Goal: Task Accomplishment & Management: Manage account settings

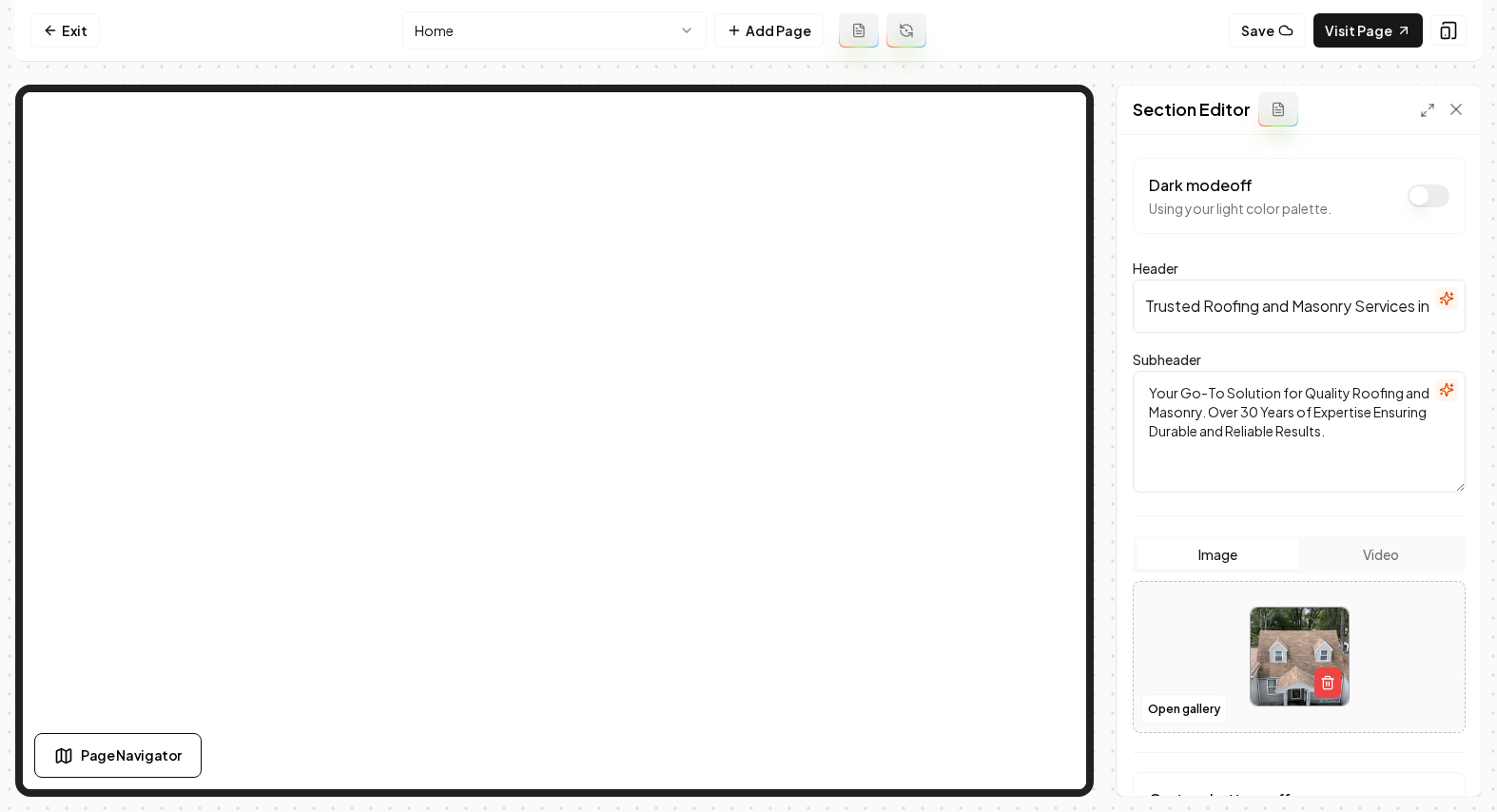
scroll to position [171, 0]
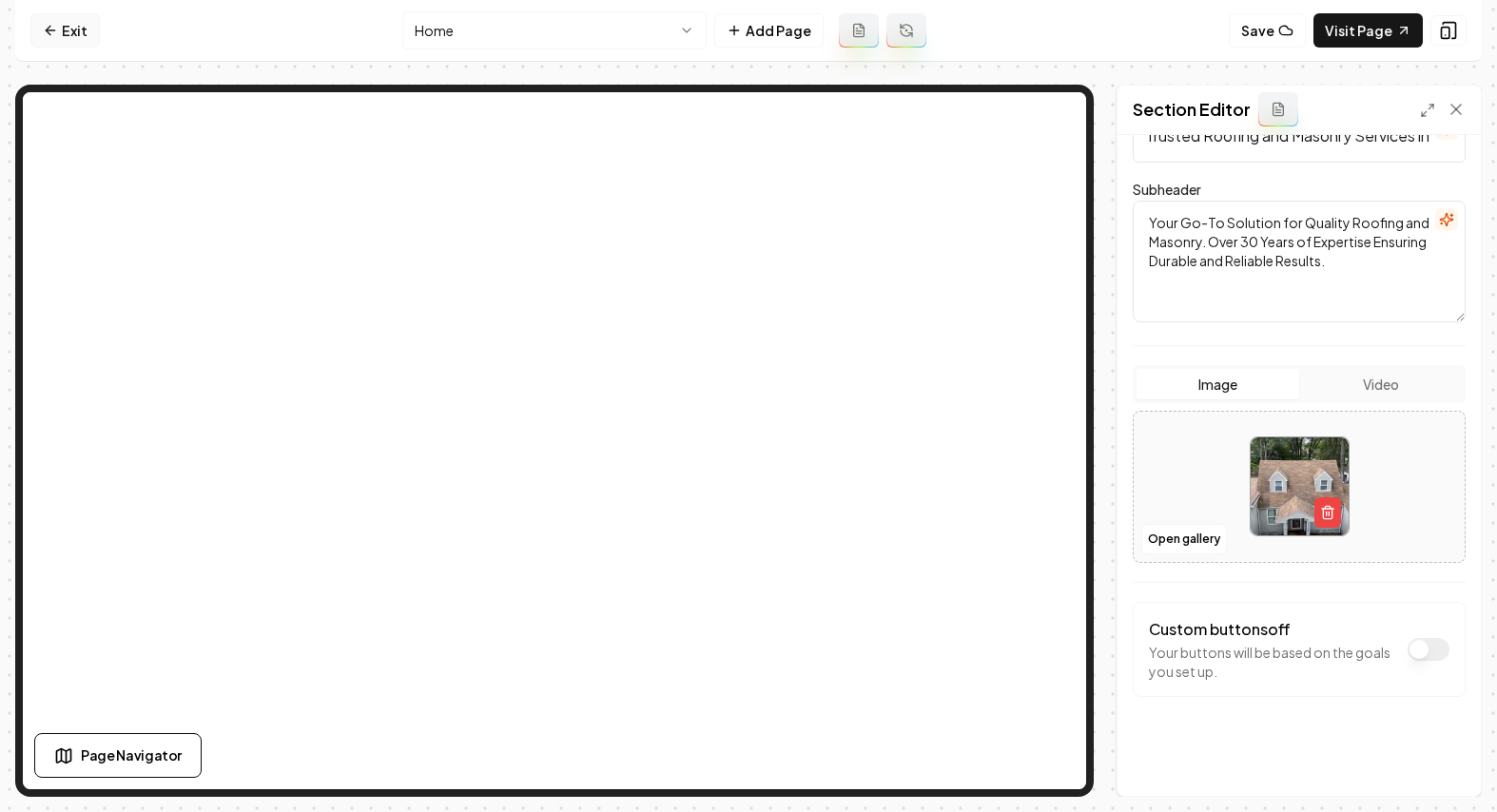
click at [71, 30] on link "Exit" at bounding box center [65, 30] width 69 height 35
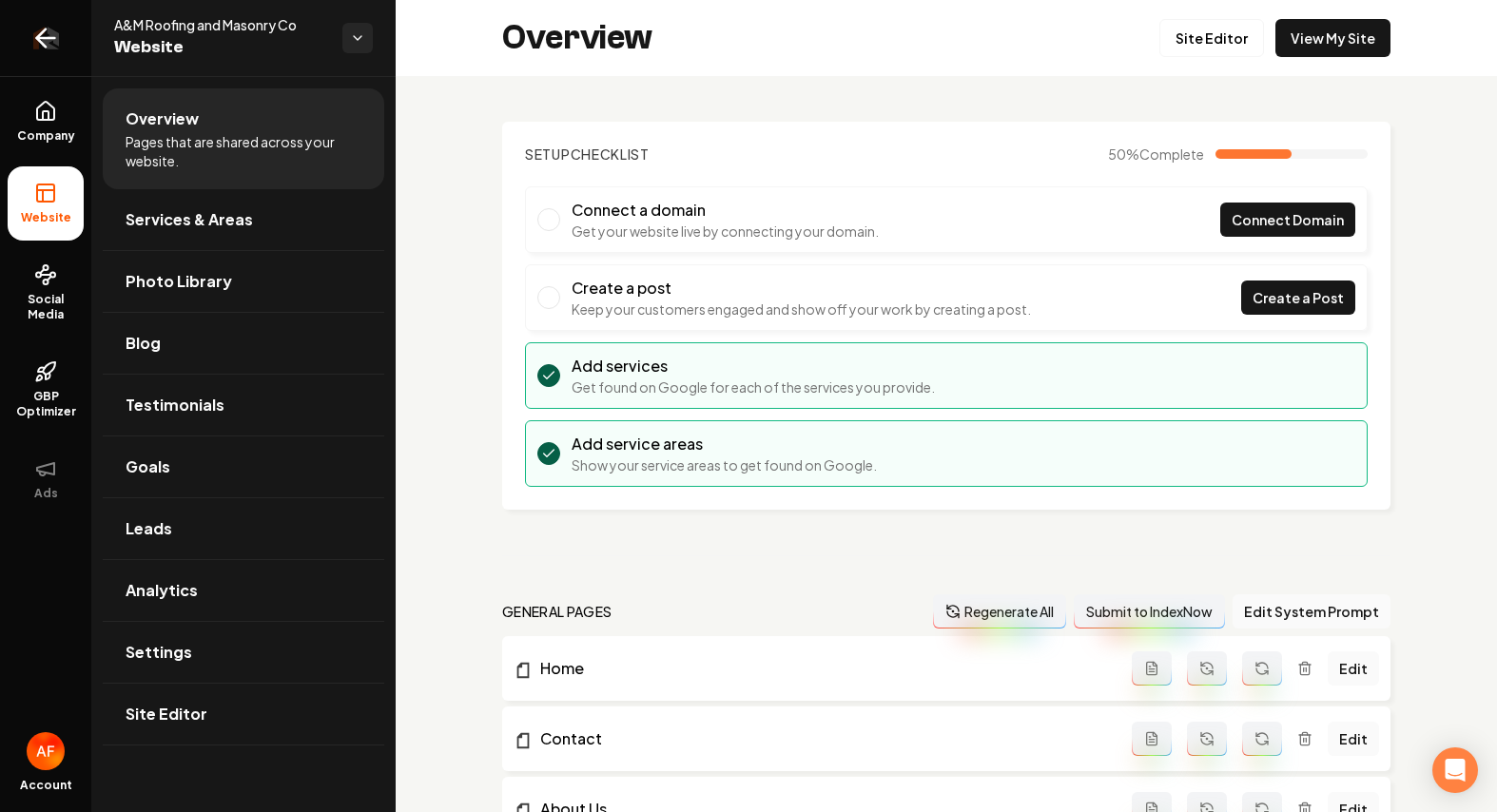
click at [47, 47] on icon "Return to dashboard" at bounding box center [45, 37] width 31 height 31
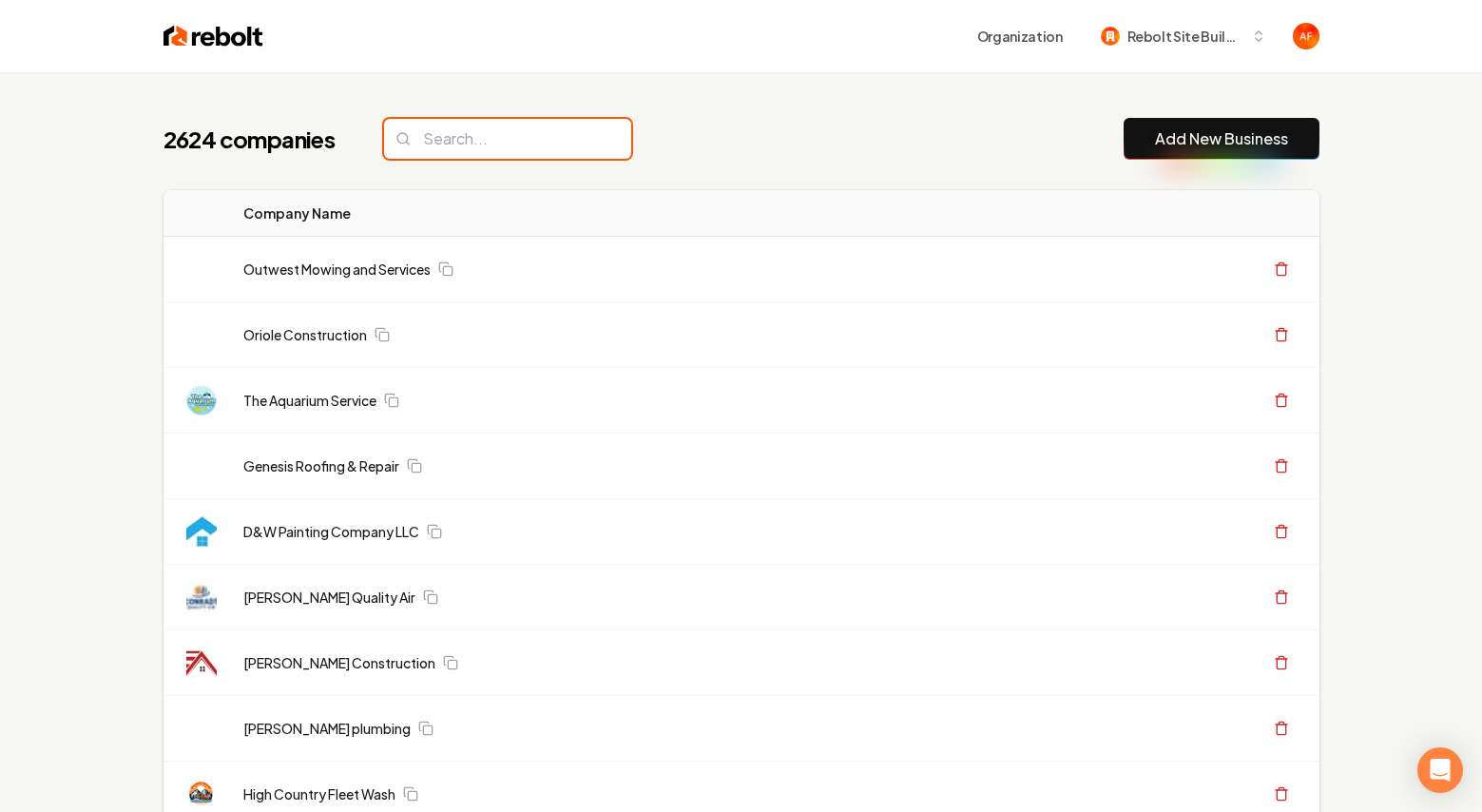
click at [553, 142] on input "search" at bounding box center [507, 138] width 248 height 39
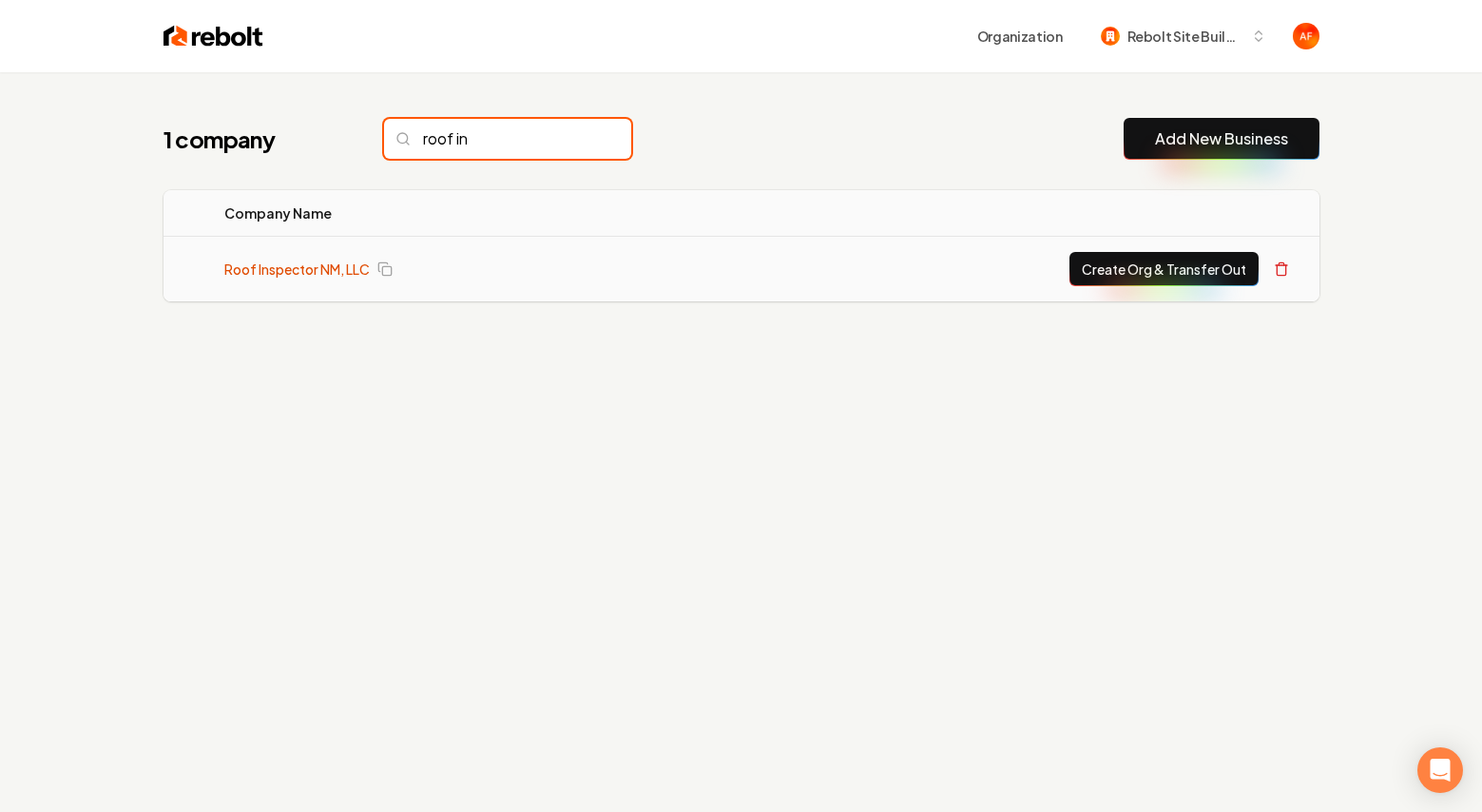
type input "roof in"
click at [314, 267] on link "Roof Inspector NM, LLC" at bounding box center [296, 268] width 145 height 19
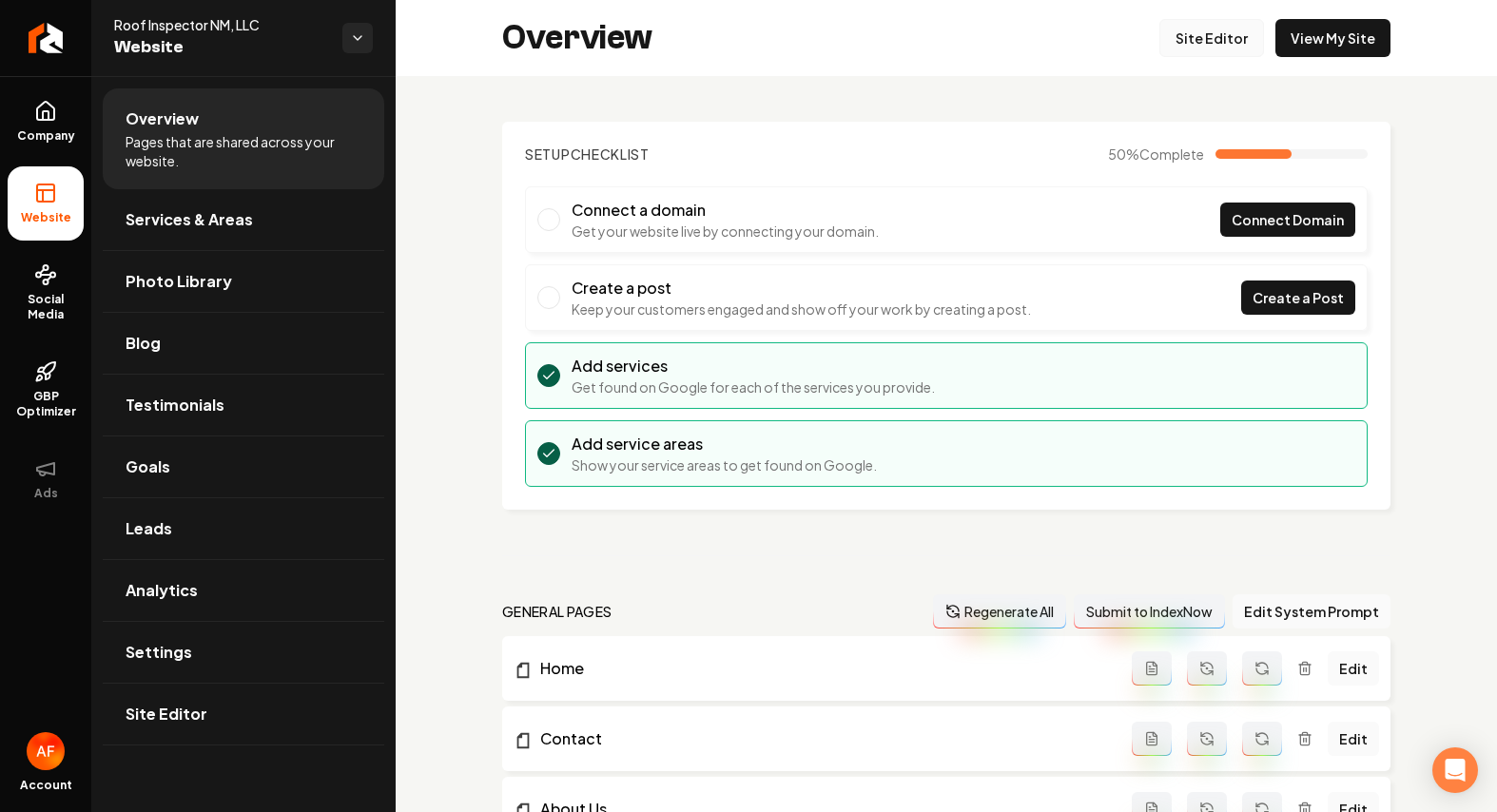
click at [1160, 45] on link "Site Editor" at bounding box center [1212, 37] width 105 height 38
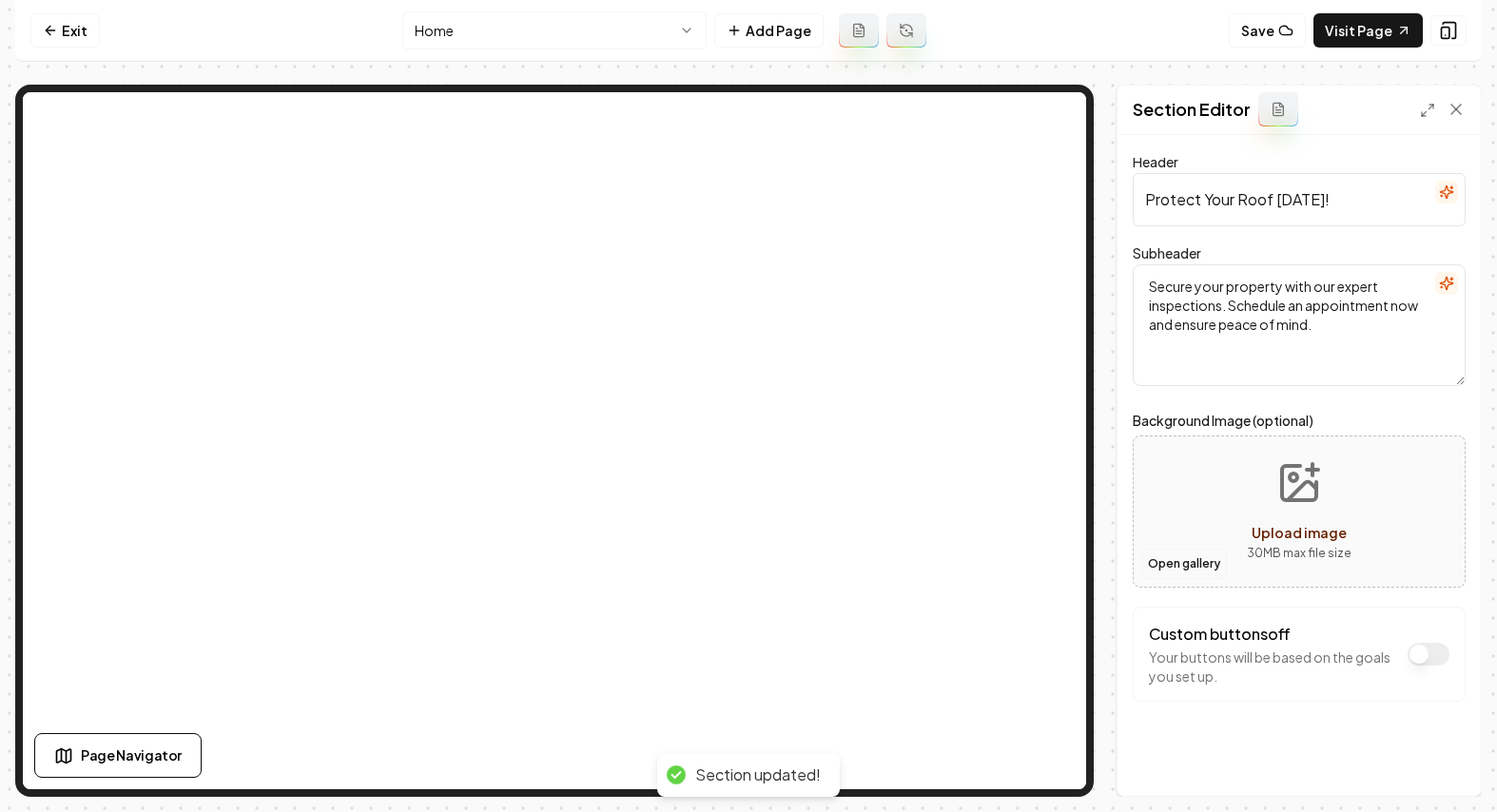
click at [1160, 572] on button "Open gallery" at bounding box center [1183, 563] width 86 height 31
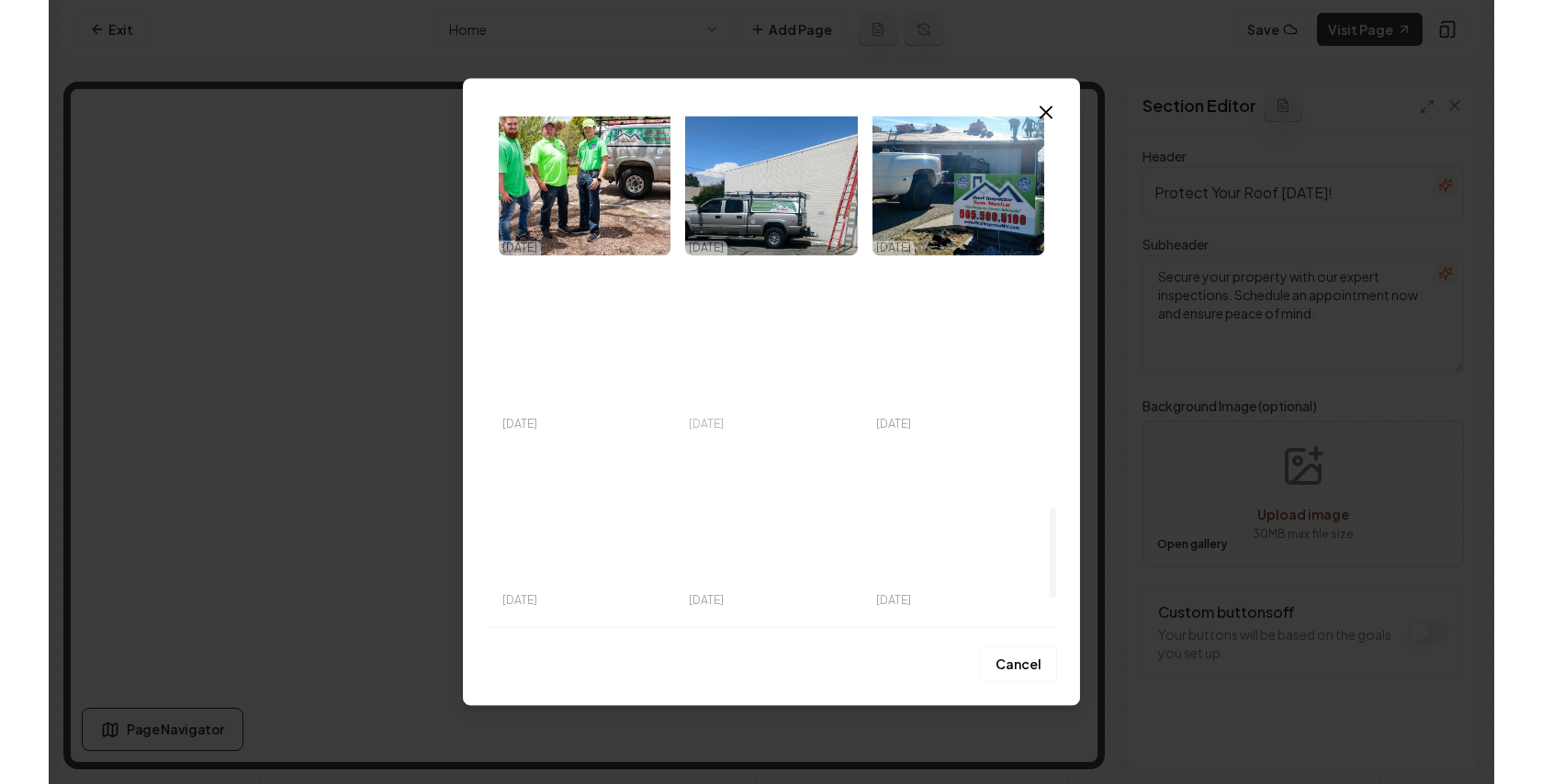
scroll to position [2209, 0]
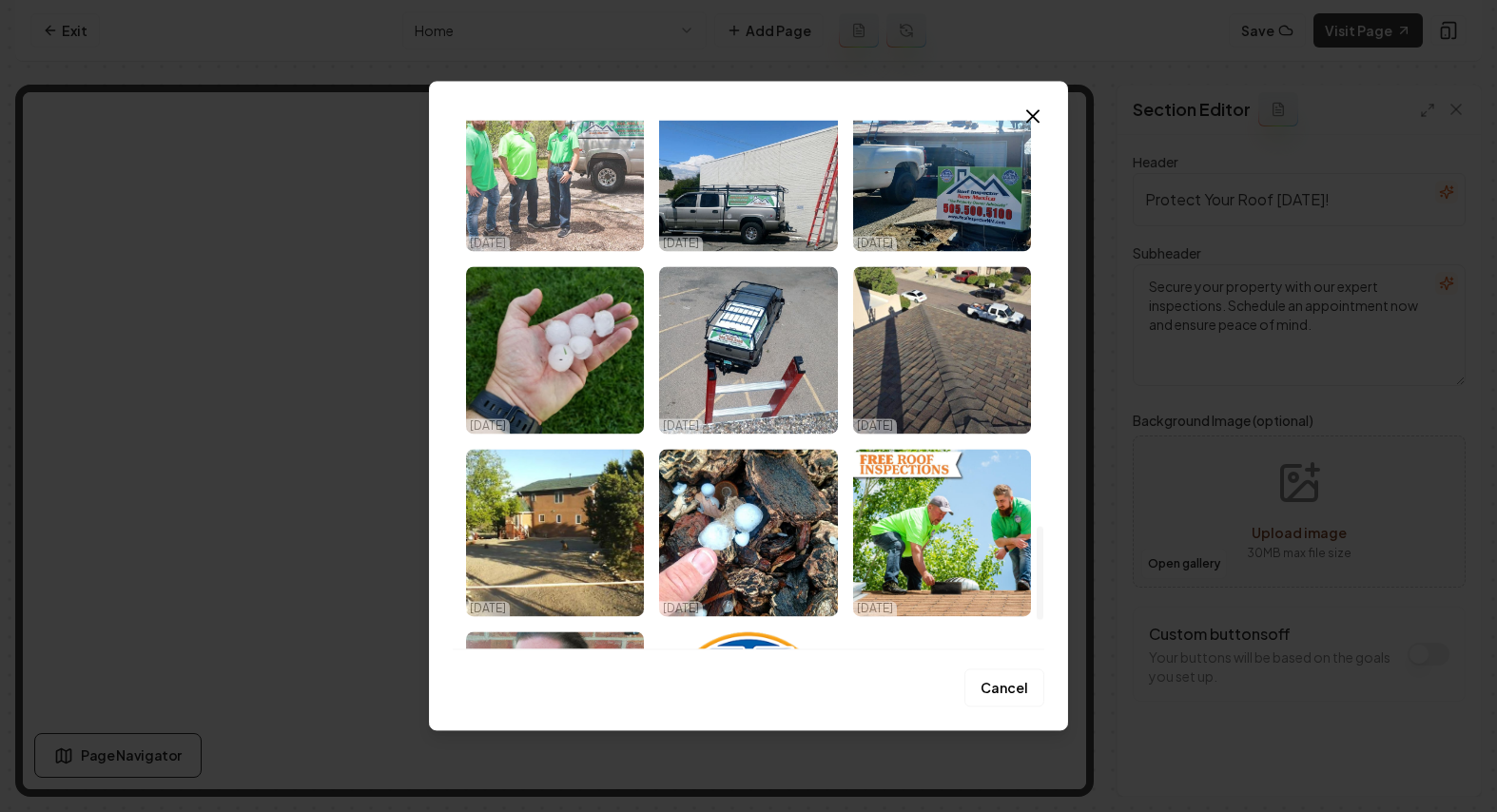
click at [558, 180] on img "Select image image_67f3d4de432c476416adfaed.jpeg" at bounding box center [555, 168] width 178 height 168
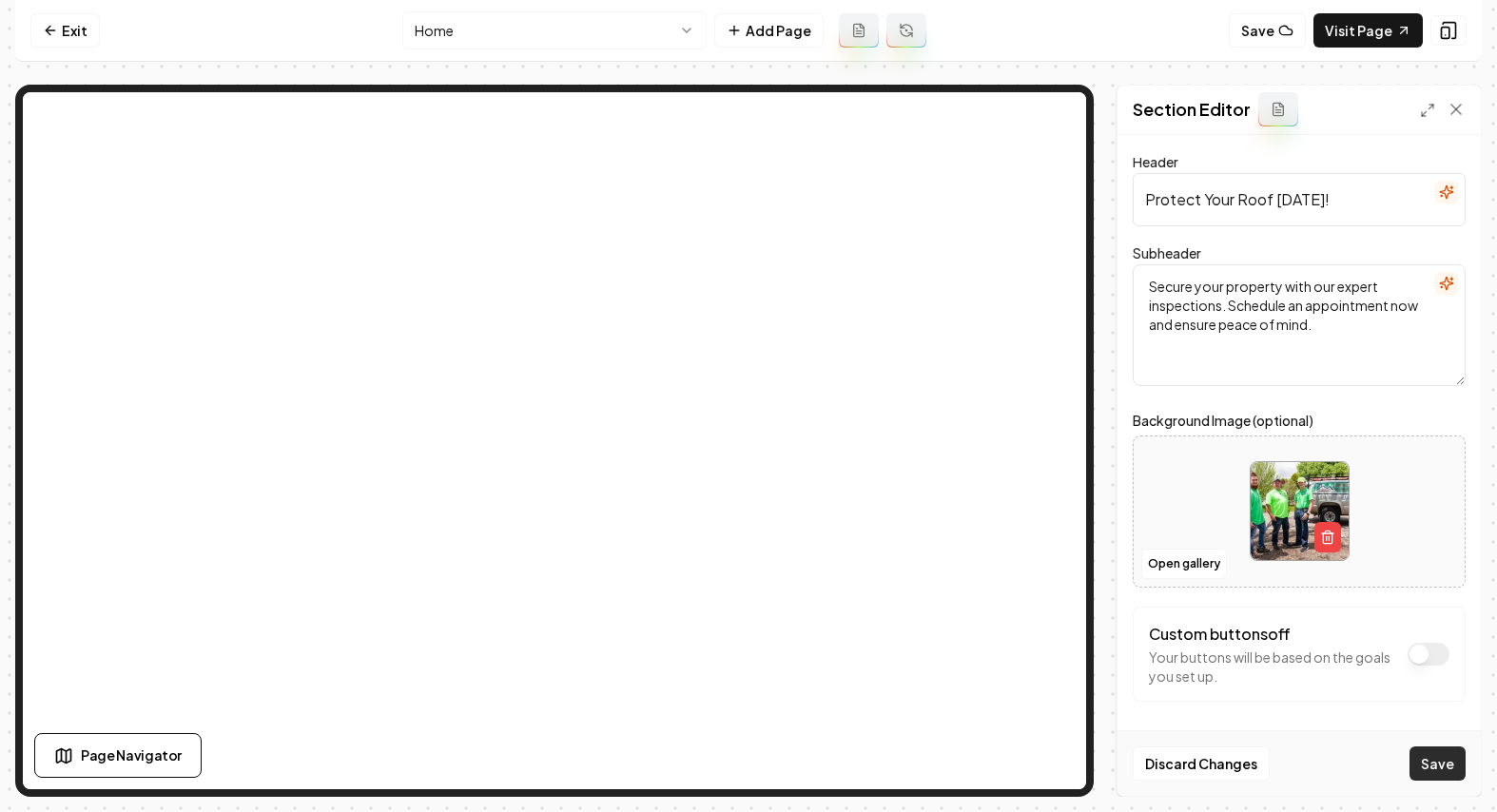
click at [1444, 765] on button "Save" at bounding box center [1437, 764] width 56 height 35
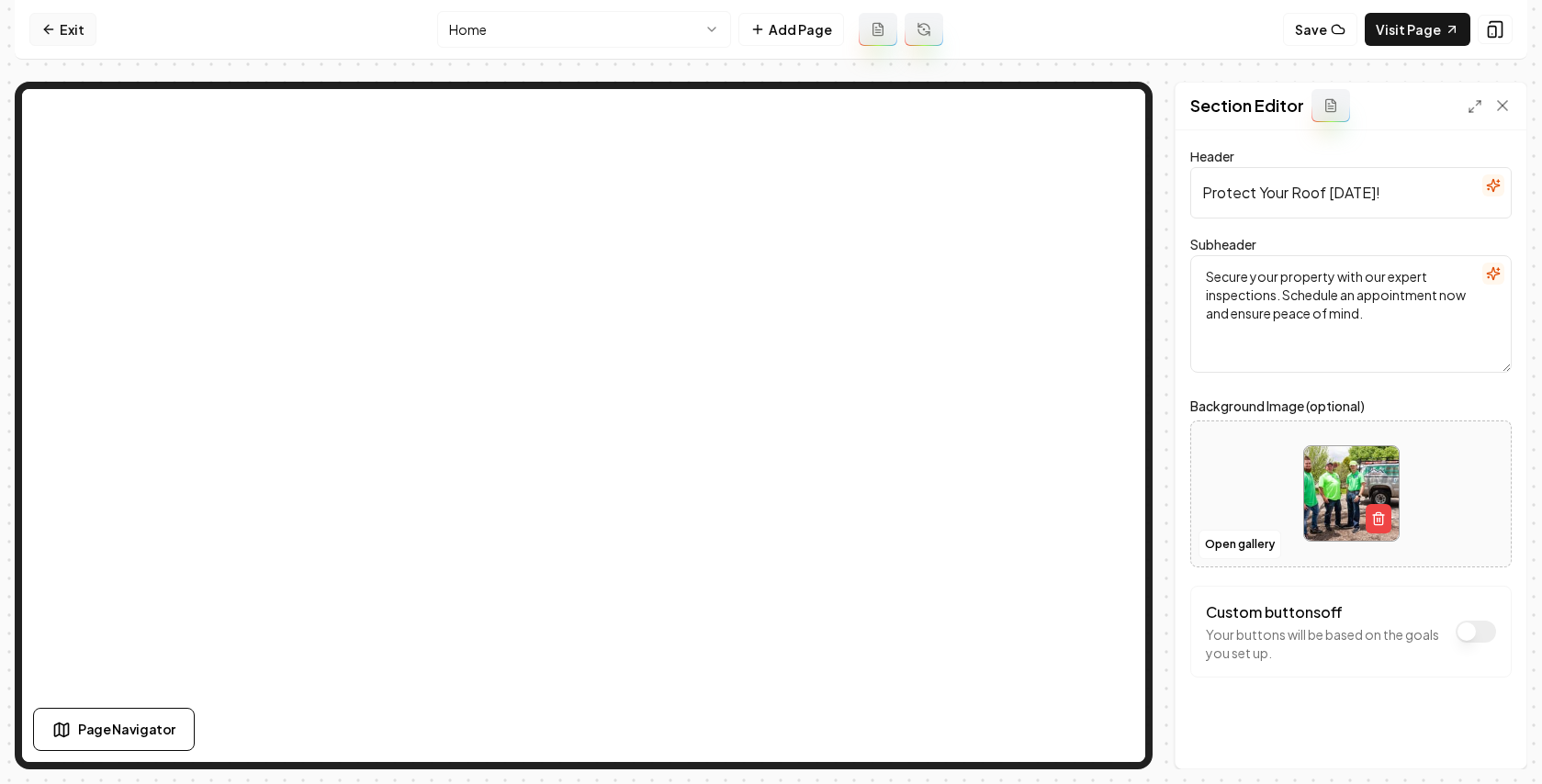
click at [65, 30] on link "Exit" at bounding box center [63, 29] width 67 height 33
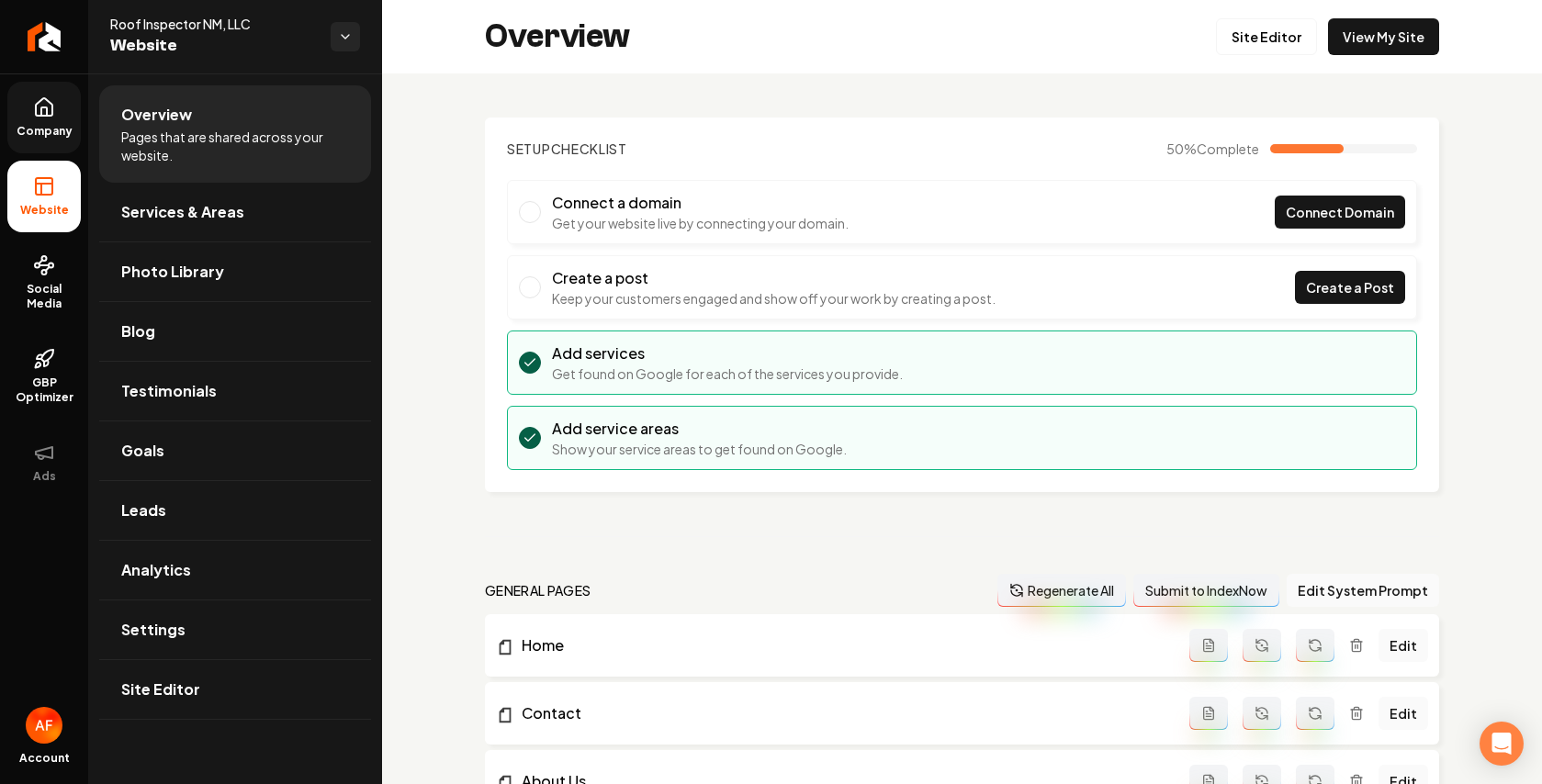
click at [57, 124] on span "Company" at bounding box center [45, 131] width 71 height 14
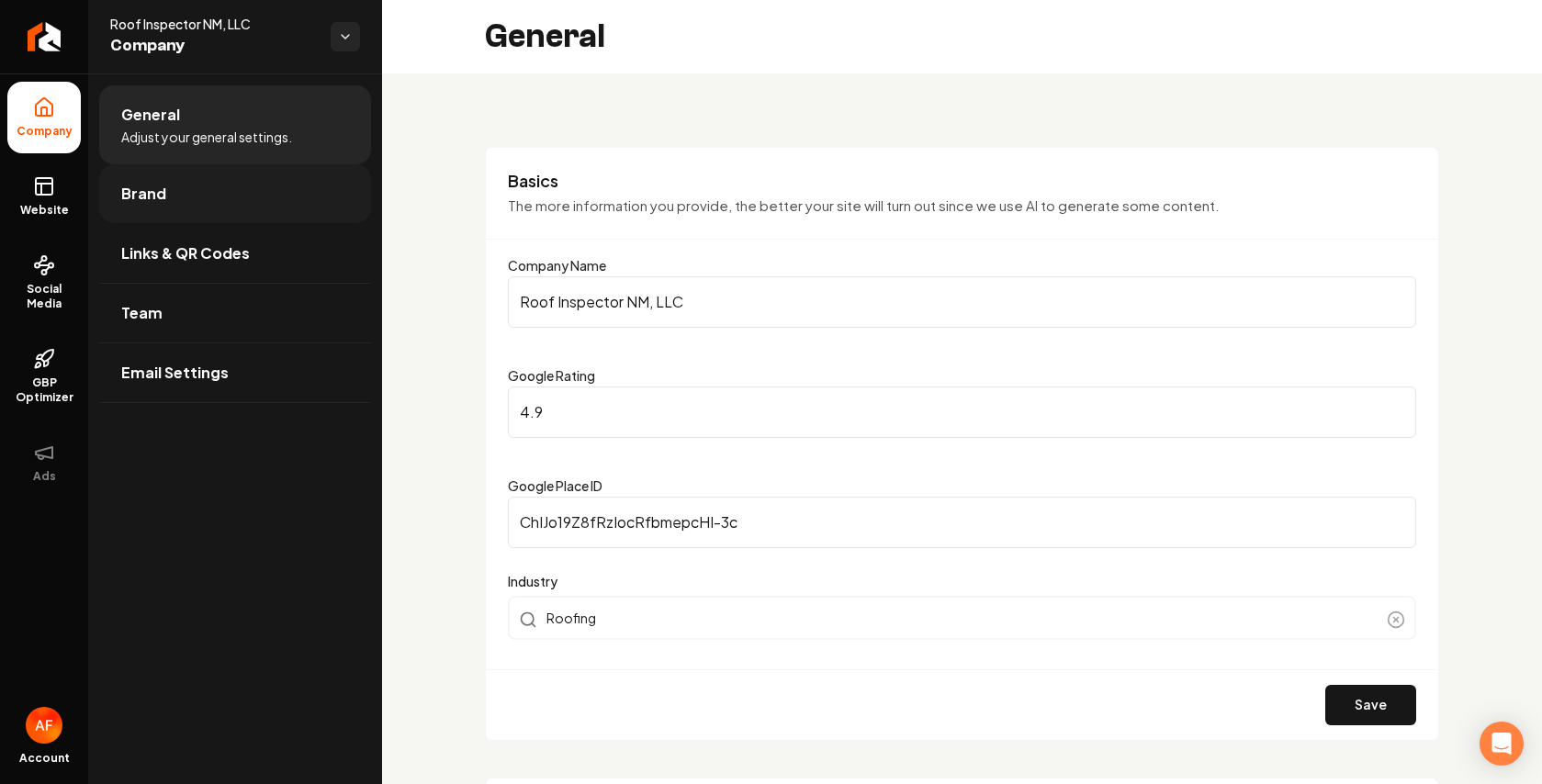
click at [162, 191] on span "Brand" at bounding box center [143, 193] width 45 height 22
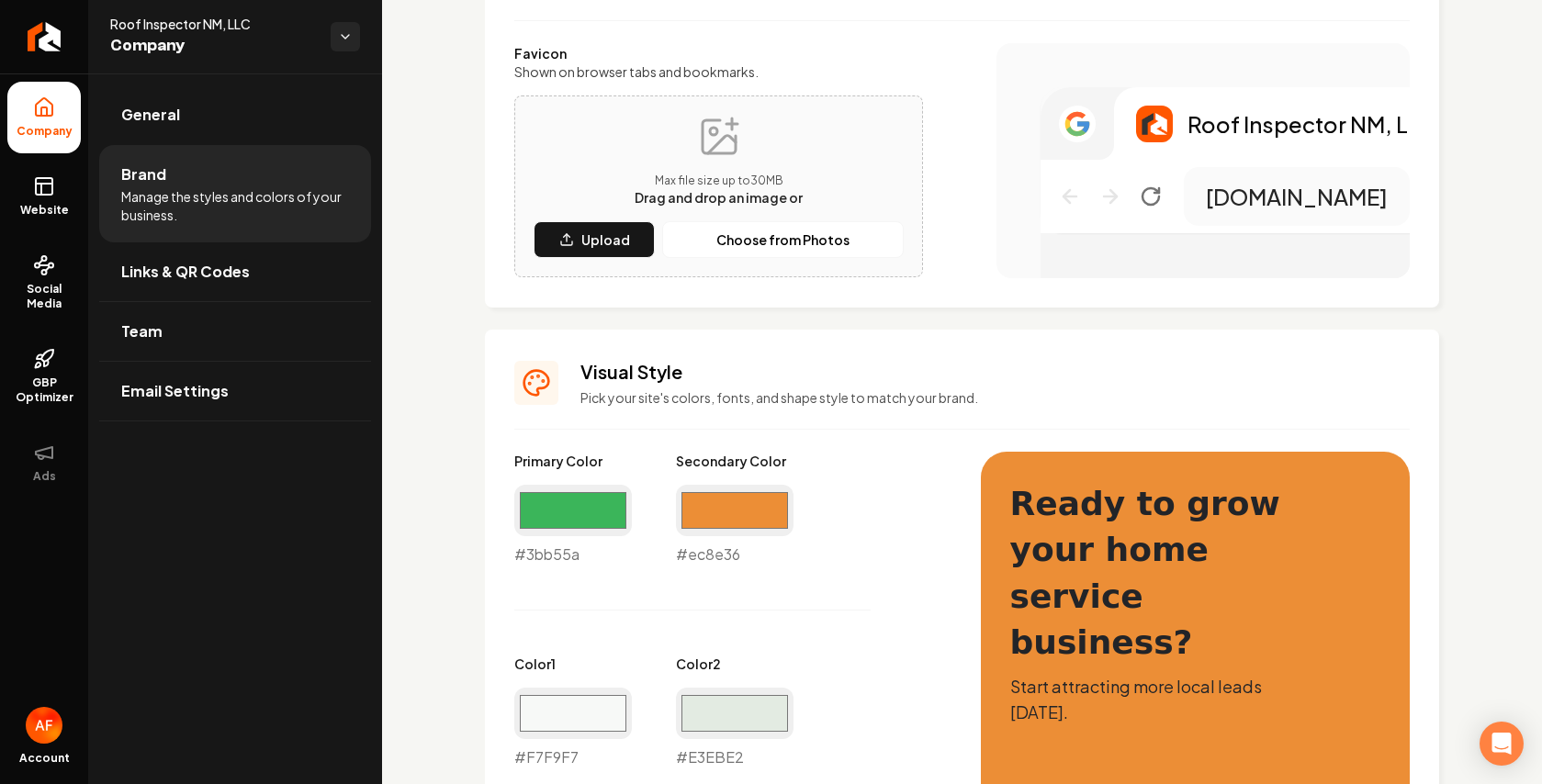
scroll to position [425, 0]
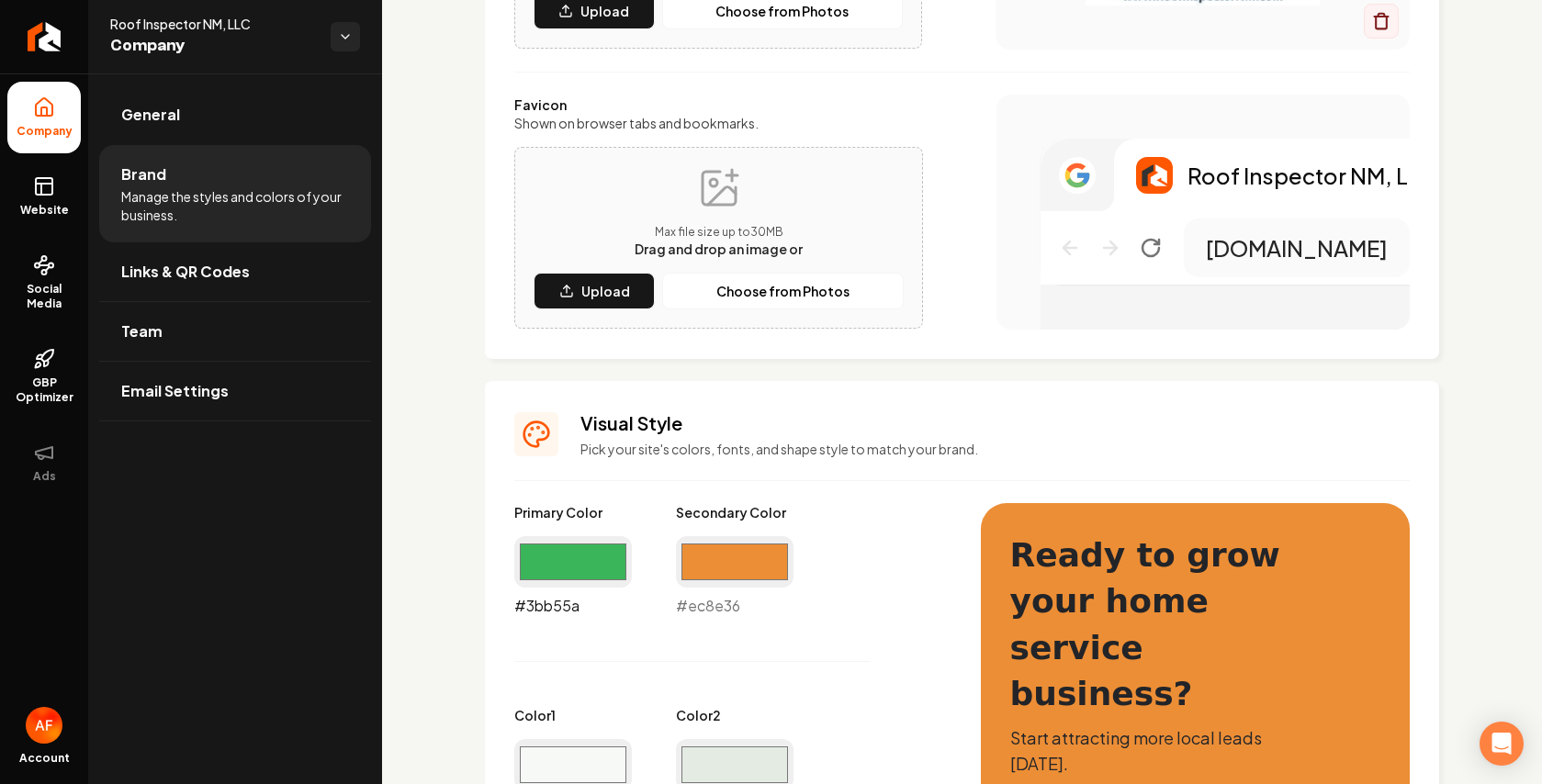
click at [598, 556] on input "#3bb55a" at bounding box center [573, 562] width 117 height 51
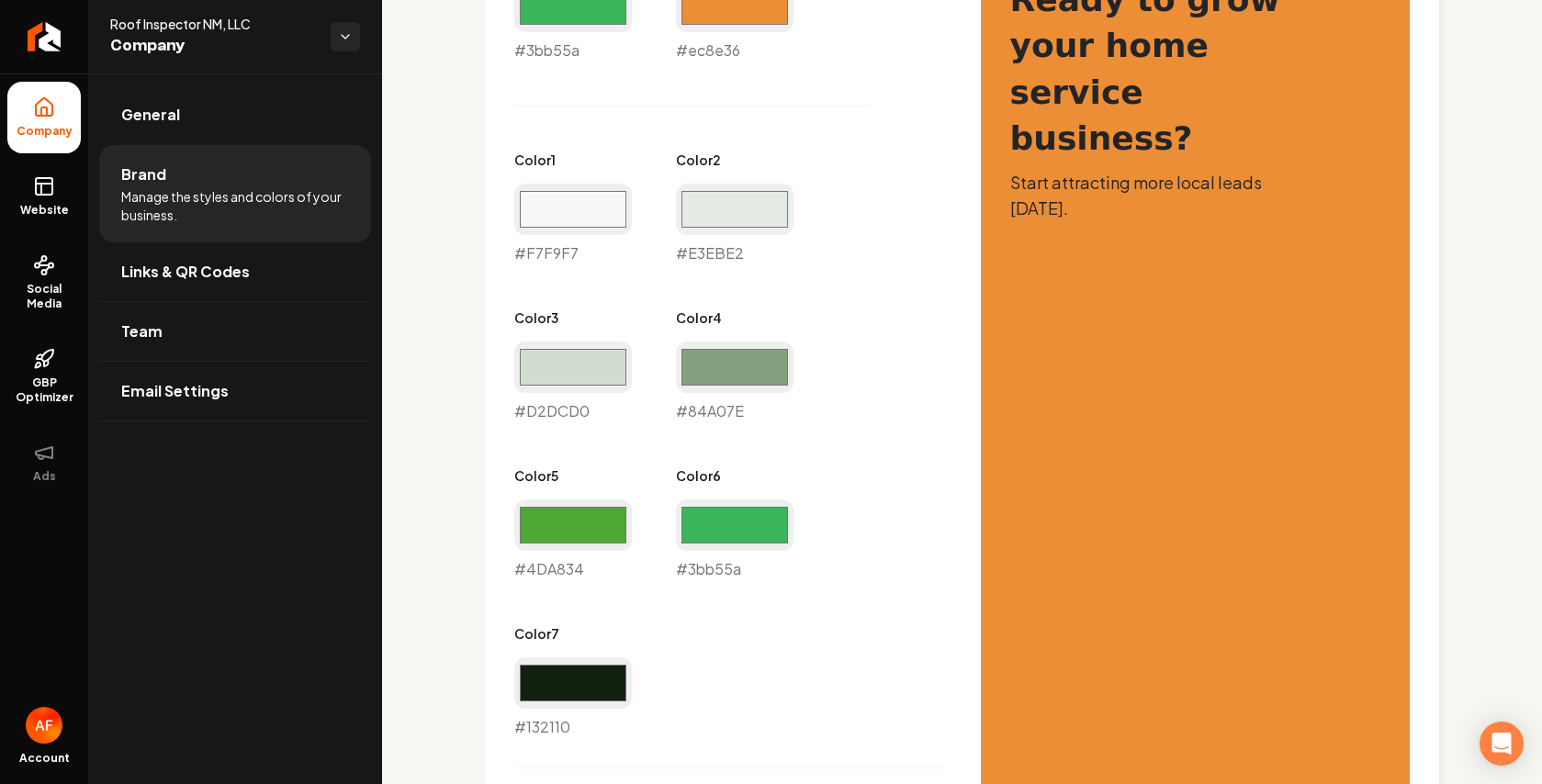
scroll to position [985, 0]
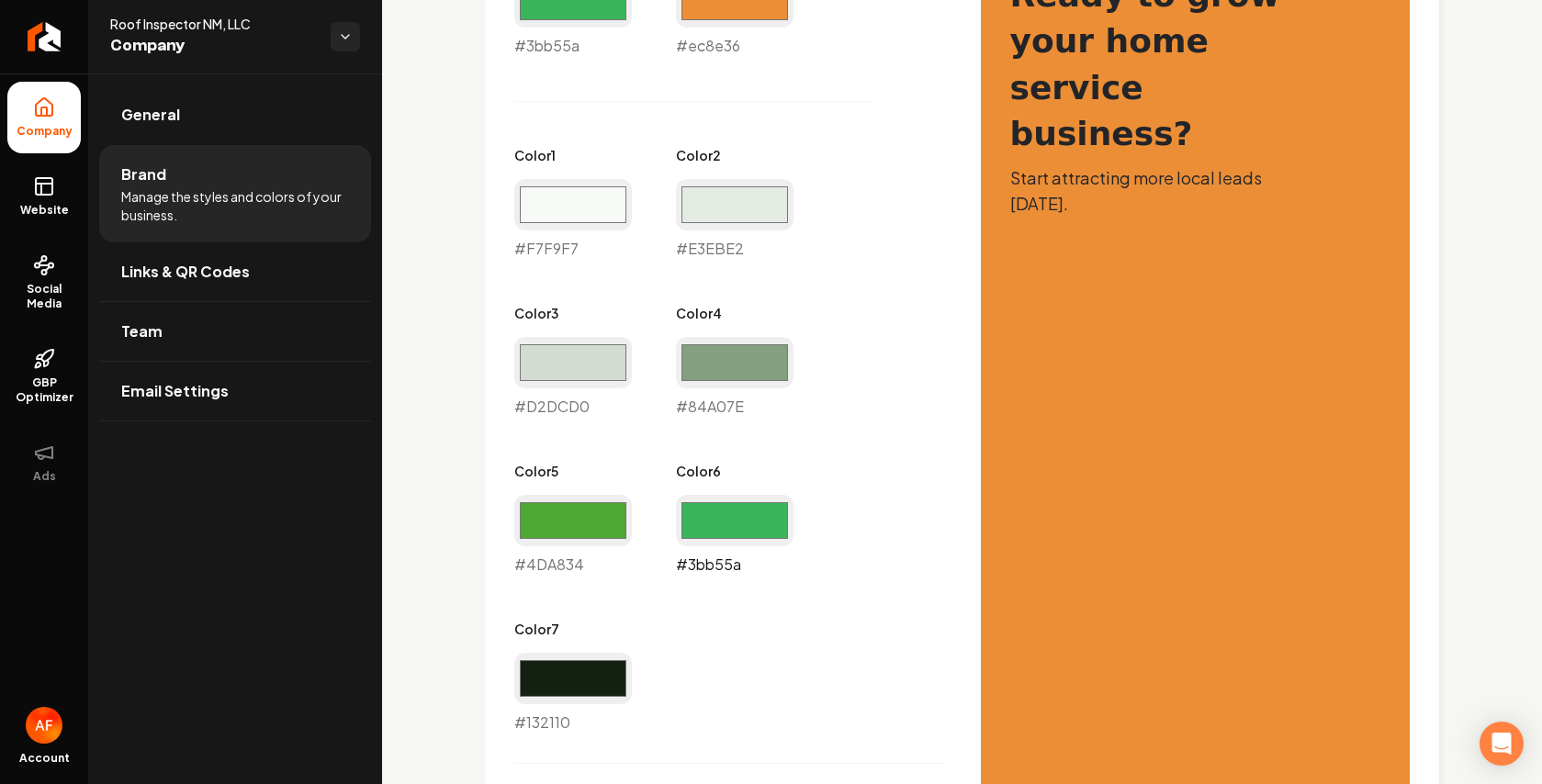
click at [758, 515] on input "#3bb55a" at bounding box center [734, 520] width 117 height 51
type input "#138b31"
click at [863, 535] on div "Primary Color #3bb55a #3bb55a Secondary Color #ec8e36 #ec8e36 Color 1 #f7f9f7 #…" at bounding box center [729, 338] width 430 height 791
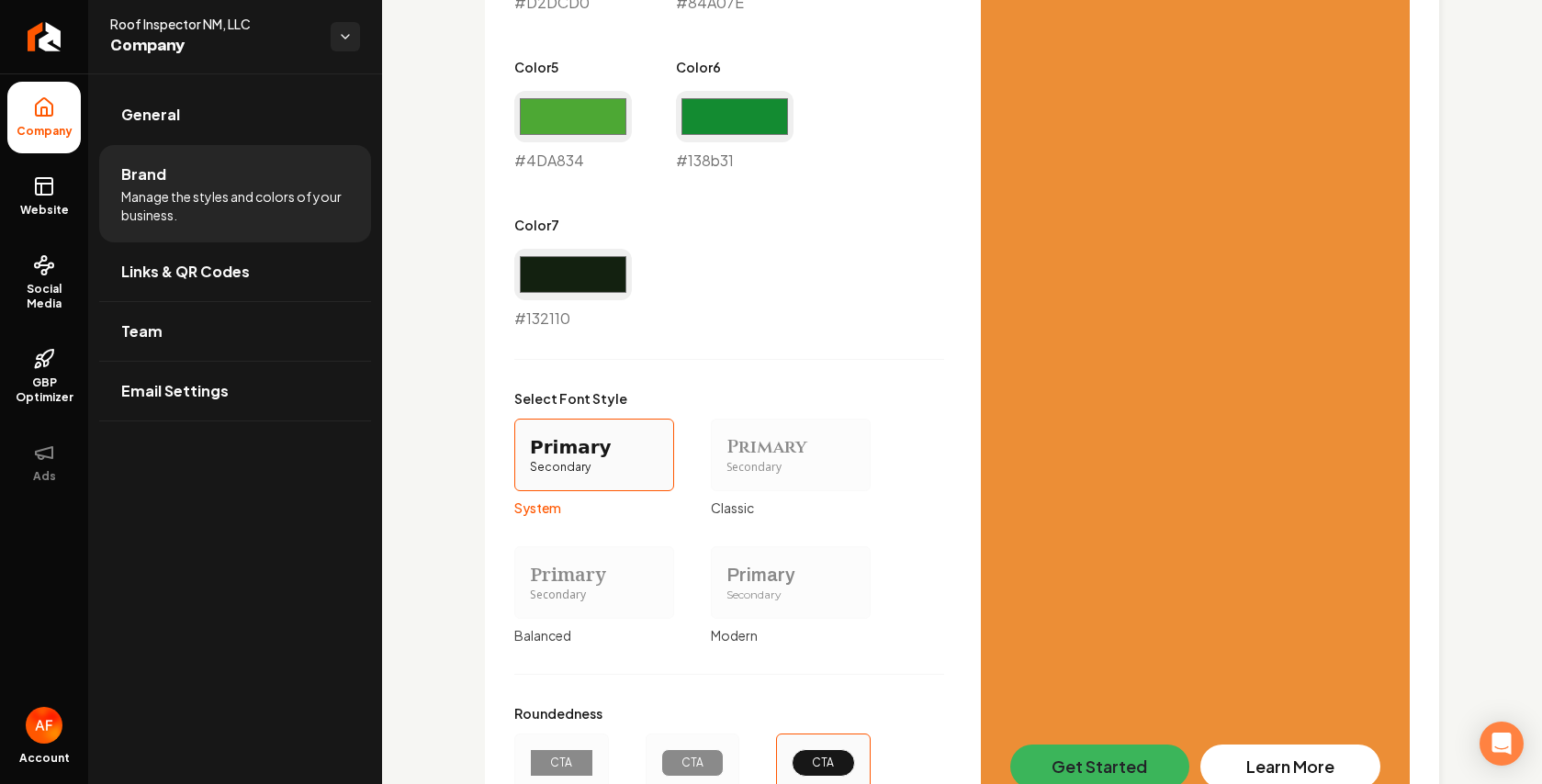
scroll to position [1567, 0]
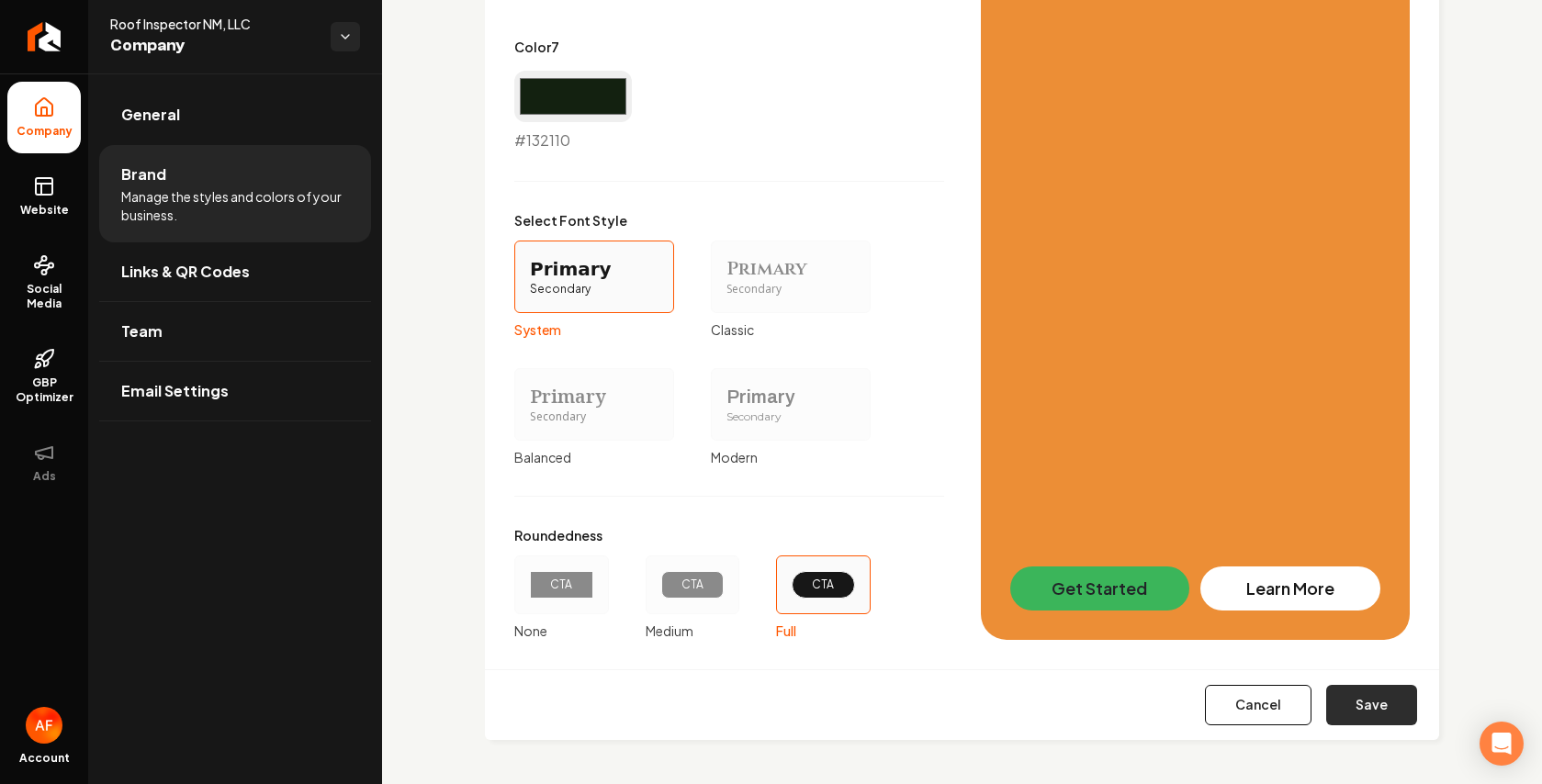
drag, startPoint x: 1407, startPoint y: 717, endPoint x: 1380, endPoint y: 699, distance: 32.4
click at [1398, 712] on div "Cancel Save" at bounding box center [962, 705] width 954 height 70
click at [1380, 699] on button "Save" at bounding box center [1371, 705] width 91 height 40
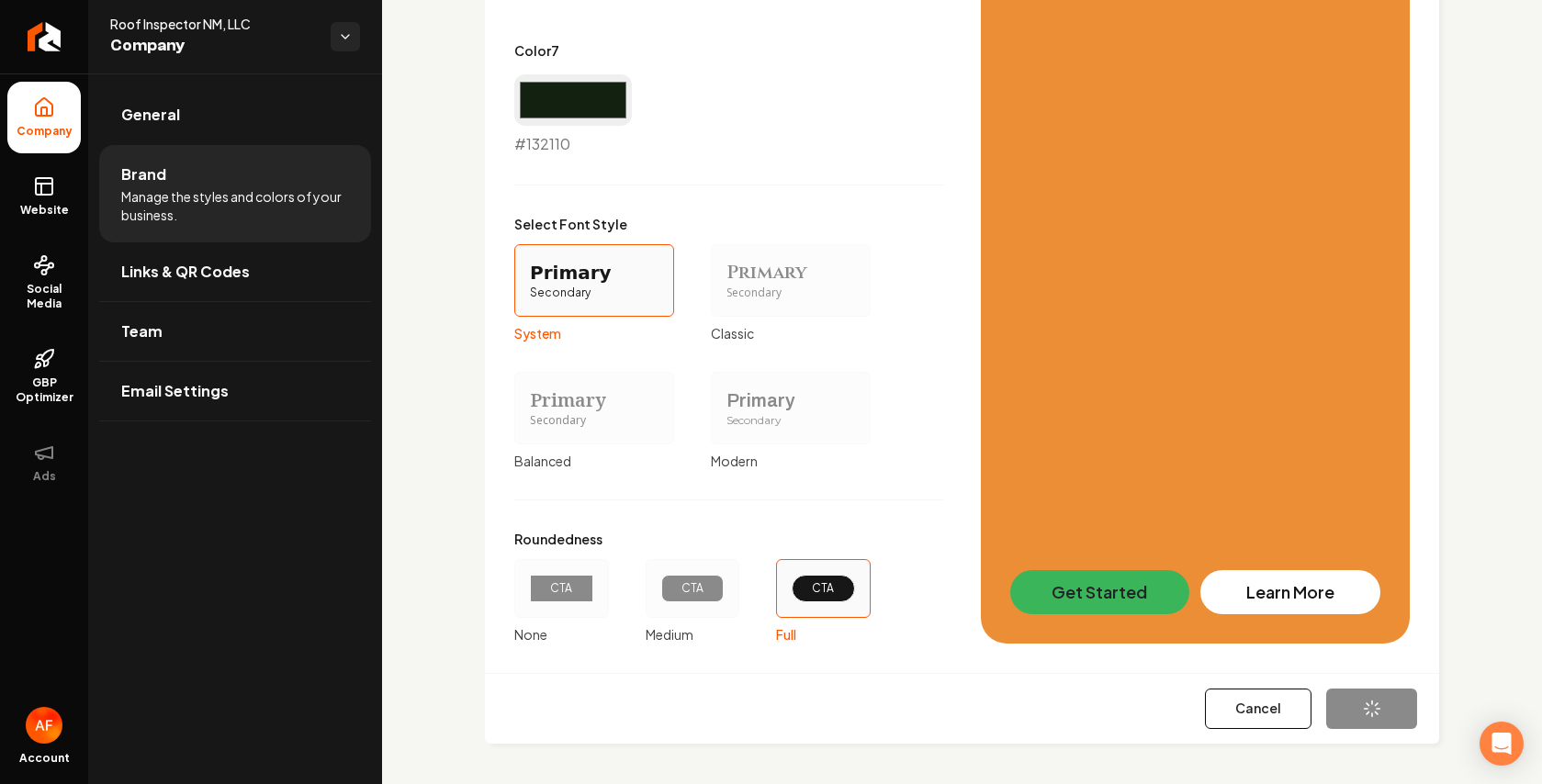
type input "#f7f9f7"
type input "#e3ebe2"
type input "#d2dcd0"
type input "#84a07e"
type input "#4da834"
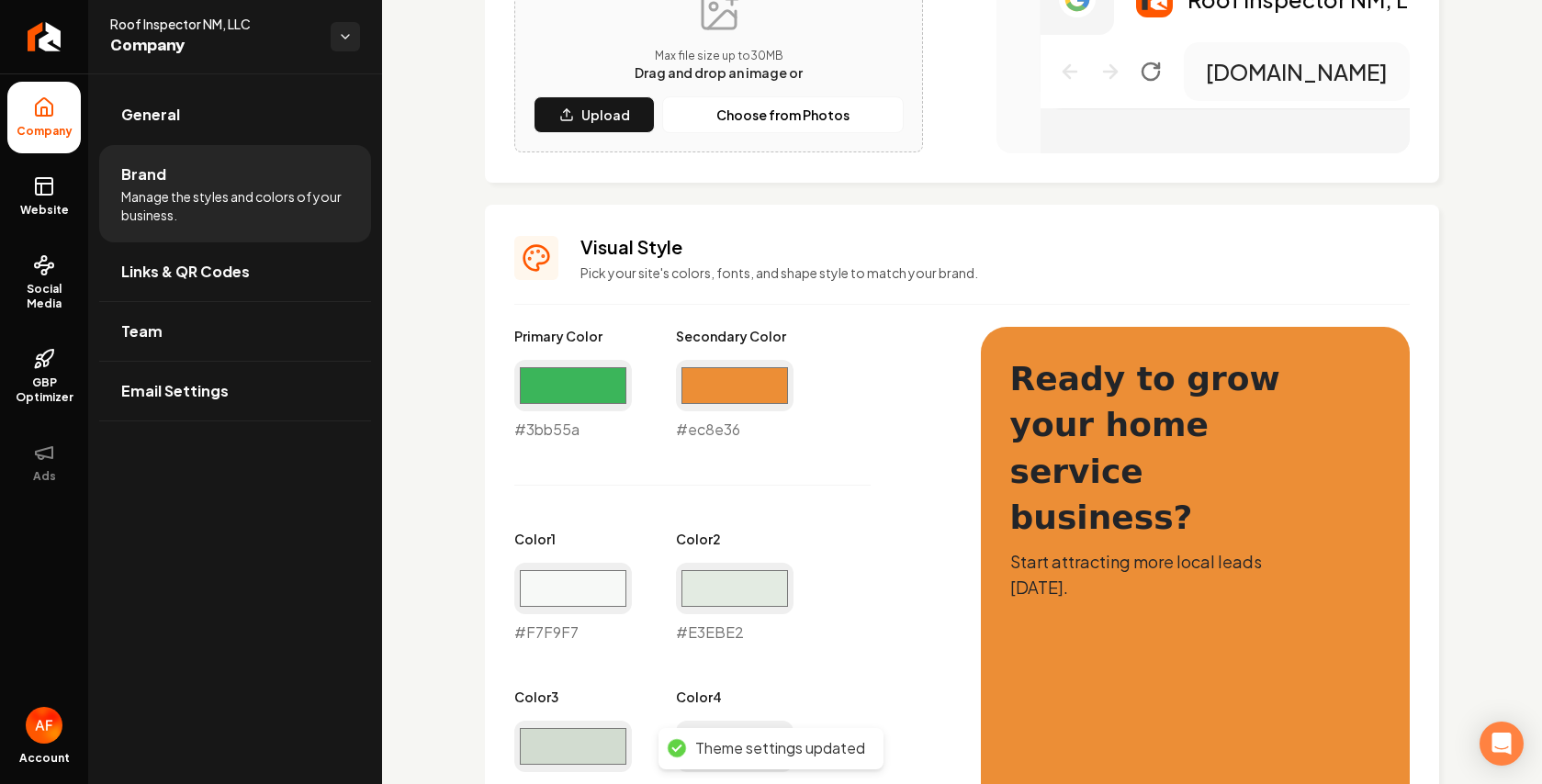
scroll to position [600, 0]
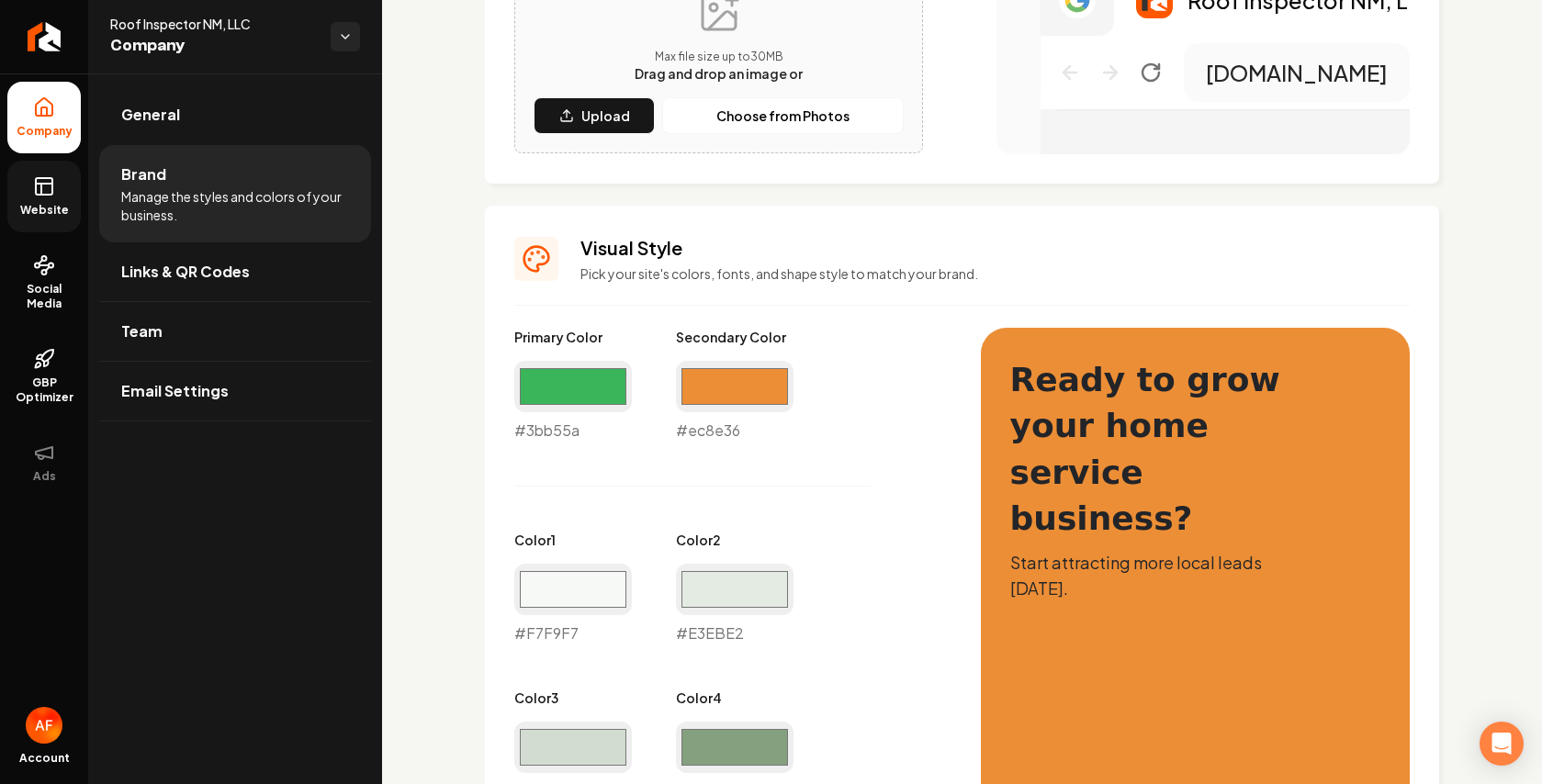
click at [51, 181] on icon at bounding box center [44, 186] width 22 height 22
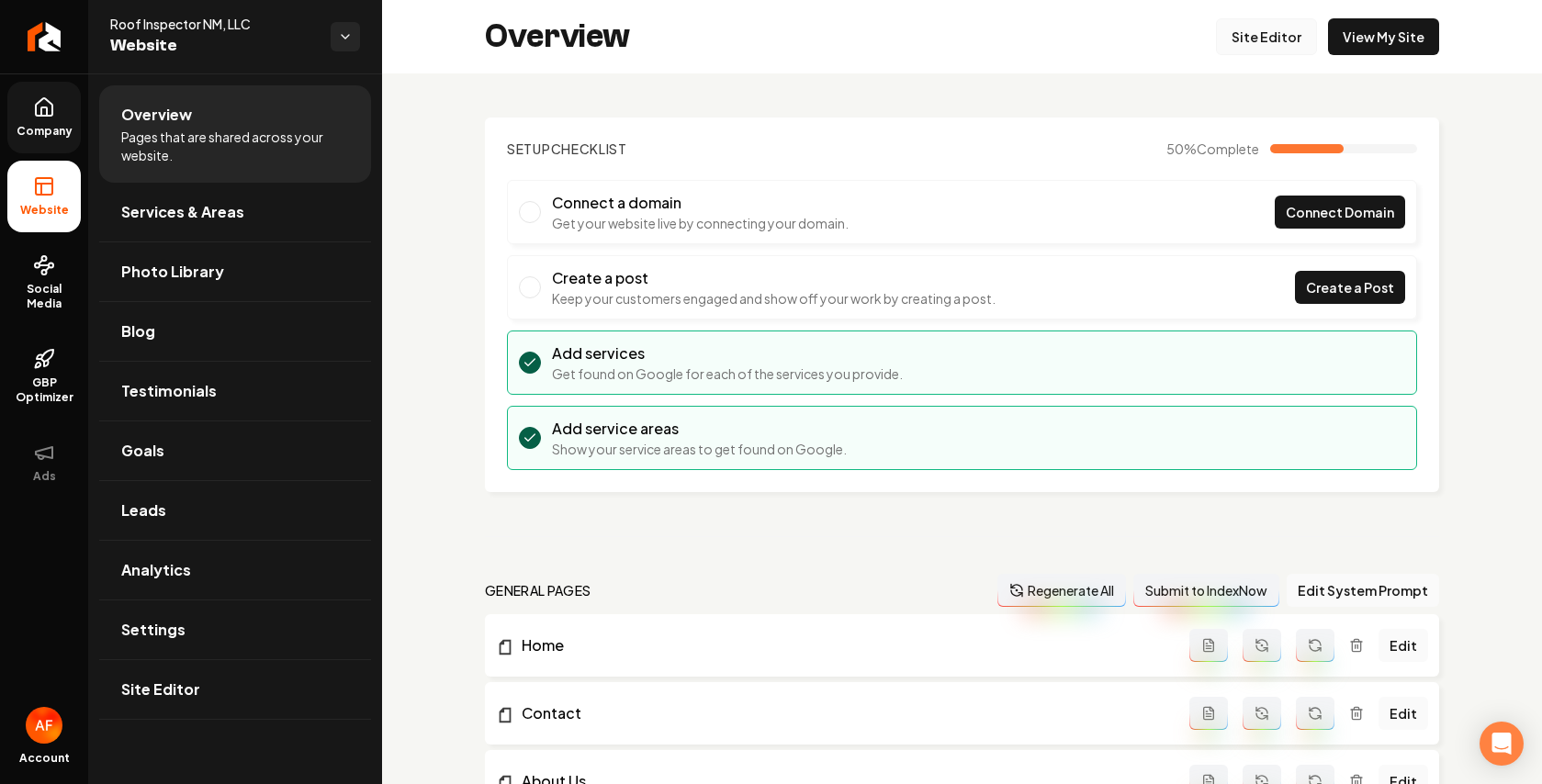
click at [1241, 41] on link "Site Editor" at bounding box center [1267, 36] width 101 height 37
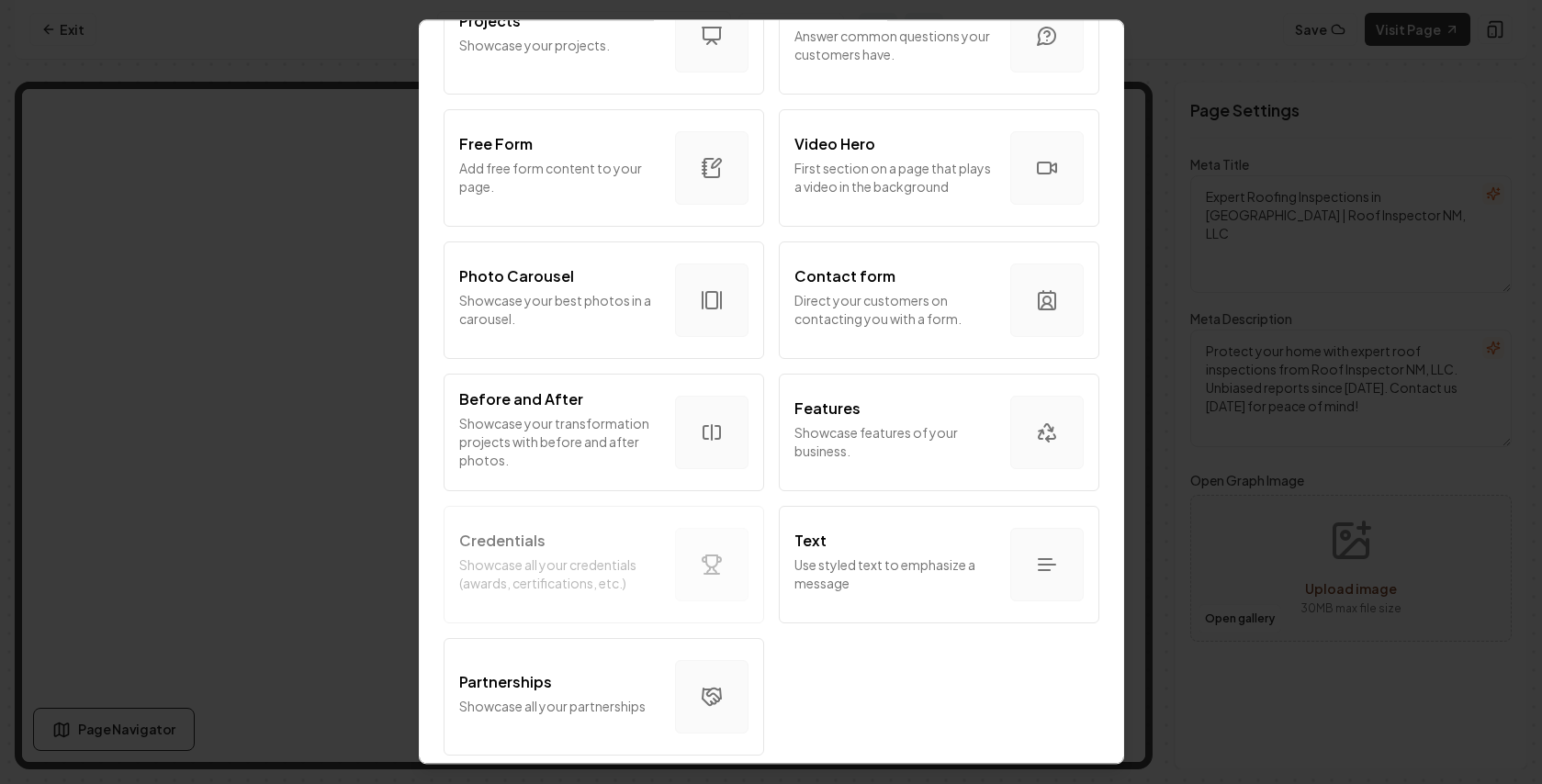
scroll to position [987, 0]
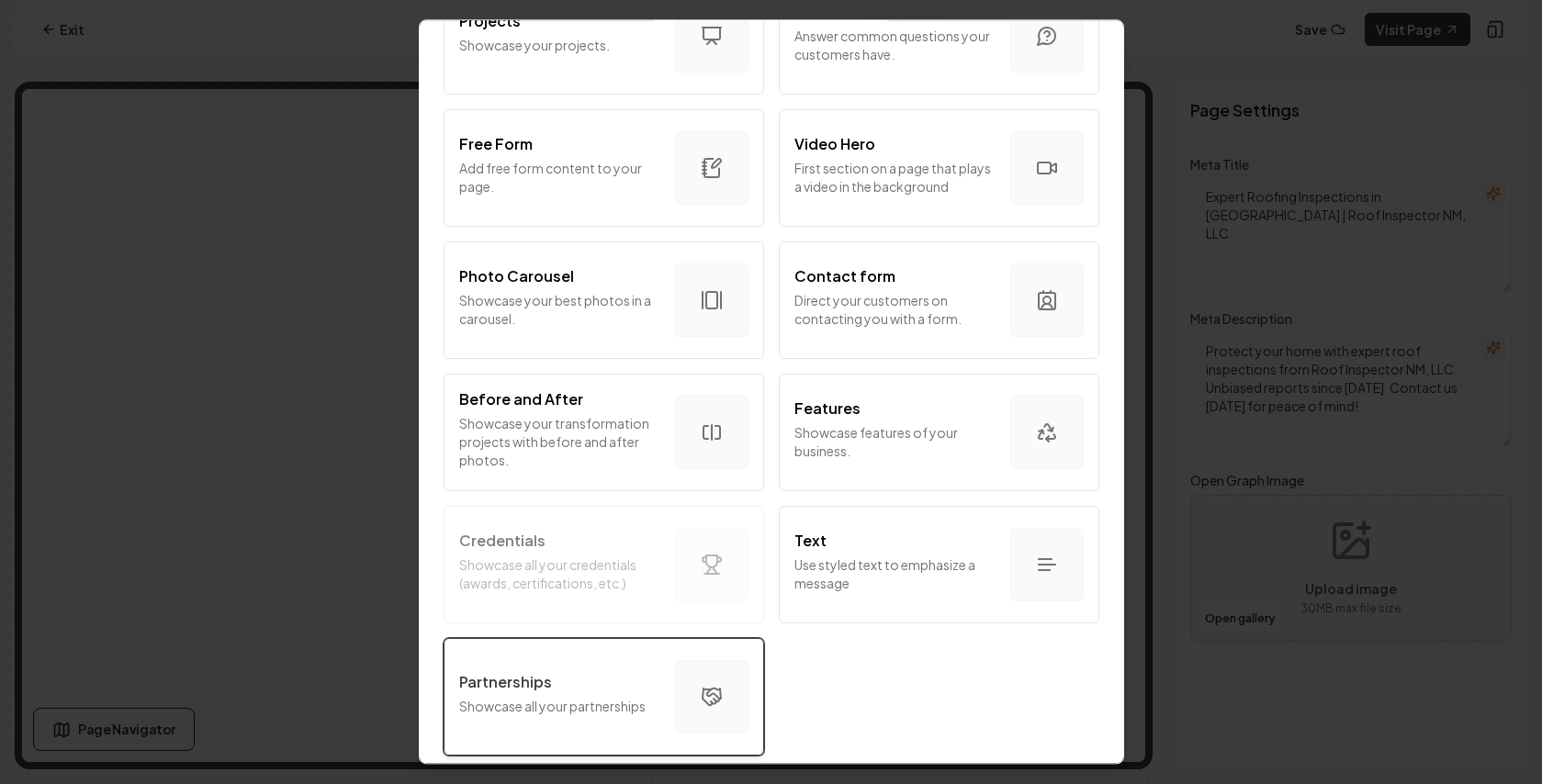
click at [595, 696] on p "Showcase all your partnerships" at bounding box center [559, 705] width 201 height 18
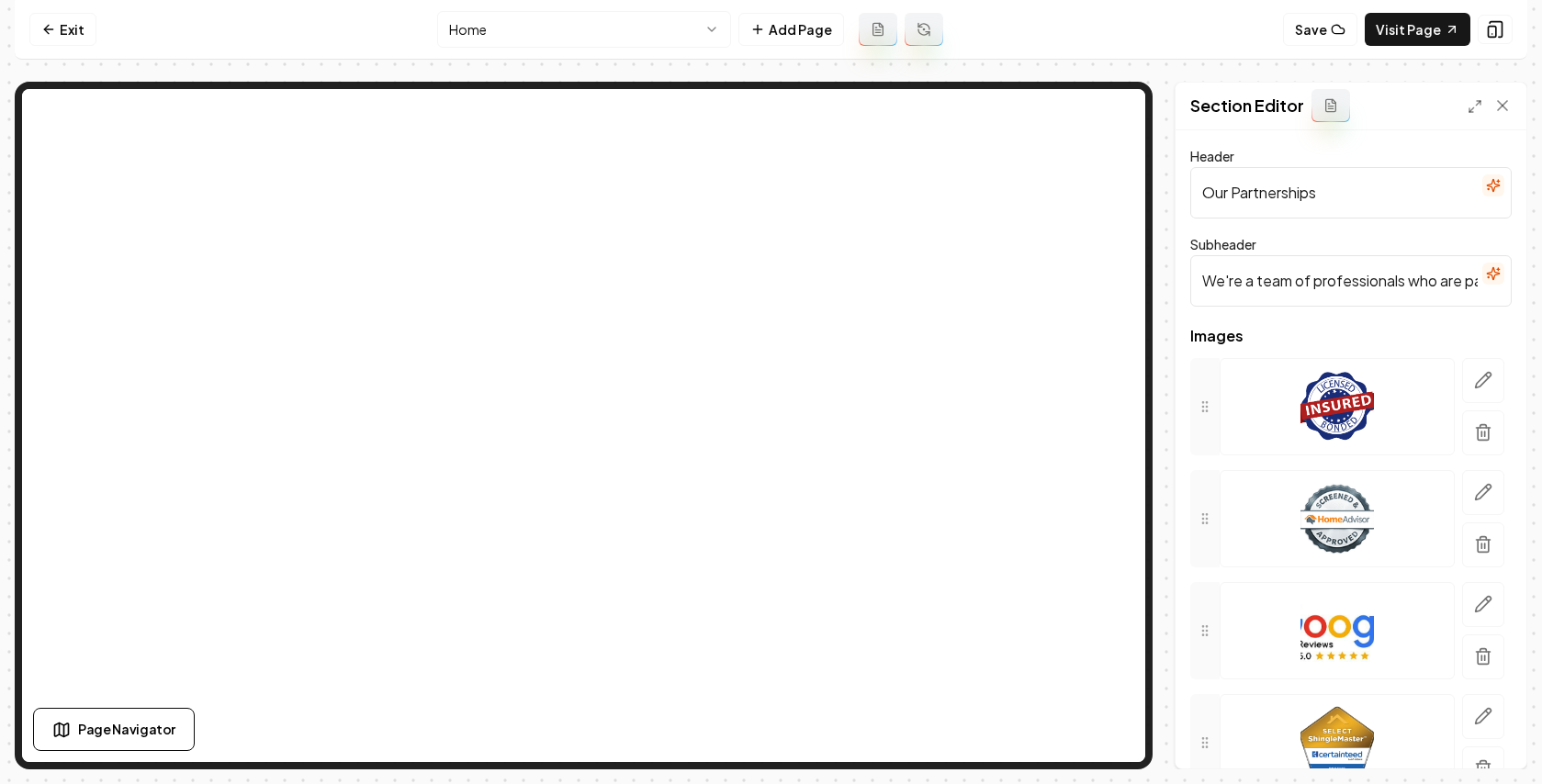
click at [1303, 175] on input "Our Partnerships" at bounding box center [1350, 192] width 321 height 51
type input "C"
type input "Our Credentials"
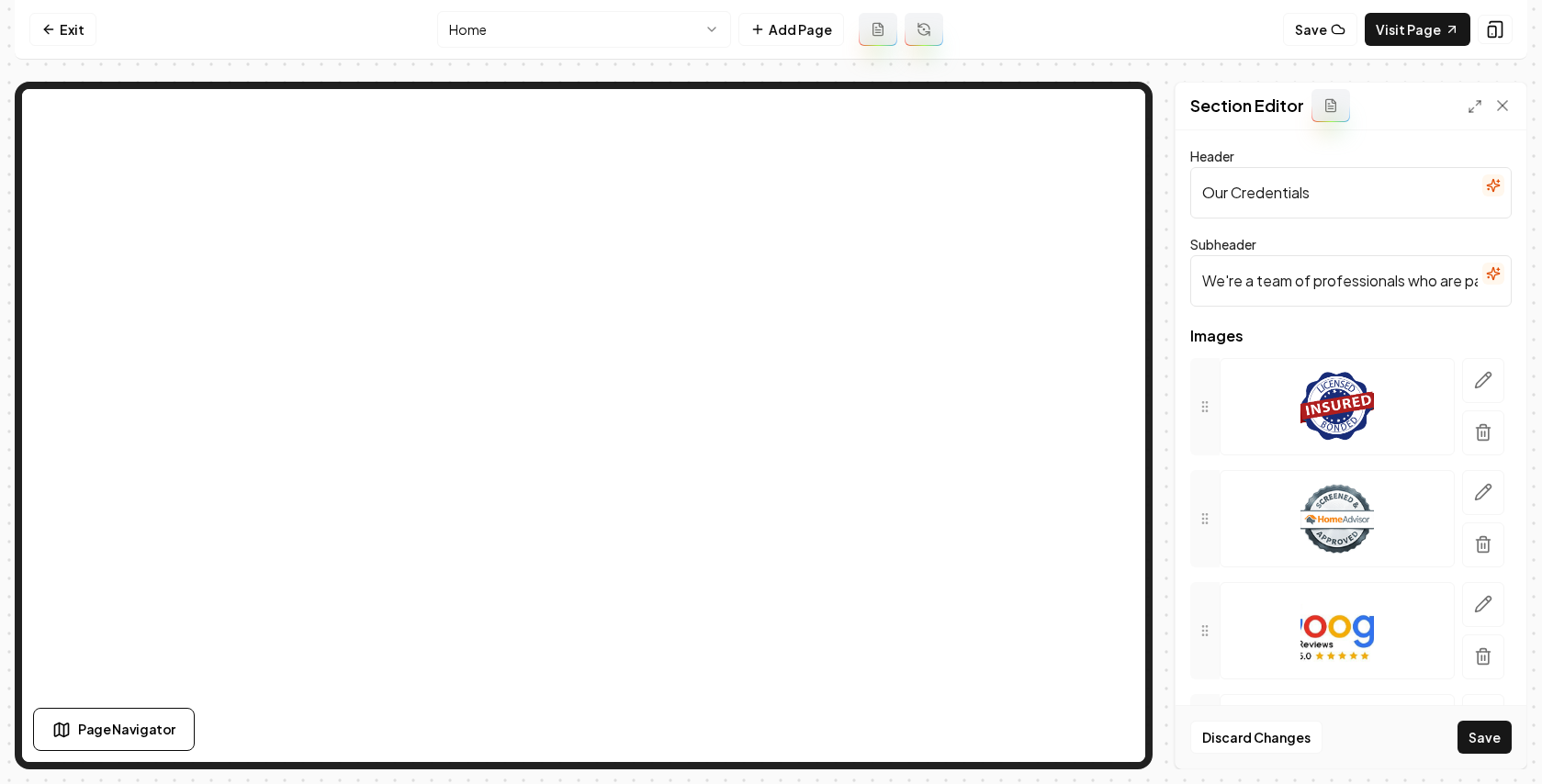
click at [1334, 276] on input "We're a team of professionals who are passionate about what we do." at bounding box center [1350, 281] width 321 height 51
click at [1353, 298] on input "We're a team of professionals who are passionate about what we do." at bounding box center [1350, 281] width 321 height 51
click at [1445, 376] on icon "button" at bounding box center [1483, 379] width 18 height 18
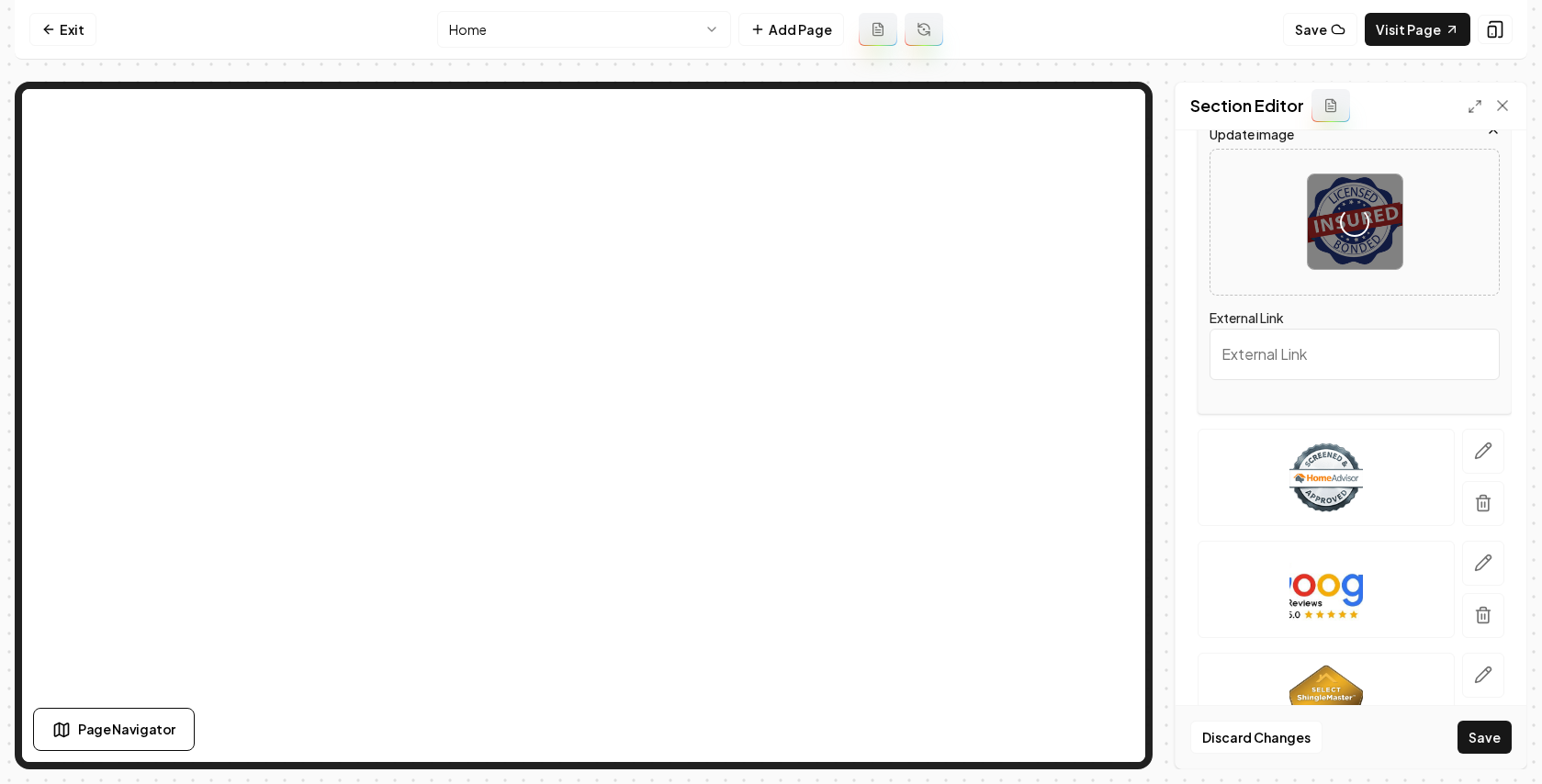
scroll to position [362, 0]
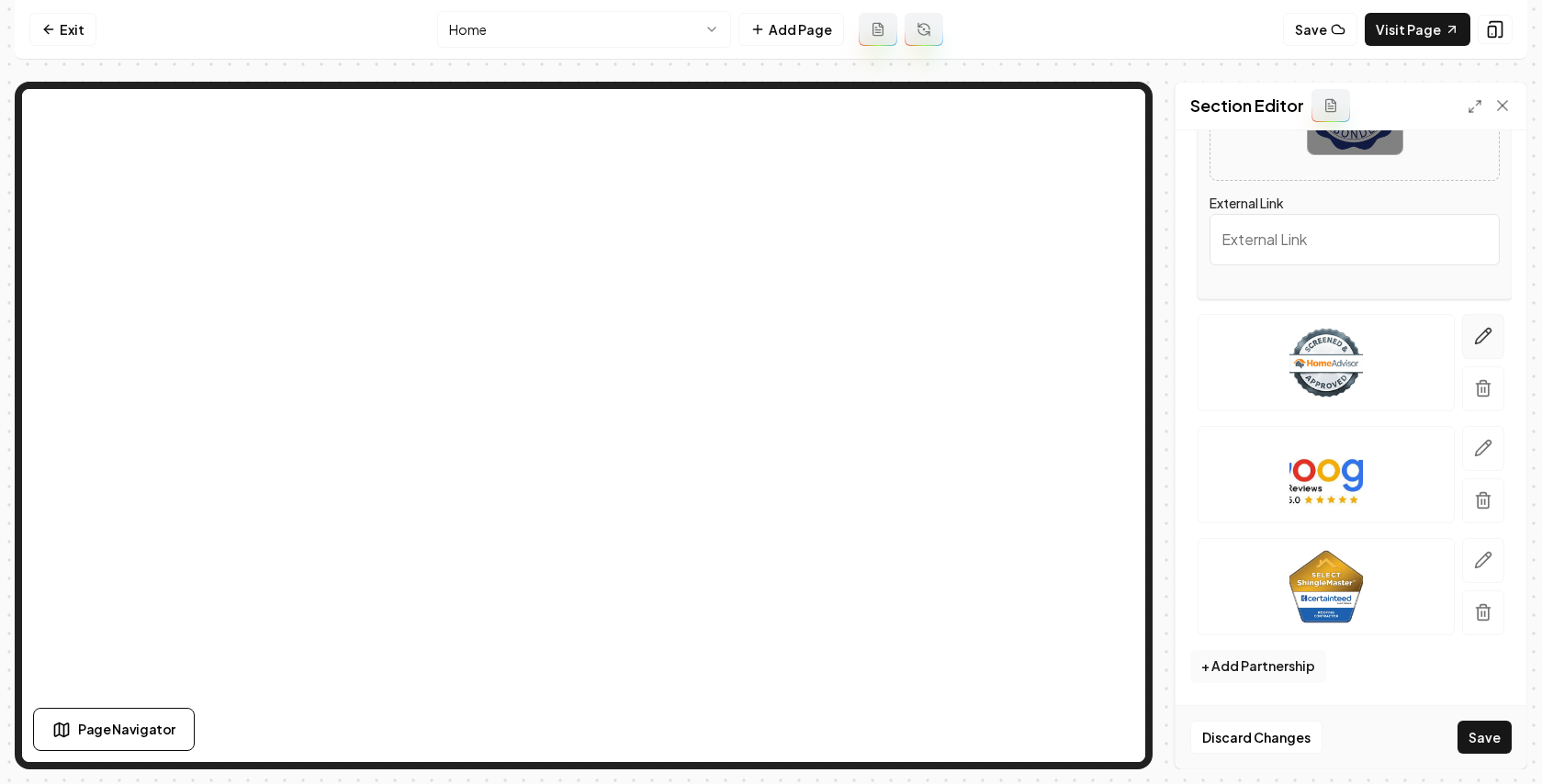
click at [1445, 341] on icon "button" at bounding box center [1483, 335] width 18 height 18
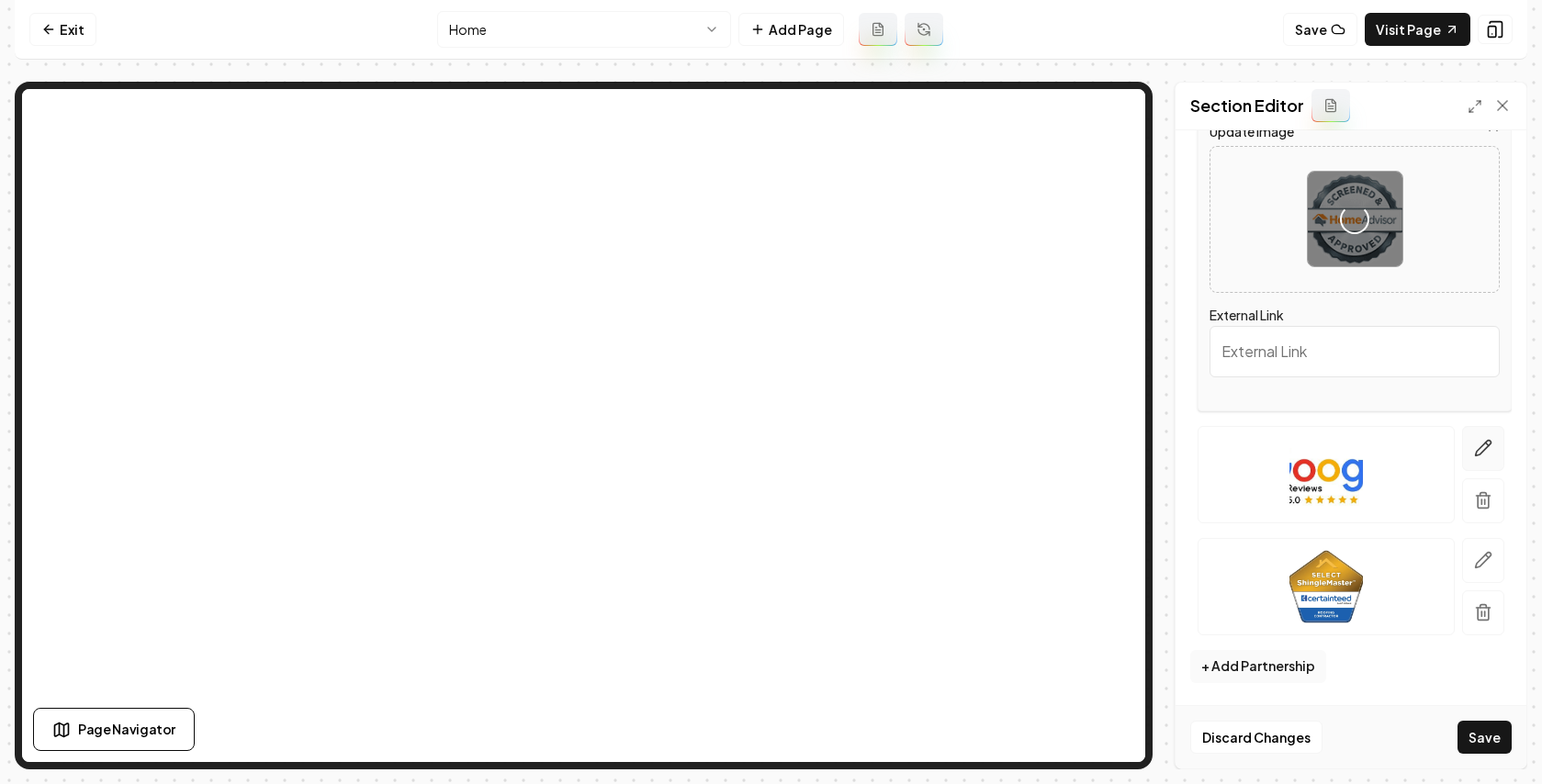
click at [1445, 449] on icon "button" at bounding box center [1483, 448] width 18 height 18
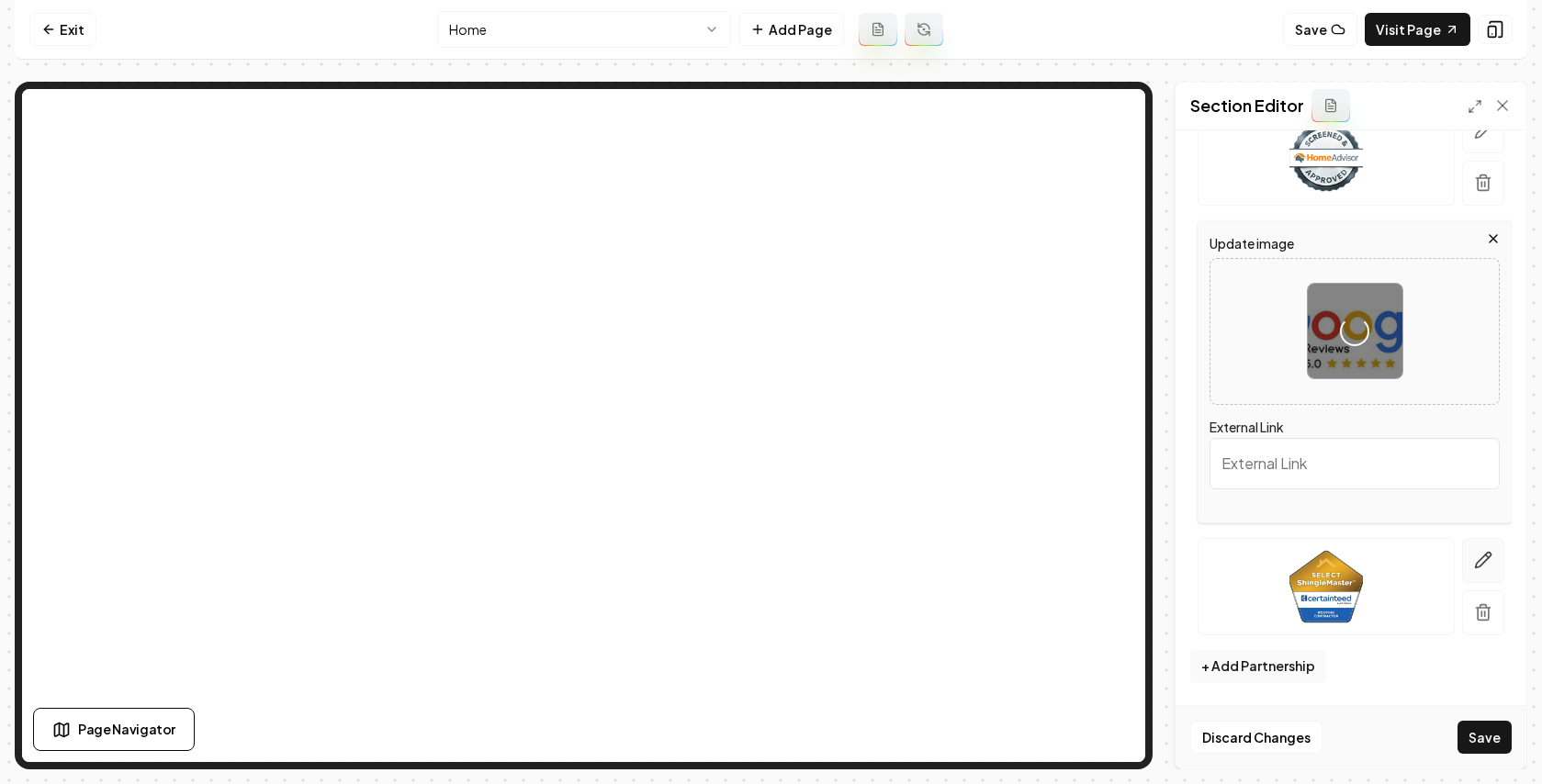
click at [1445, 571] on button "button" at bounding box center [1483, 560] width 42 height 45
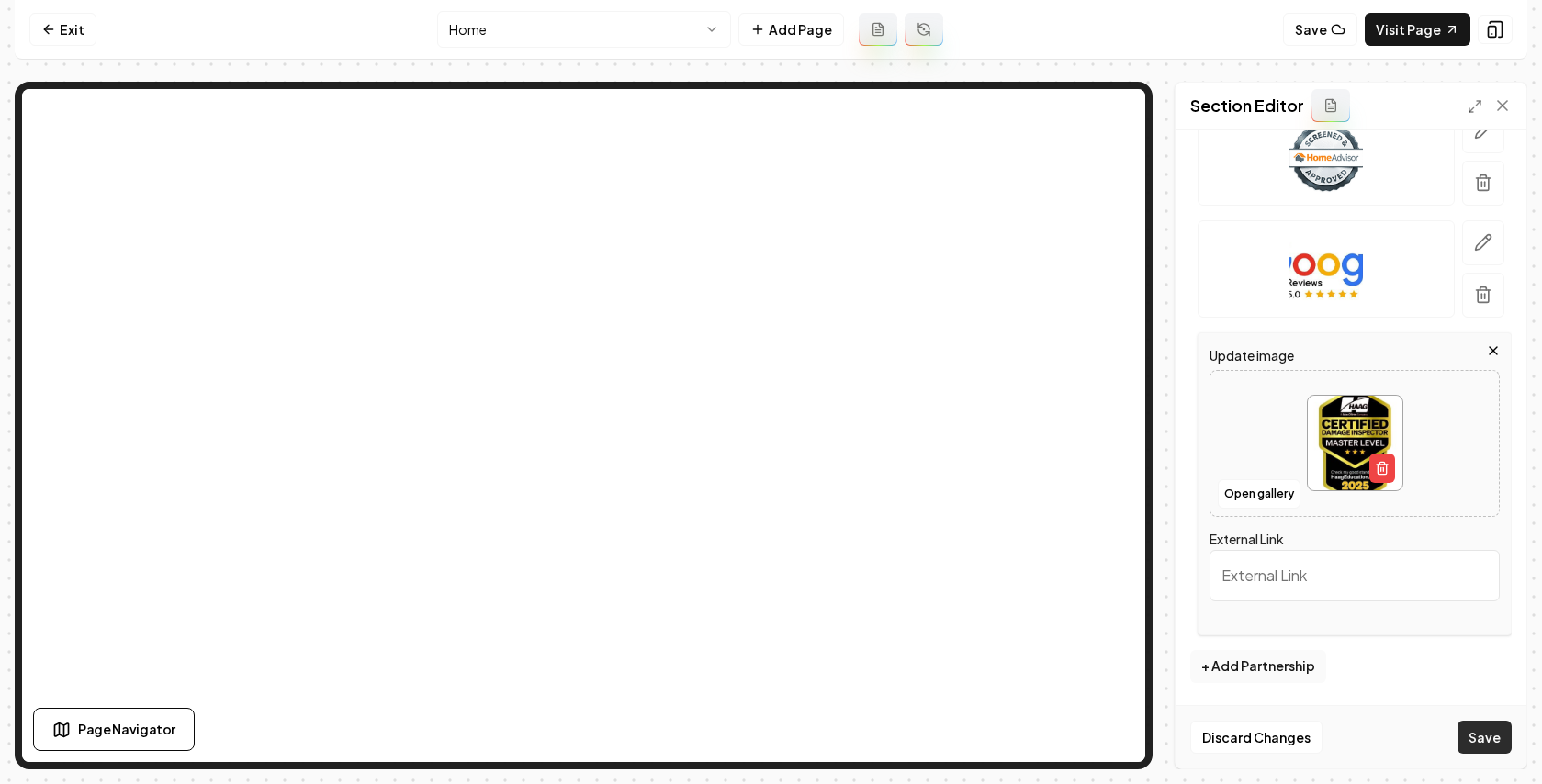
click at [1445, 739] on button "Save" at bounding box center [1484, 737] width 54 height 33
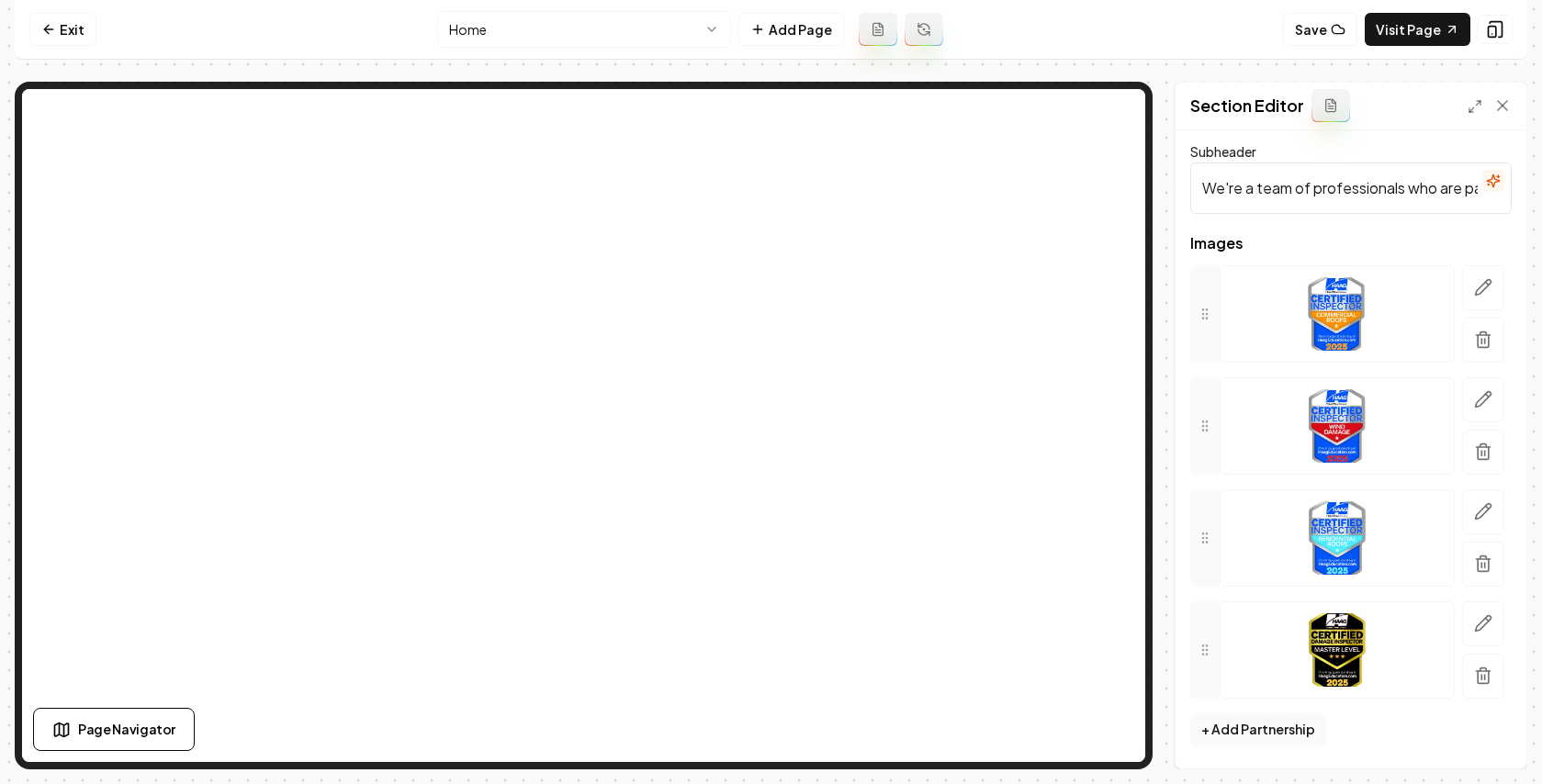
click at [1338, 200] on input "We're a team of professionals who are passionate about what we do." at bounding box center [1350, 189] width 321 height 51
click at [1445, 742] on button "Save" at bounding box center [1484, 737] width 54 height 33
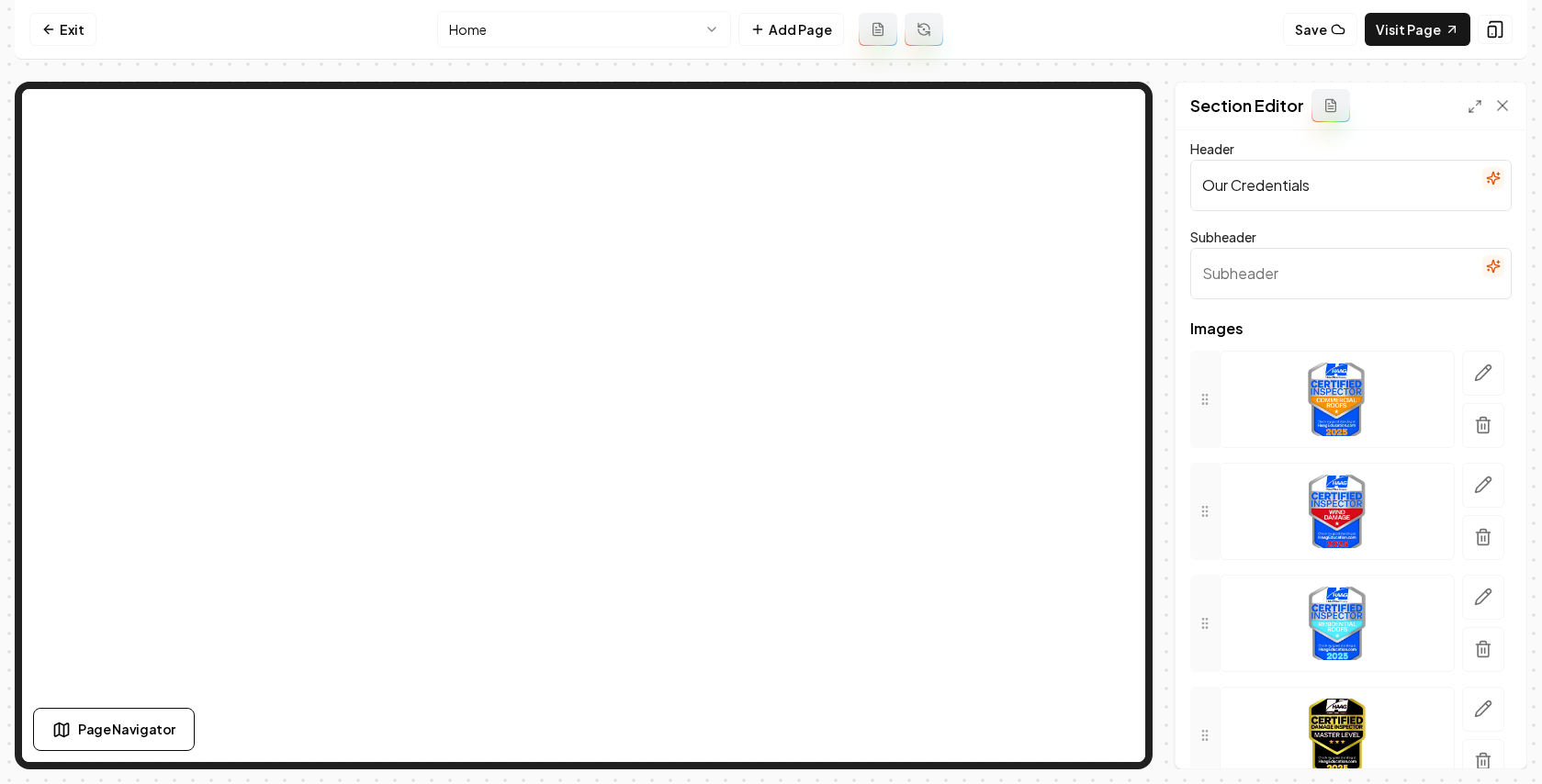
scroll to position [0, 0]
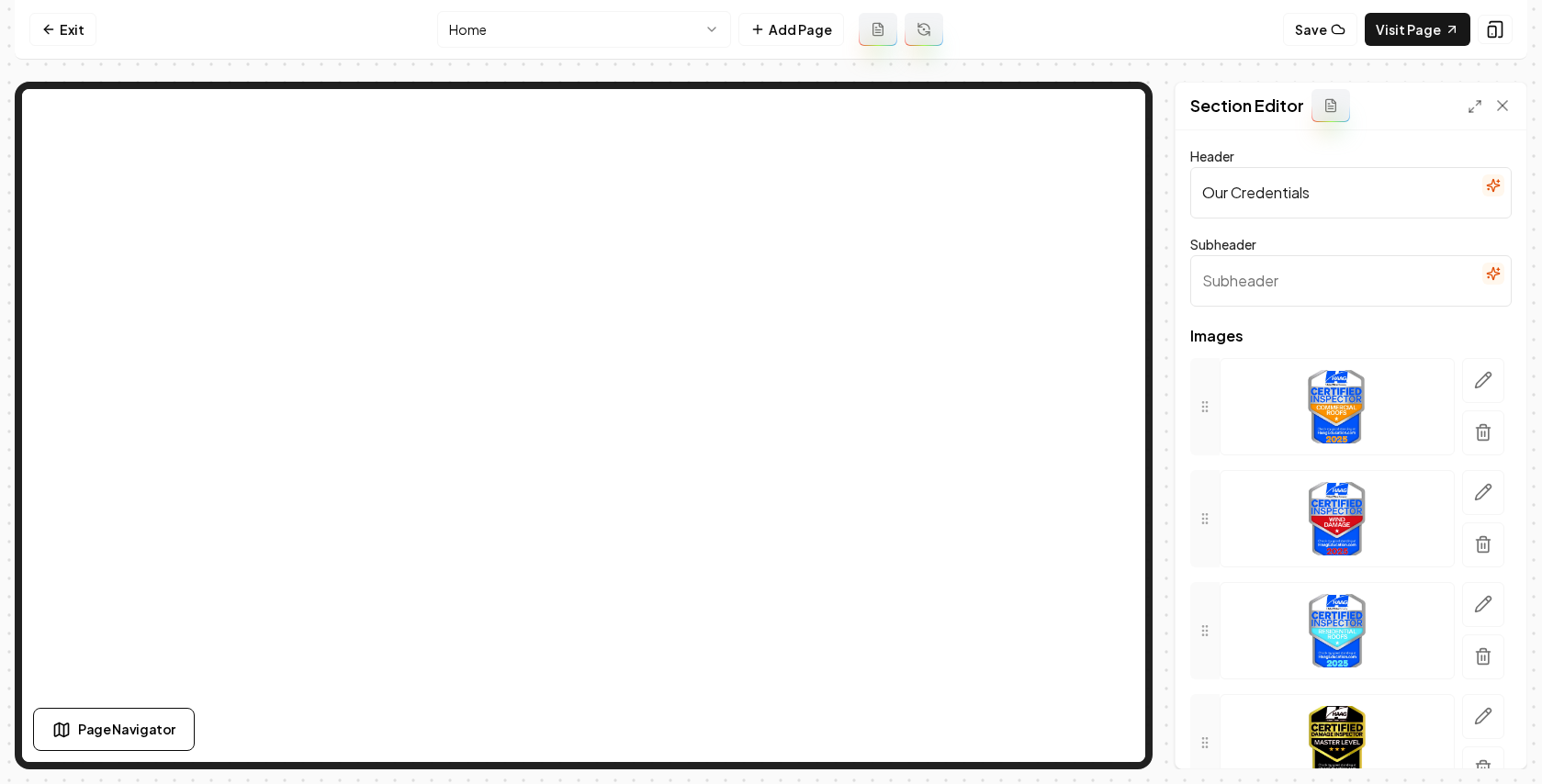
click at [1268, 191] on input "Our Credentials" at bounding box center [1350, 192] width 321 height 51
click at [1268, 191] on input "Our Credentials" at bounding box center [1350, 192] width 321 height 51
click at [1445, 729] on button "Save" at bounding box center [1484, 737] width 54 height 33
click at [1396, 195] on input "Header" at bounding box center [1350, 192] width 321 height 51
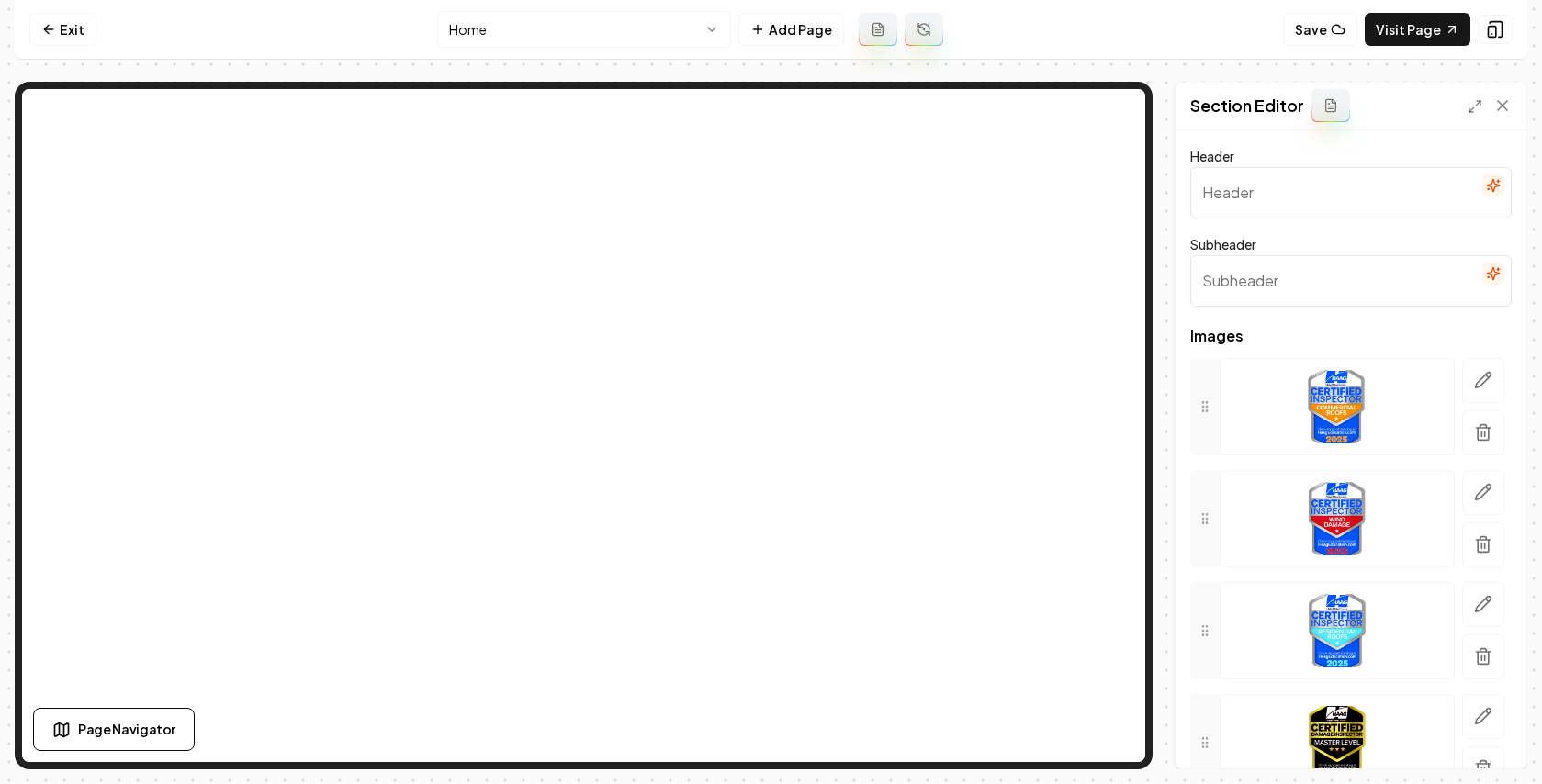
type input "O"
type input "Our Credentials"
click at [1445, 770] on div "Computer Required This feature is only available on a computer. Please switch t…" at bounding box center [771, 392] width 1542 height 784
click at [1445, 731] on button "Save" at bounding box center [1484, 737] width 54 height 33
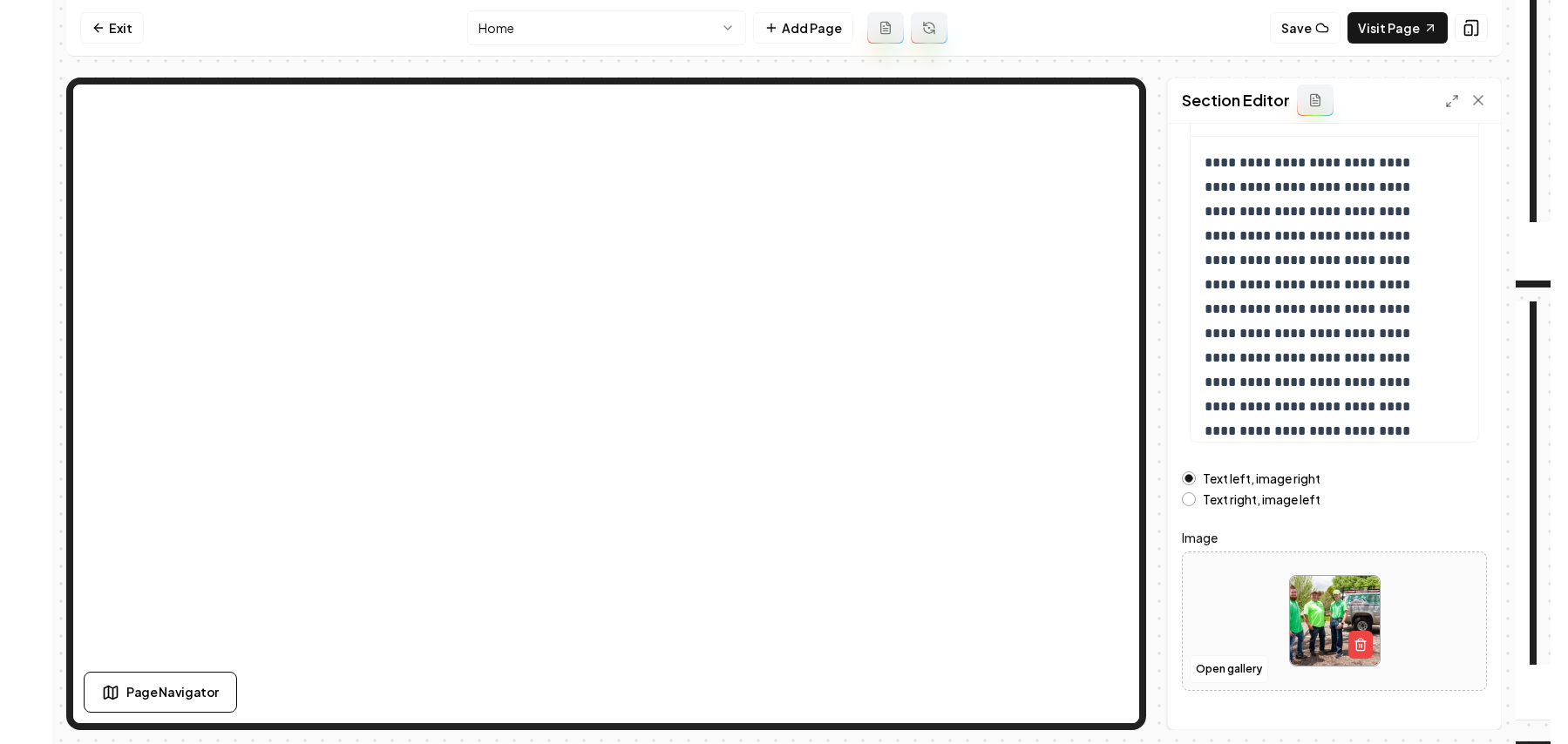
scroll to position [197, 0]
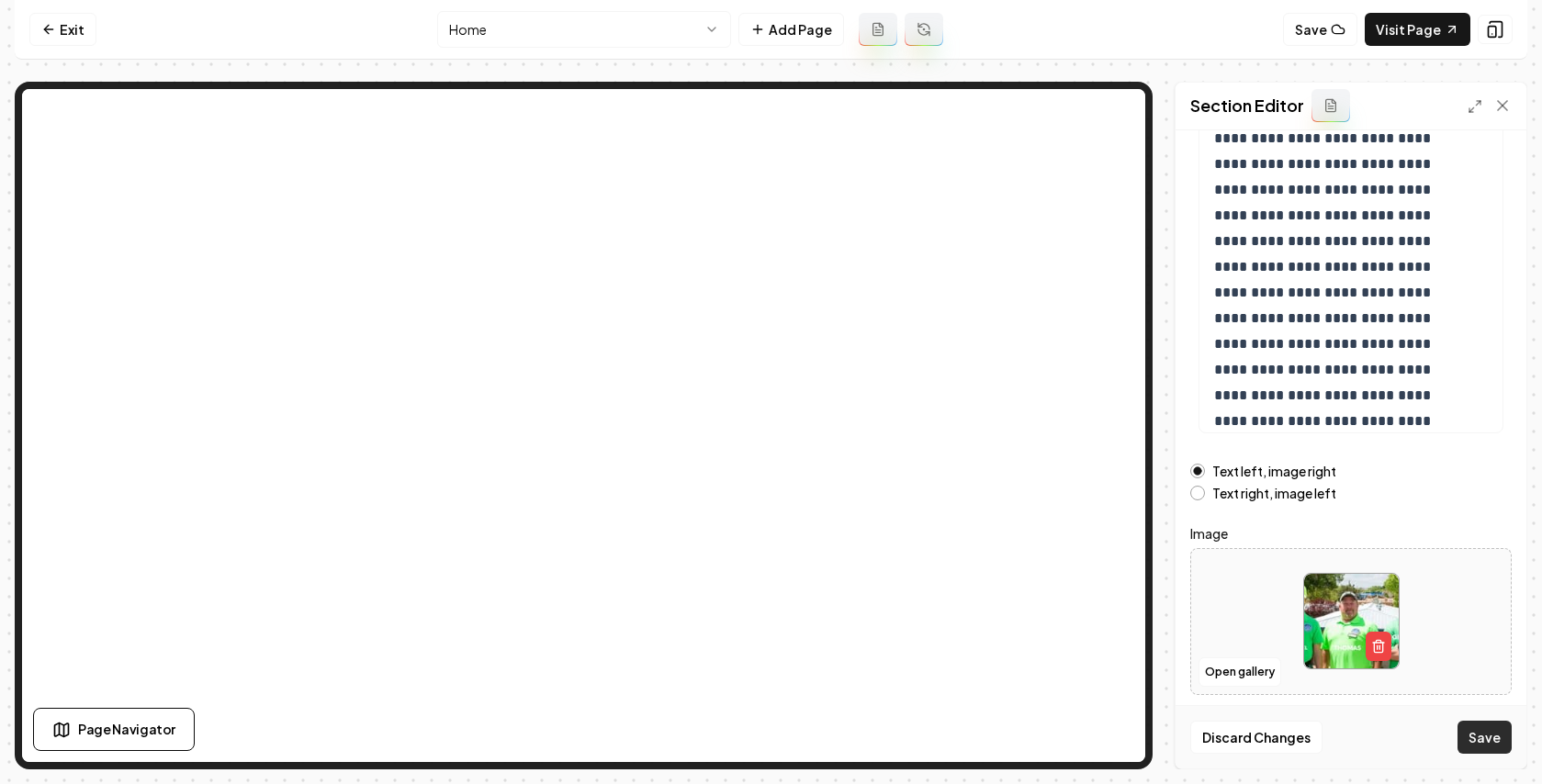
click at [1445, 741] on button "Save" at bounding box center [1484, 737] width 54 height 33
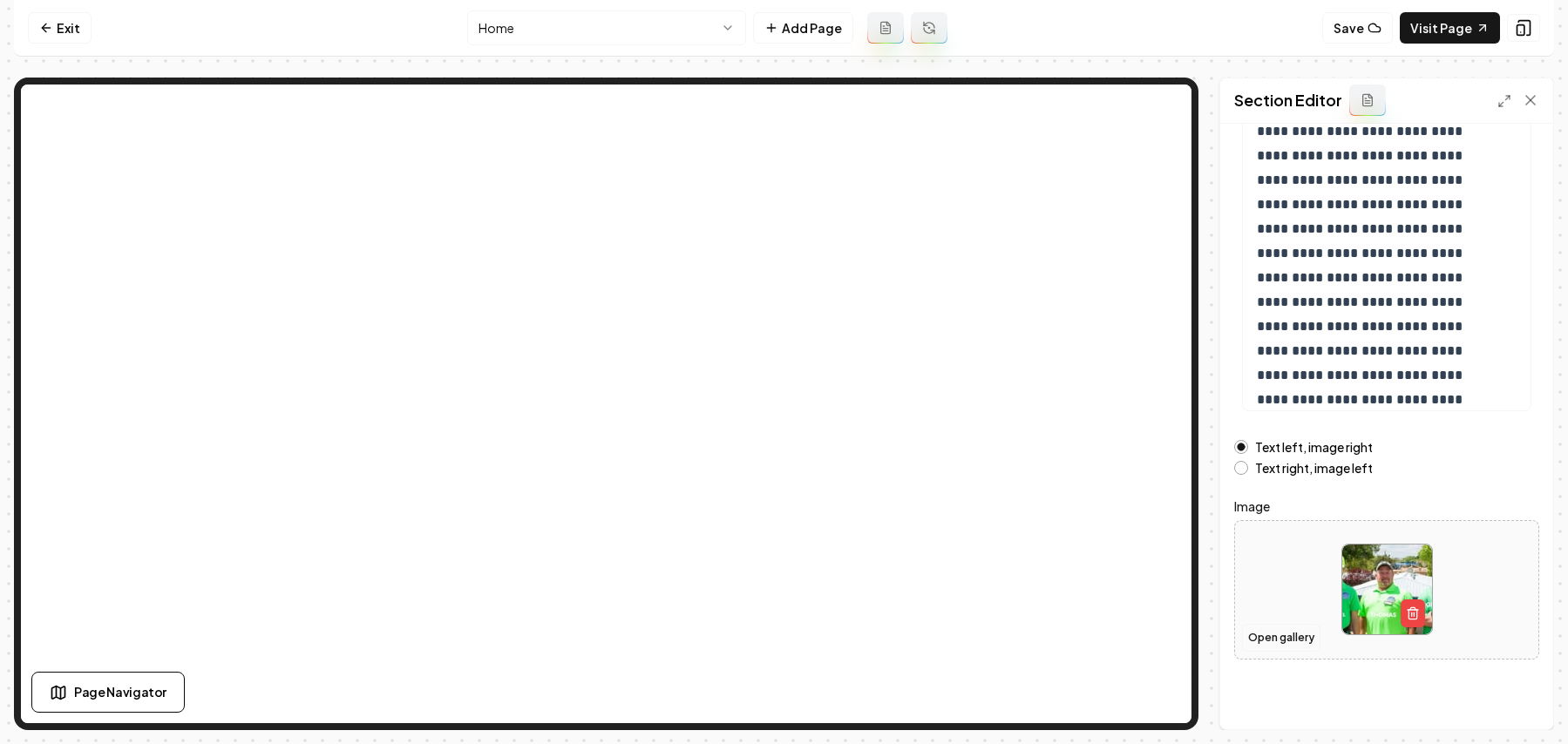
click at [1304, 643] on button "Open gallery" at bounding box center [1280, 637] width 79 height 28
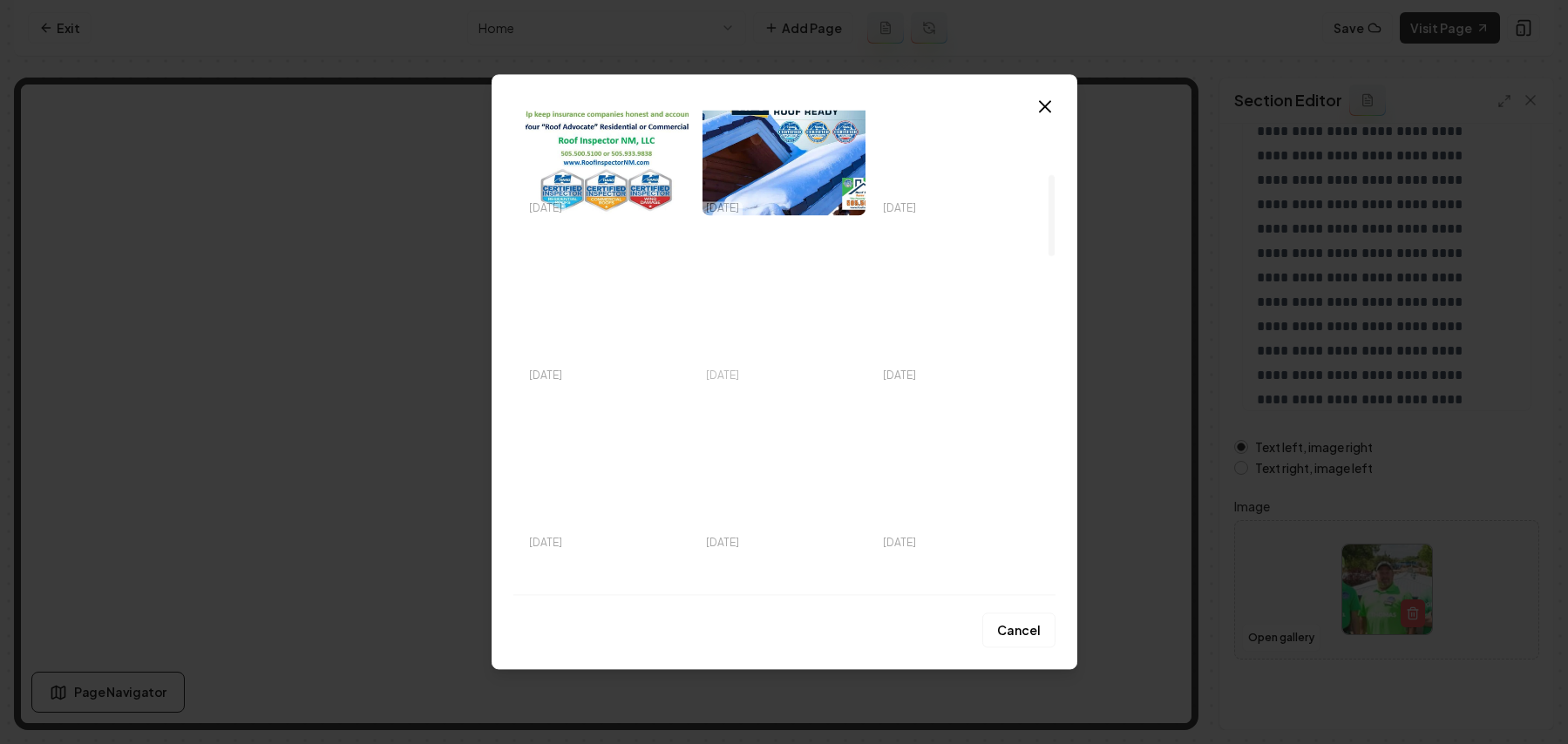
scroll to position [996, 0]
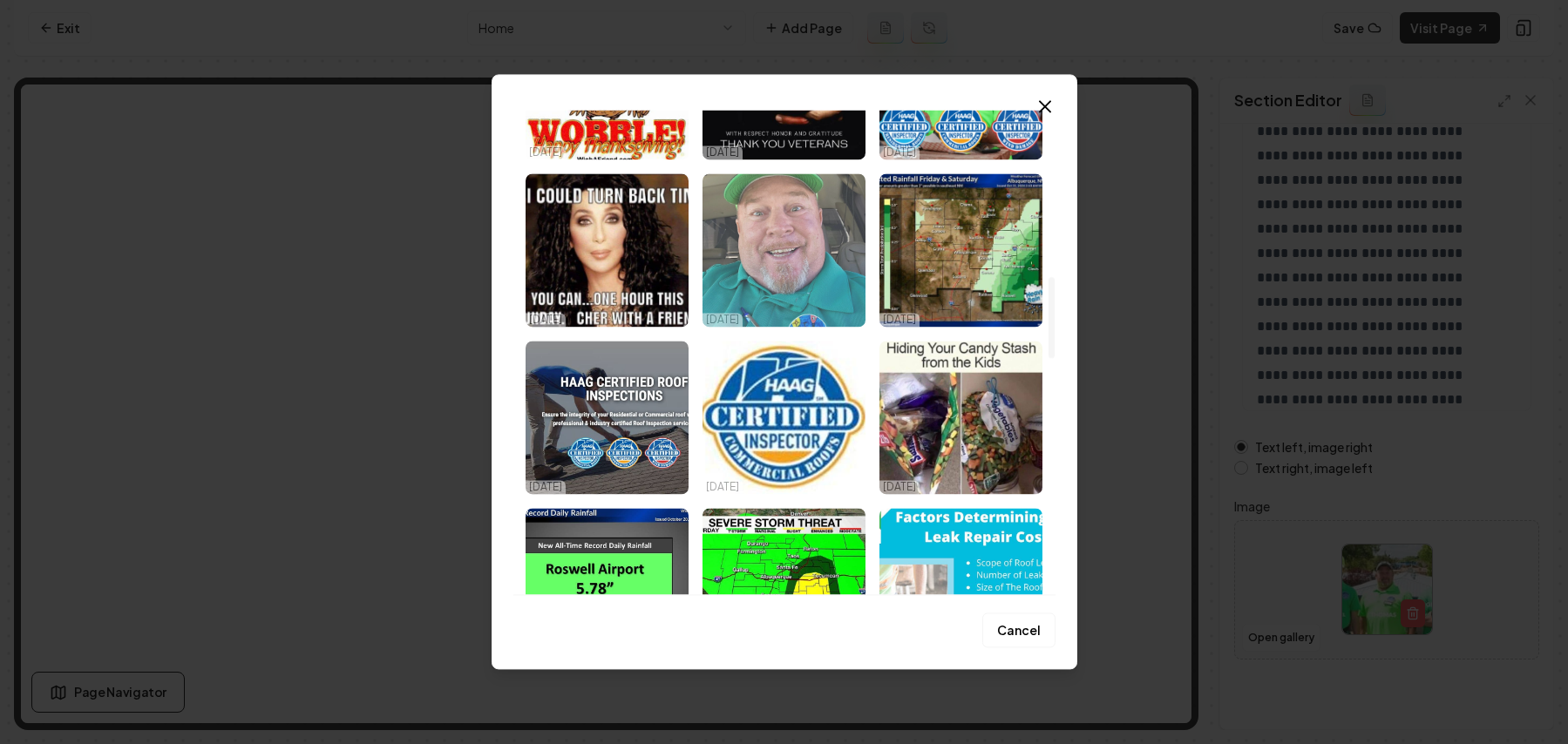
click at [798, 247] on img "Select image image_67f3d6a5432c476416ba7645.webp" at bounding box center [784, 250] width 163 height 154
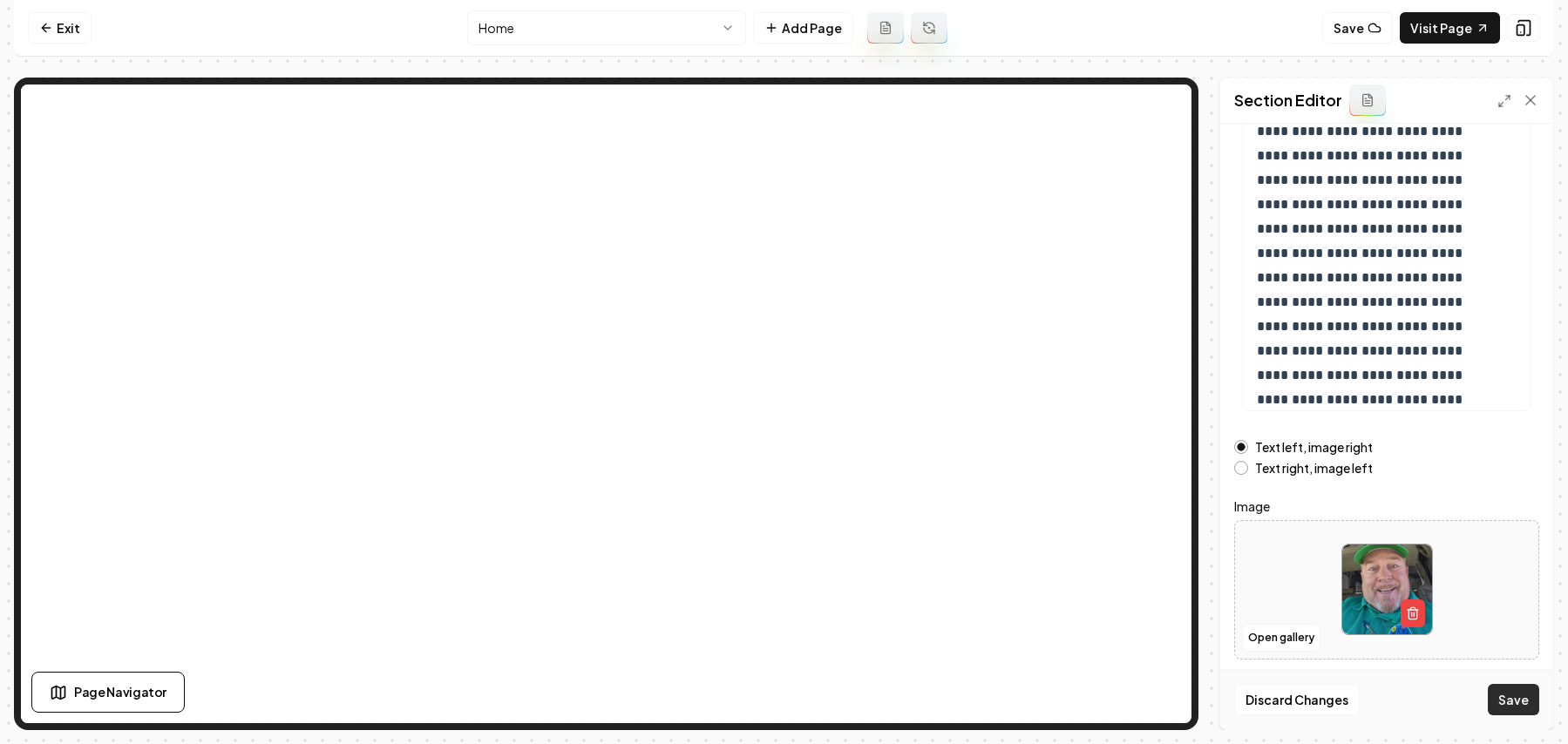
click at [1371, 692] on button "Save" at bounding box center [1513, 700] width 52 height 32
click at [1242, 638] on button "Open gallery" at bounding box center [1280, 637] width 79 height 28
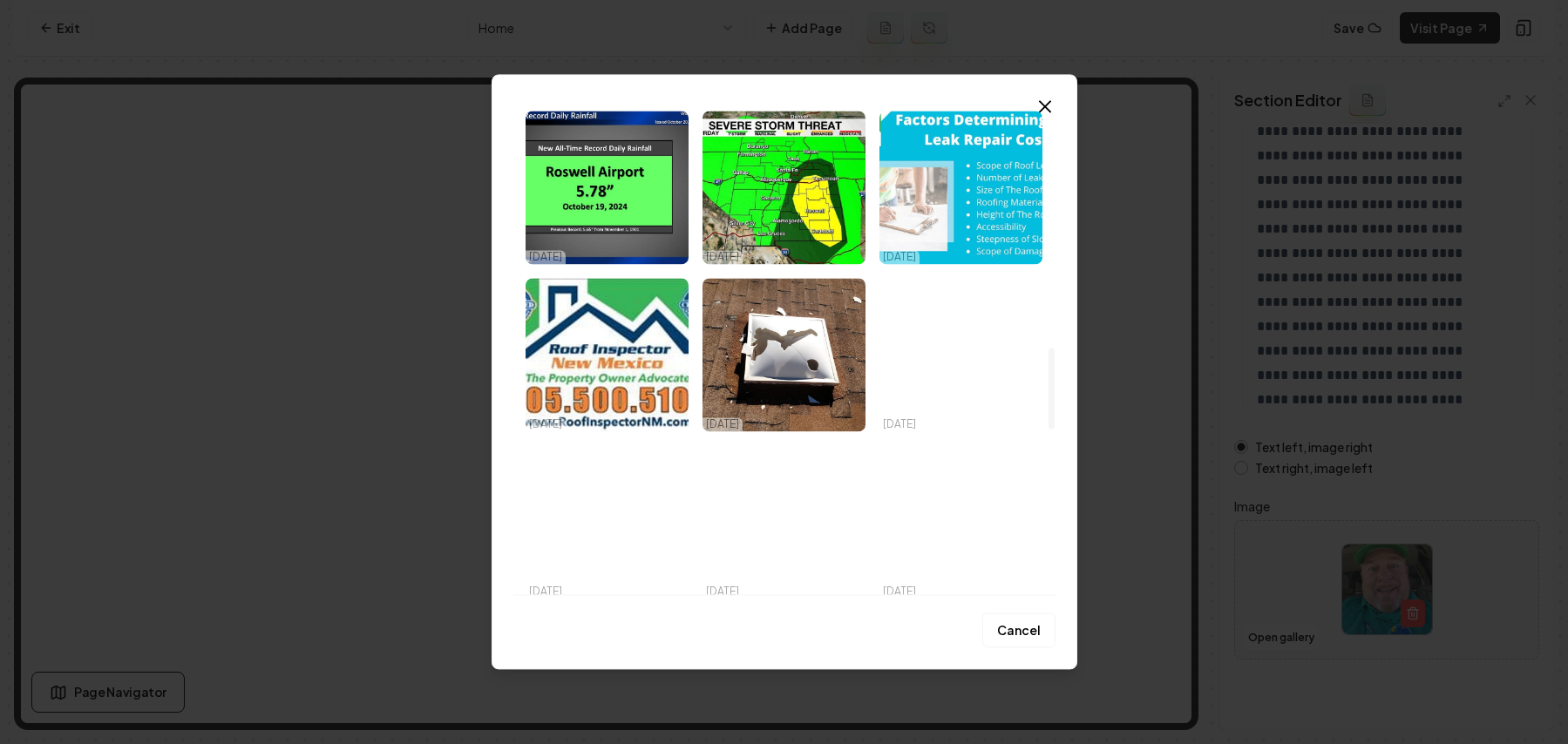
scroll to position [1761, 0]
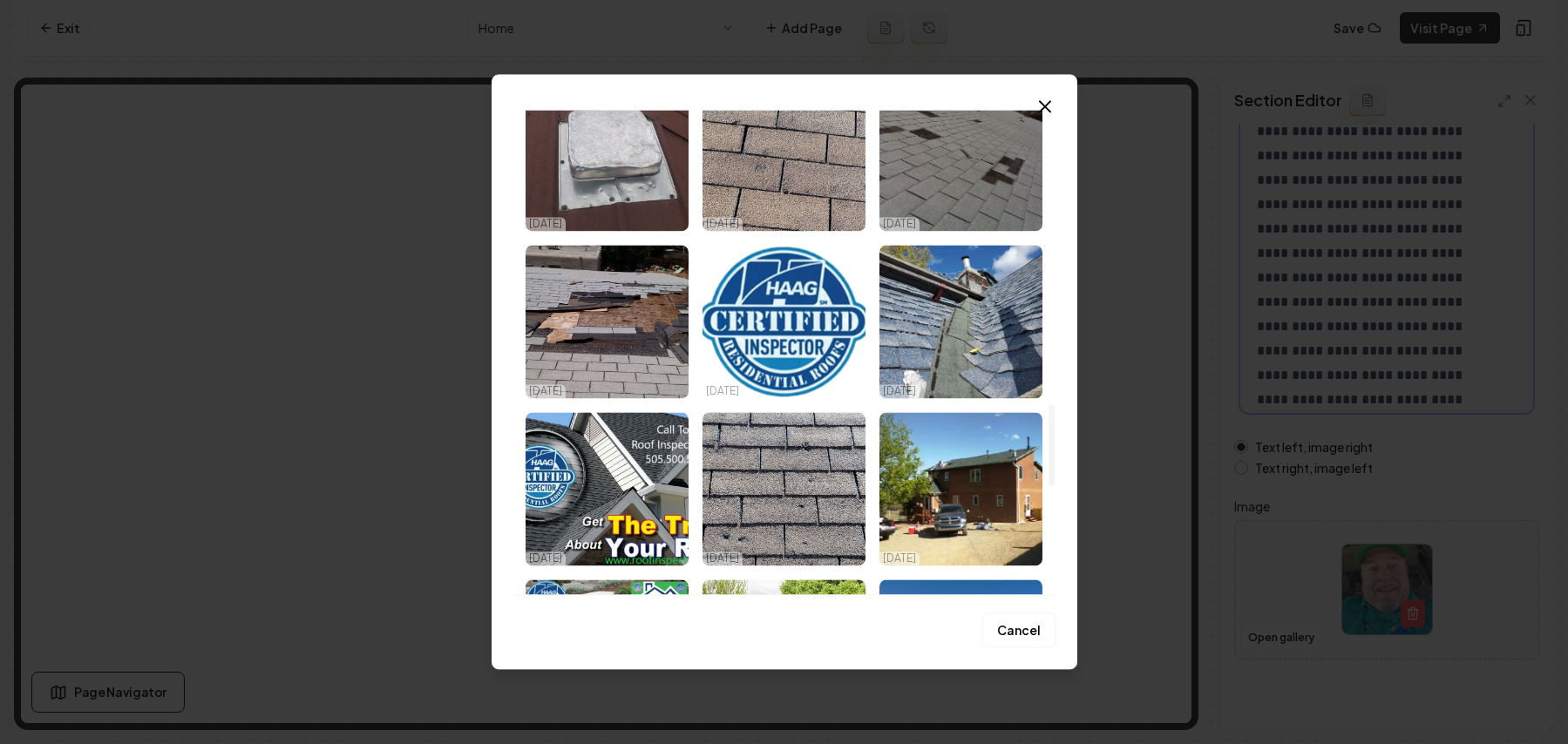
drag, startPoint x: 1366, startPoint y: 223, endPoint x: 1228, endPoint y: 16, distance: 248.8
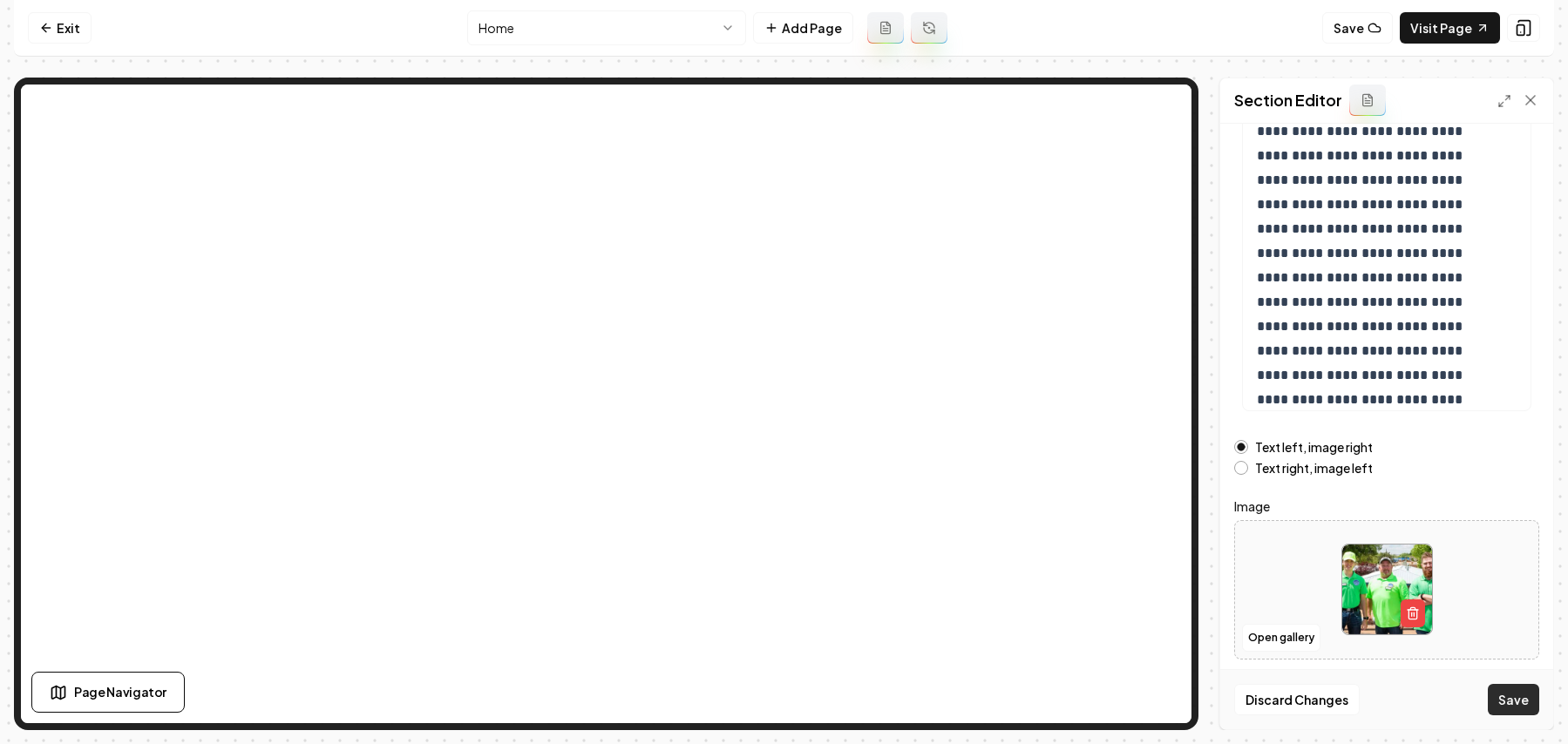
click at [1371, 695] on button "Save" at bounding box center [1513, 700] width 52 height 32
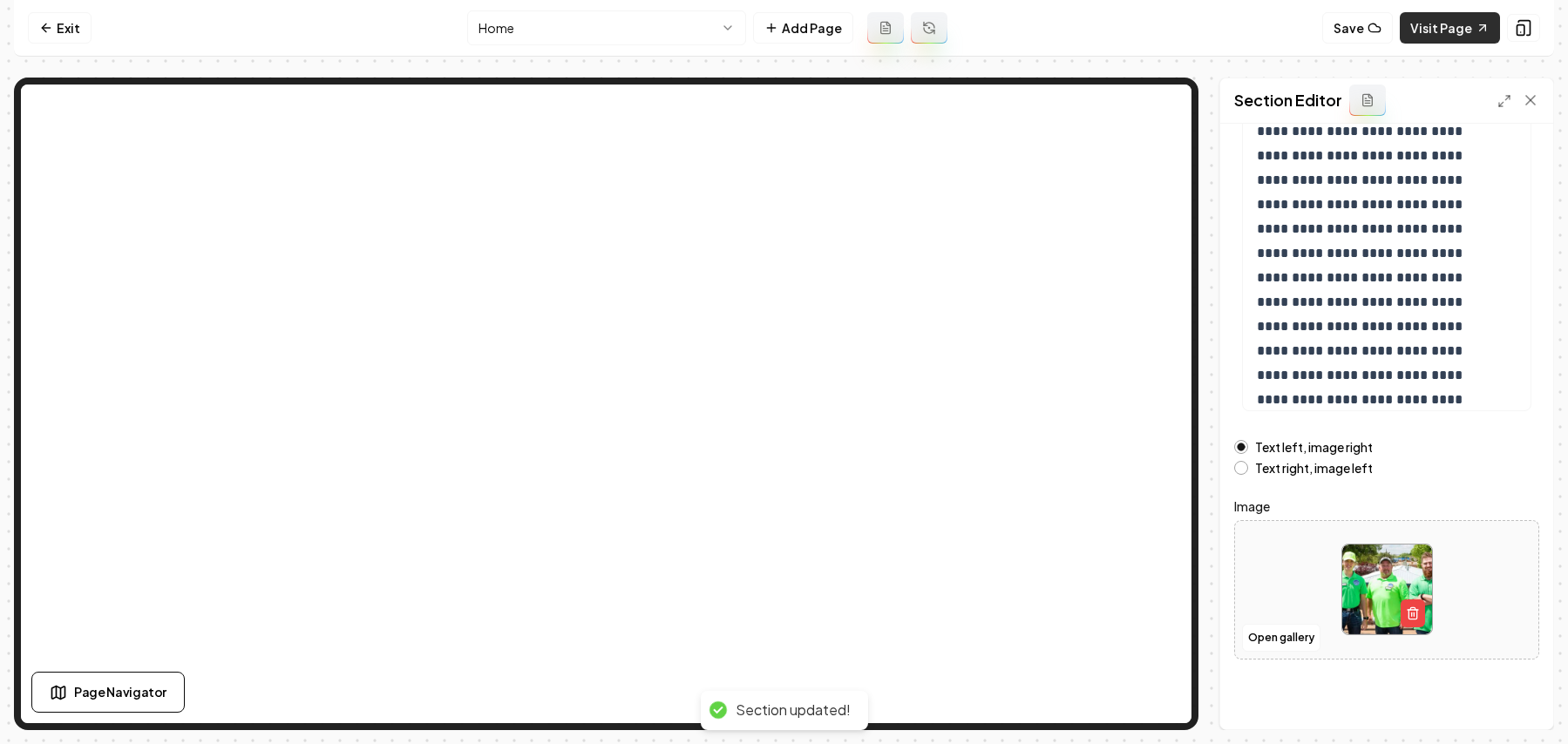
click at [1371, 37] on link "Visit Page" at bounding box center [1450, 27] width 100 height 32
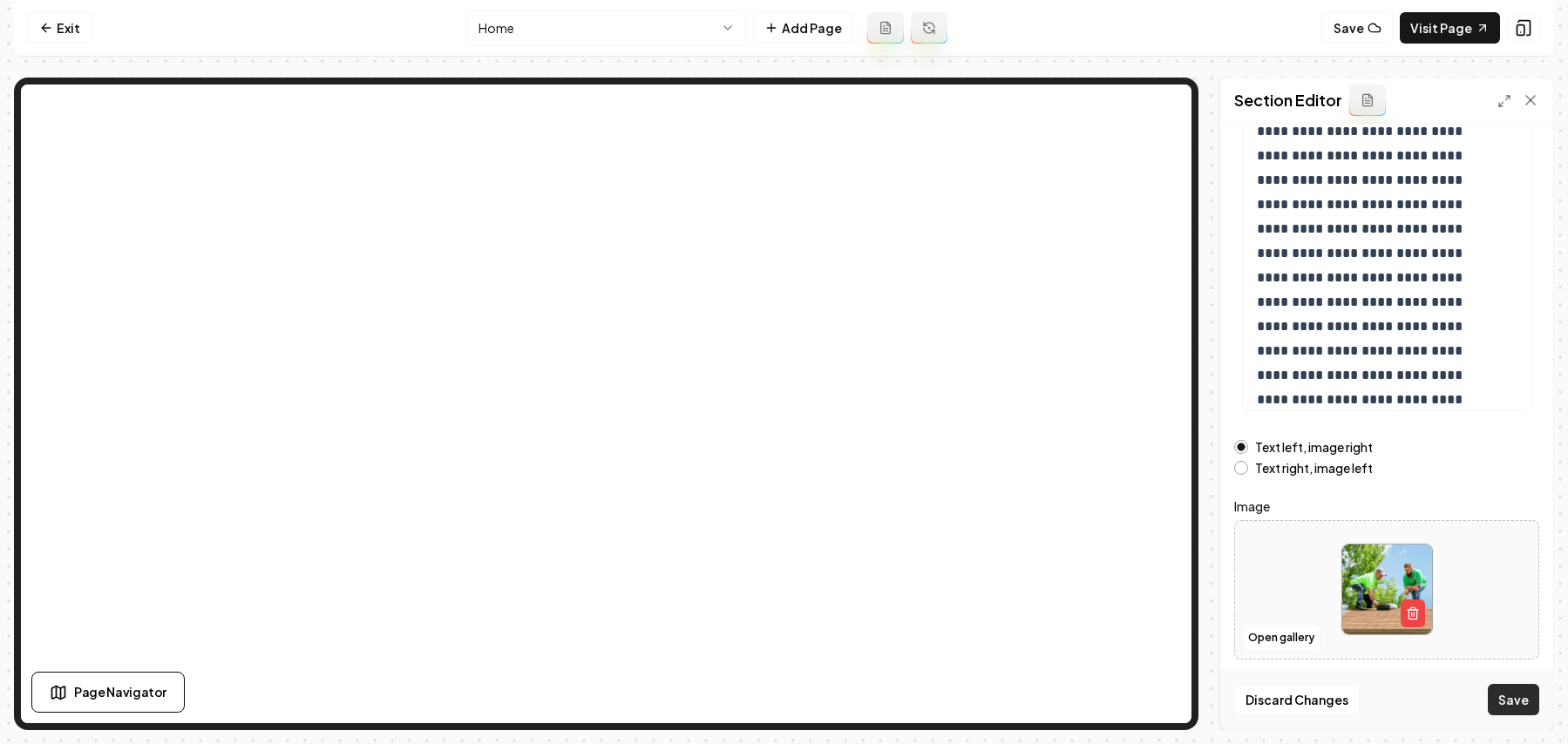
click at [1371, 700] on button "Save" at bounding box center [1513, 700] width 52 height 32
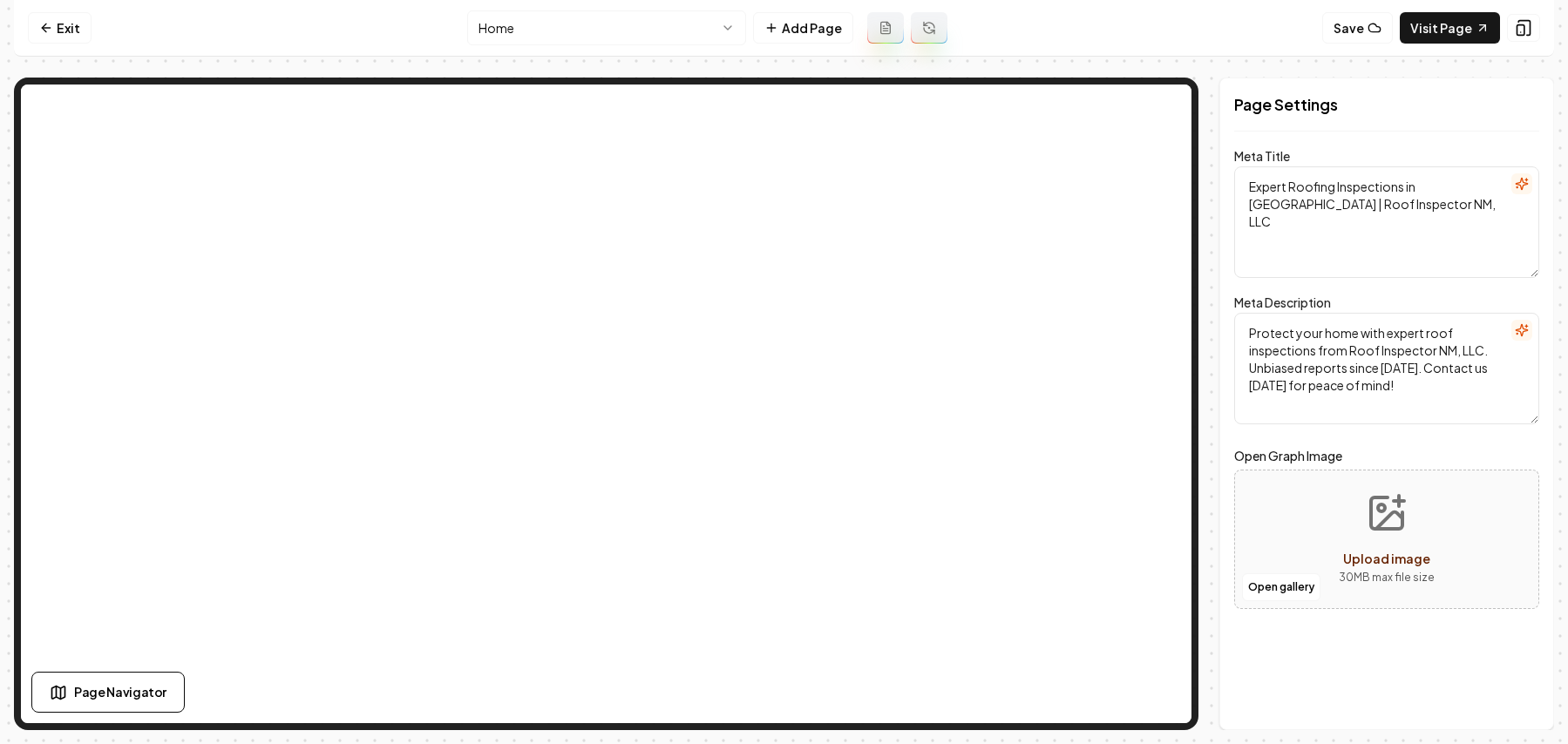
scroll to position [0, 0]
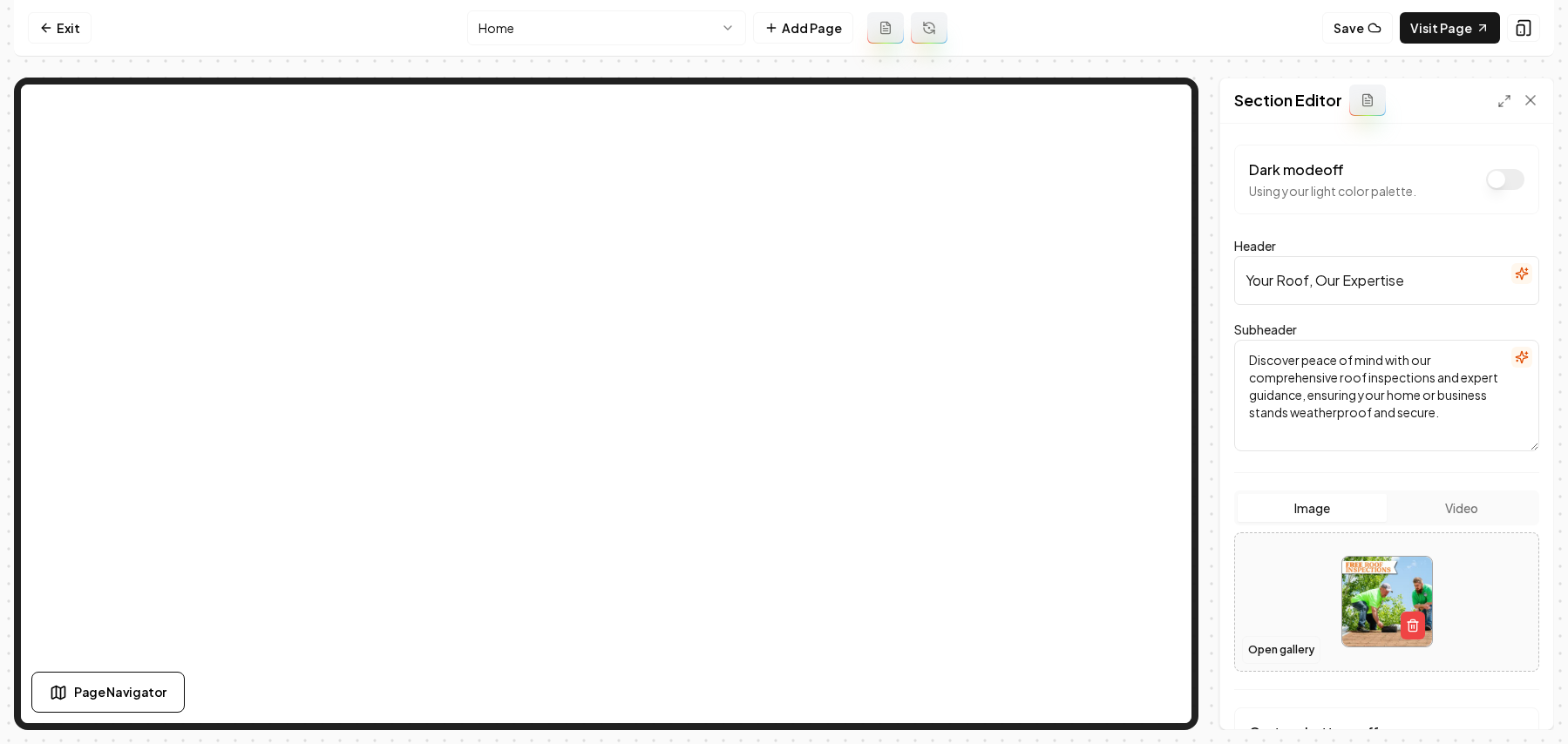
click at [1284, 637] on button "Open gallery" at bounding box center [1280, 650] width 79 height 28
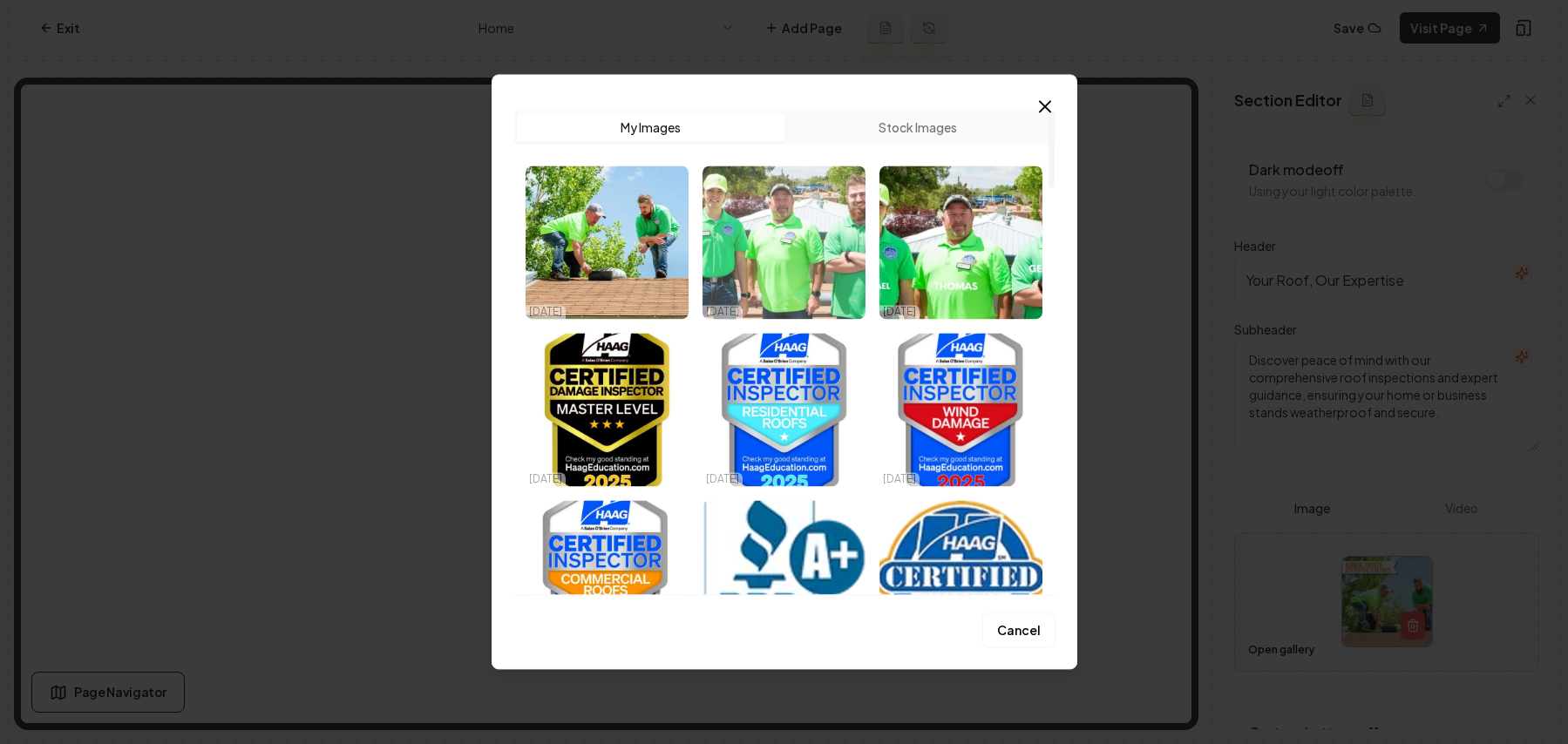
click at [785, 213] on img "Select image image_68e6c8065c7cd75eb85c00e4.webp" at bounding box center [784, 242] width 163 height 154
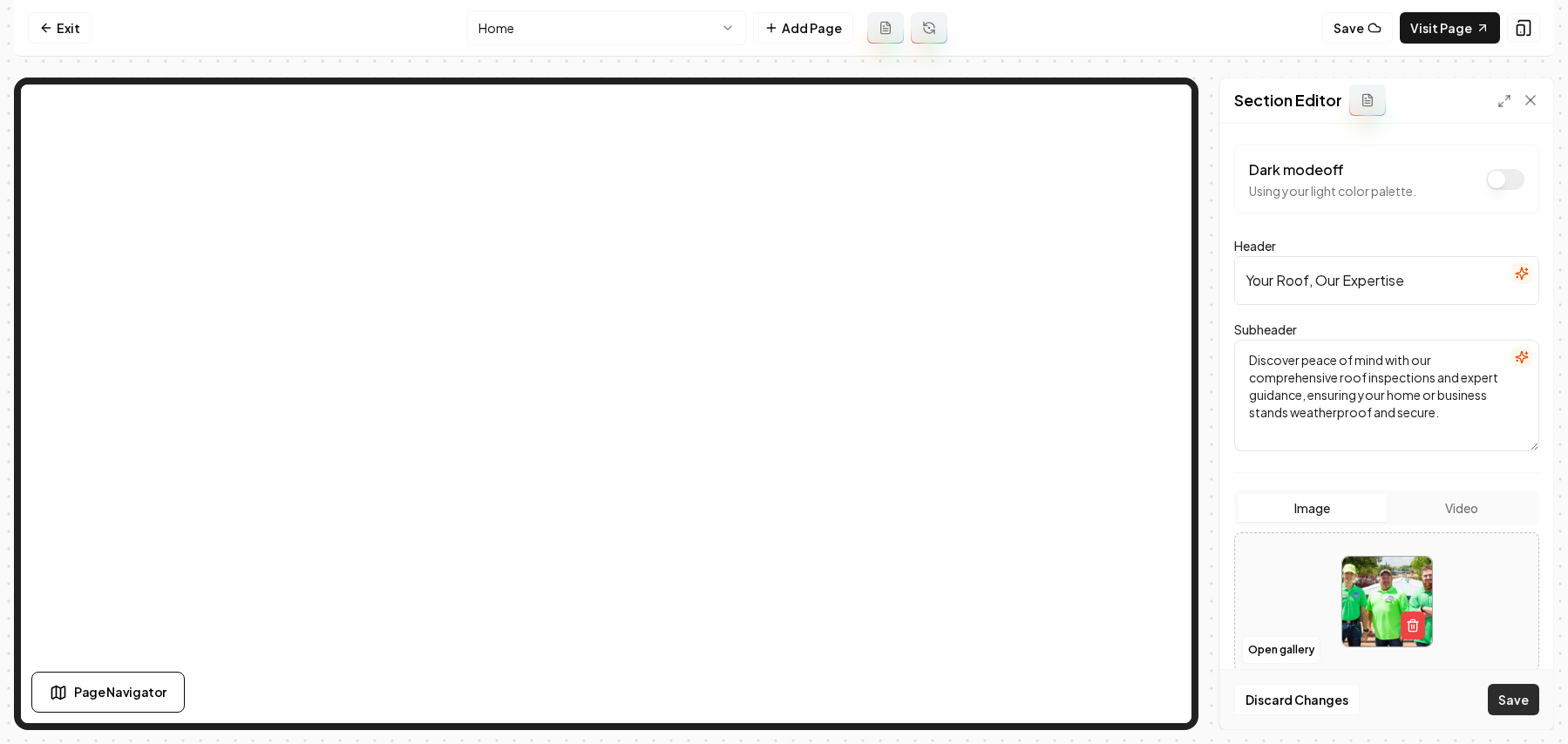
click at [1371, 695] on button "Save" at bounding box center [1513, 700] width 52 height 32
click at [1270, 636] on button "Open gallery" at bounding box center [1280, 650] width 79 height 28
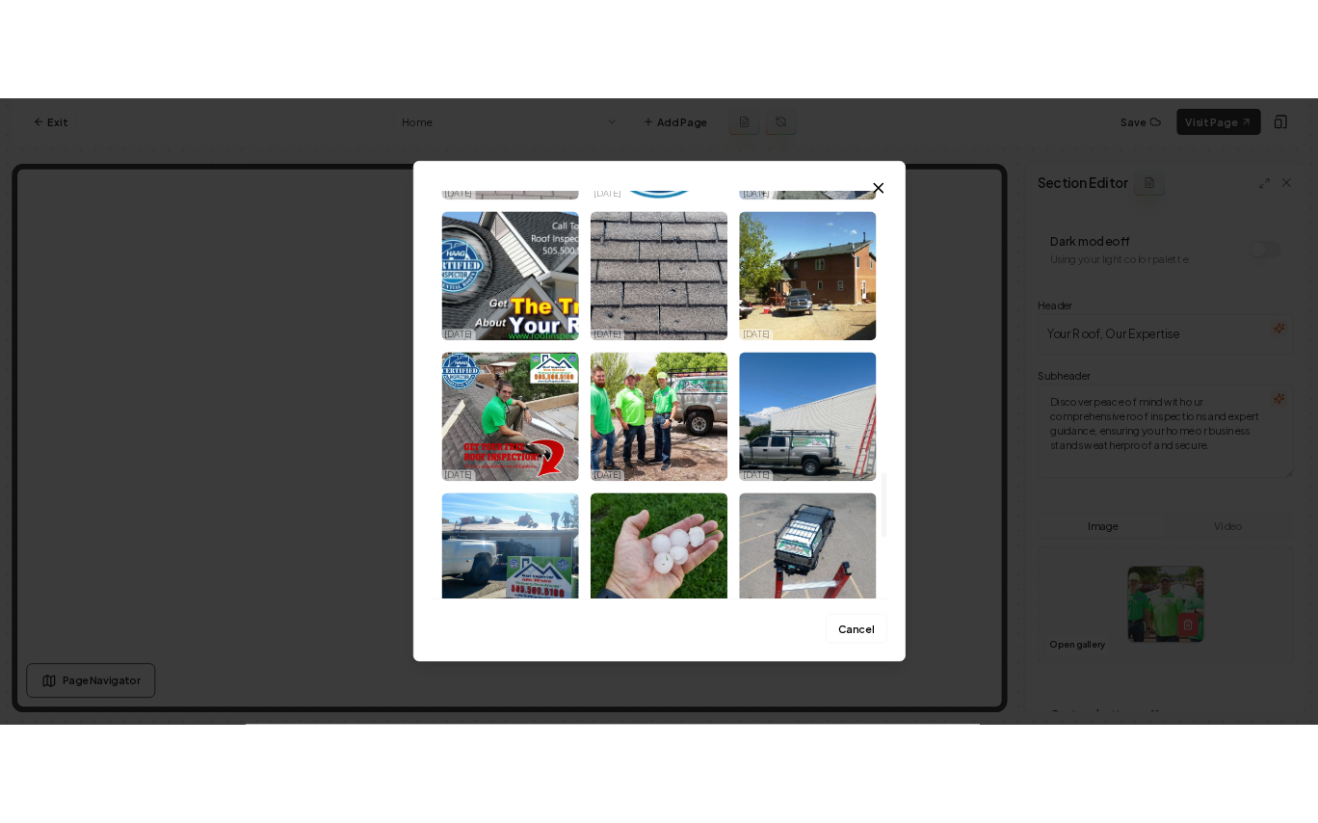
scroll to position [2487, 0]
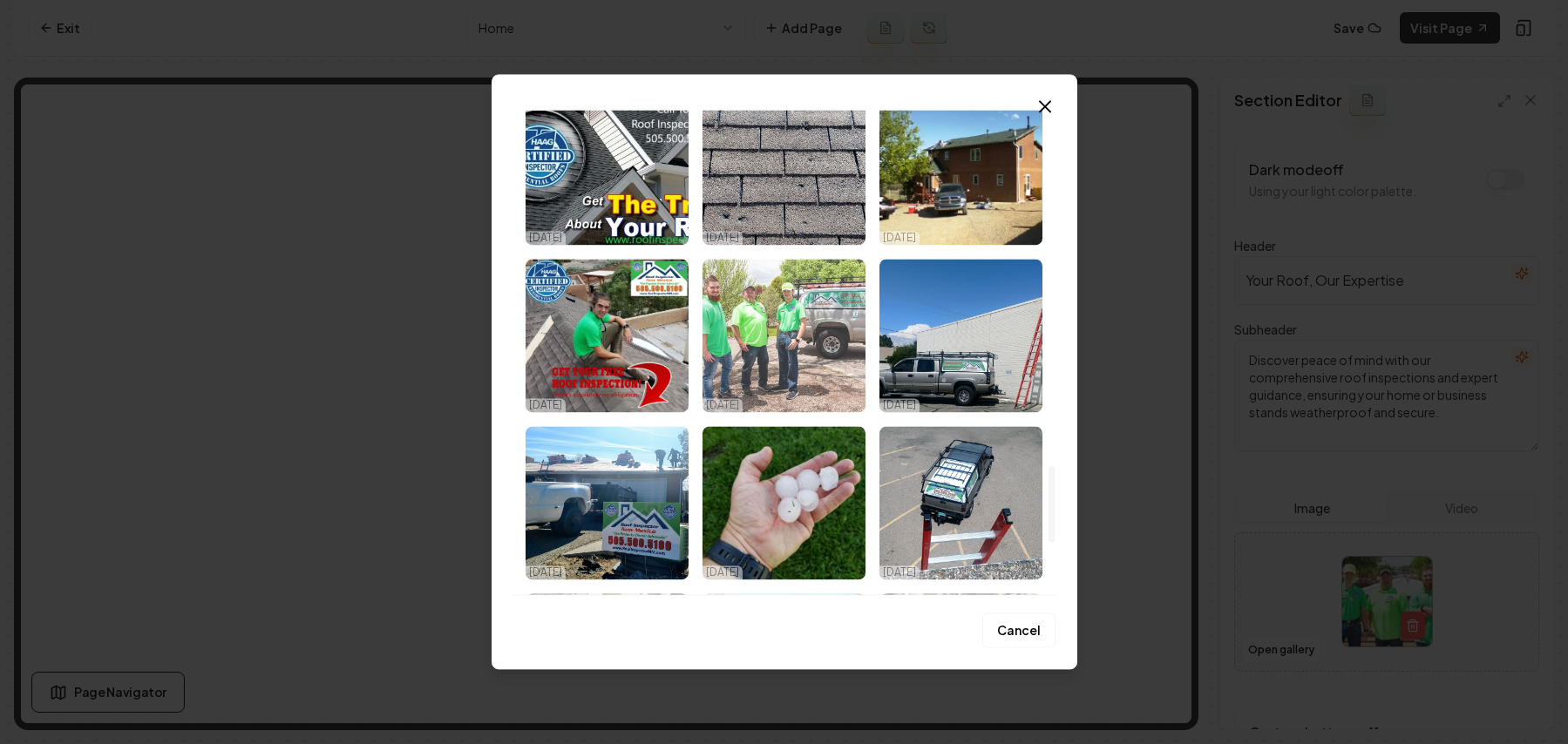
click at [783, 334] on img "Select image image_67f3d4de432c476416adfaed.jpeg" at bounding box center [784, 335] width 163 height 154
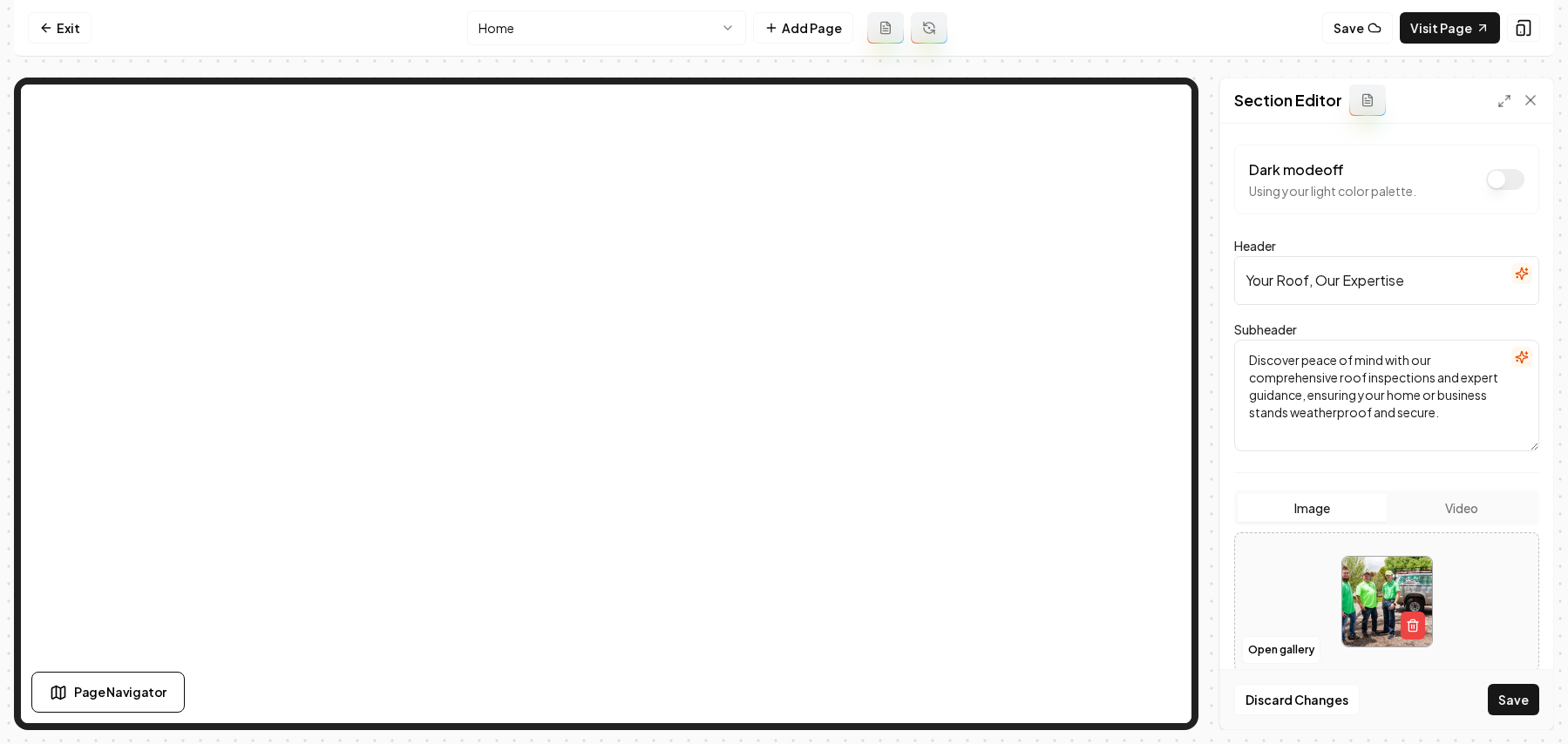
drag, startPoint x: 1507, startPoint y: 710, endPoint x: 1457, endPoint y: 678, distance: 59.4
click at [1371, 709] on button "Save" at bounding box center [1513, 700] width 52 height 32
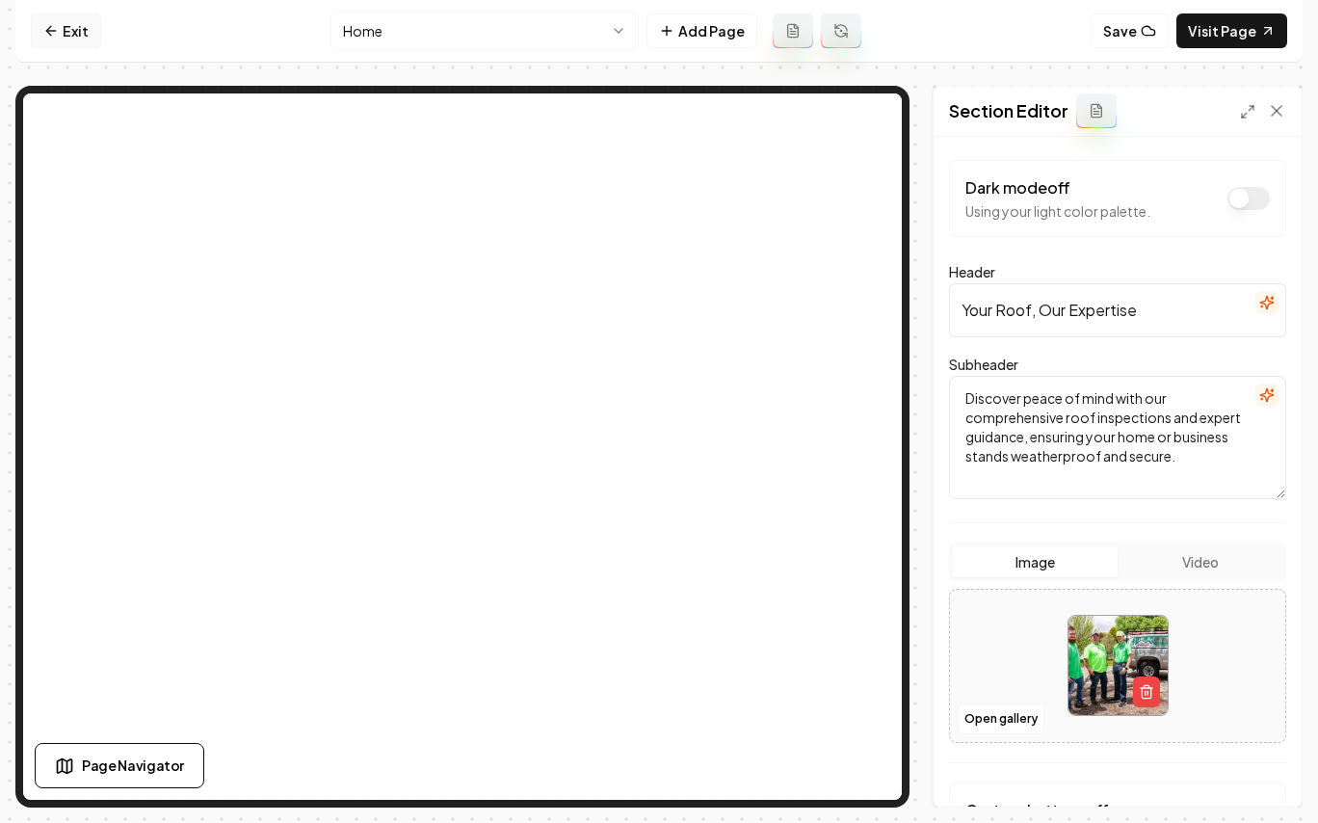
click at [70, 22] on link "Exit" at bounding box center [66, 30] width 70 height 35
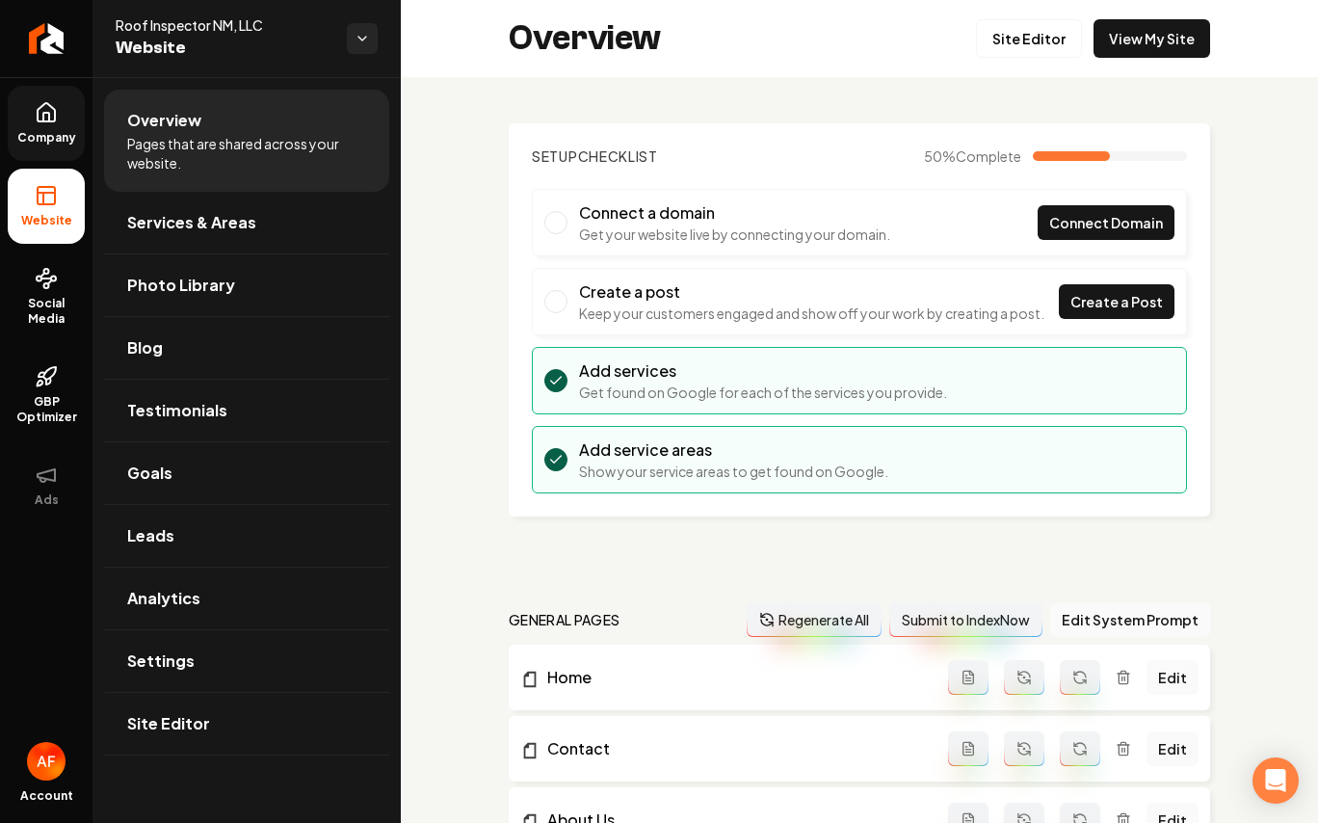
click at [38, 112] on icon at bounding box center [46, 112] width 17 height 18
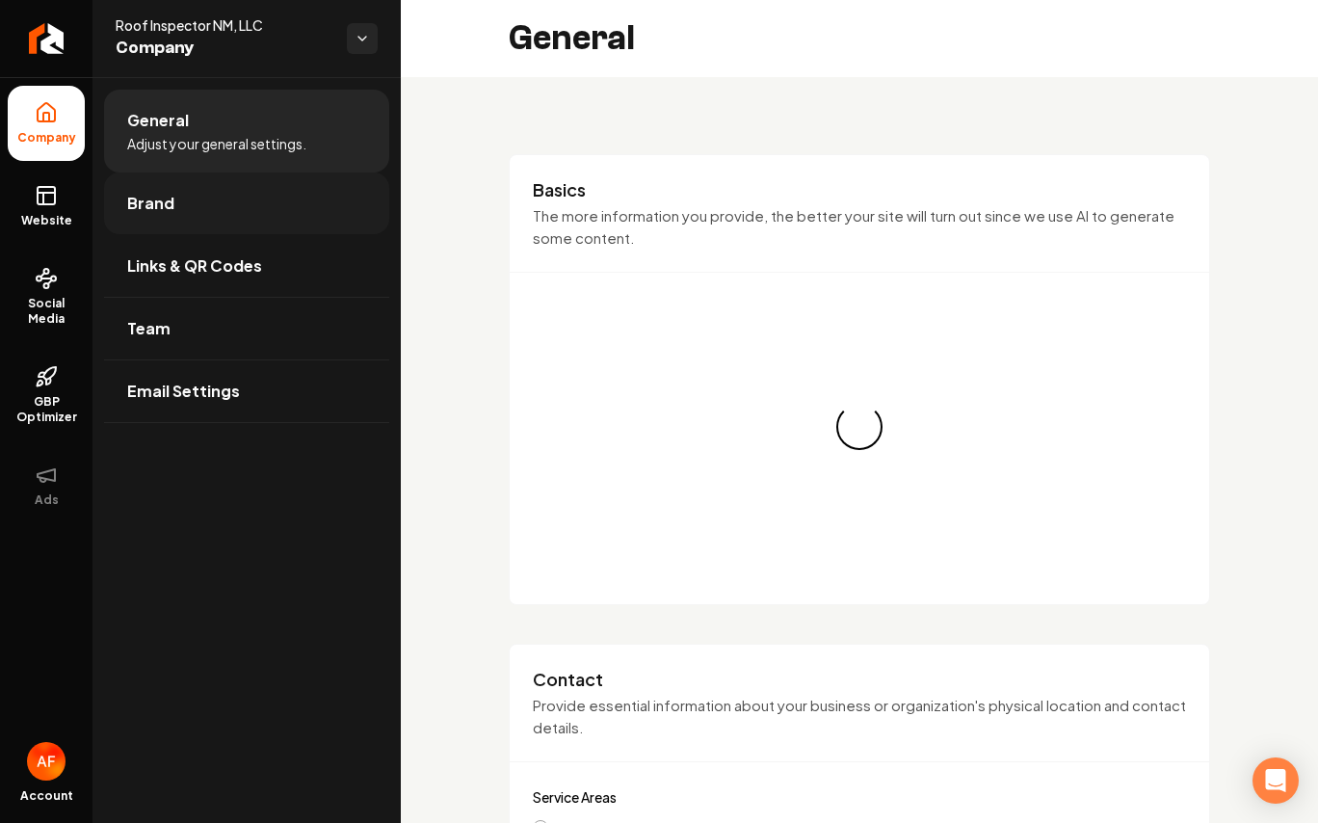
click at [159, 192] on span "Brand" at bounding box center [150, 203] width 47 height 23
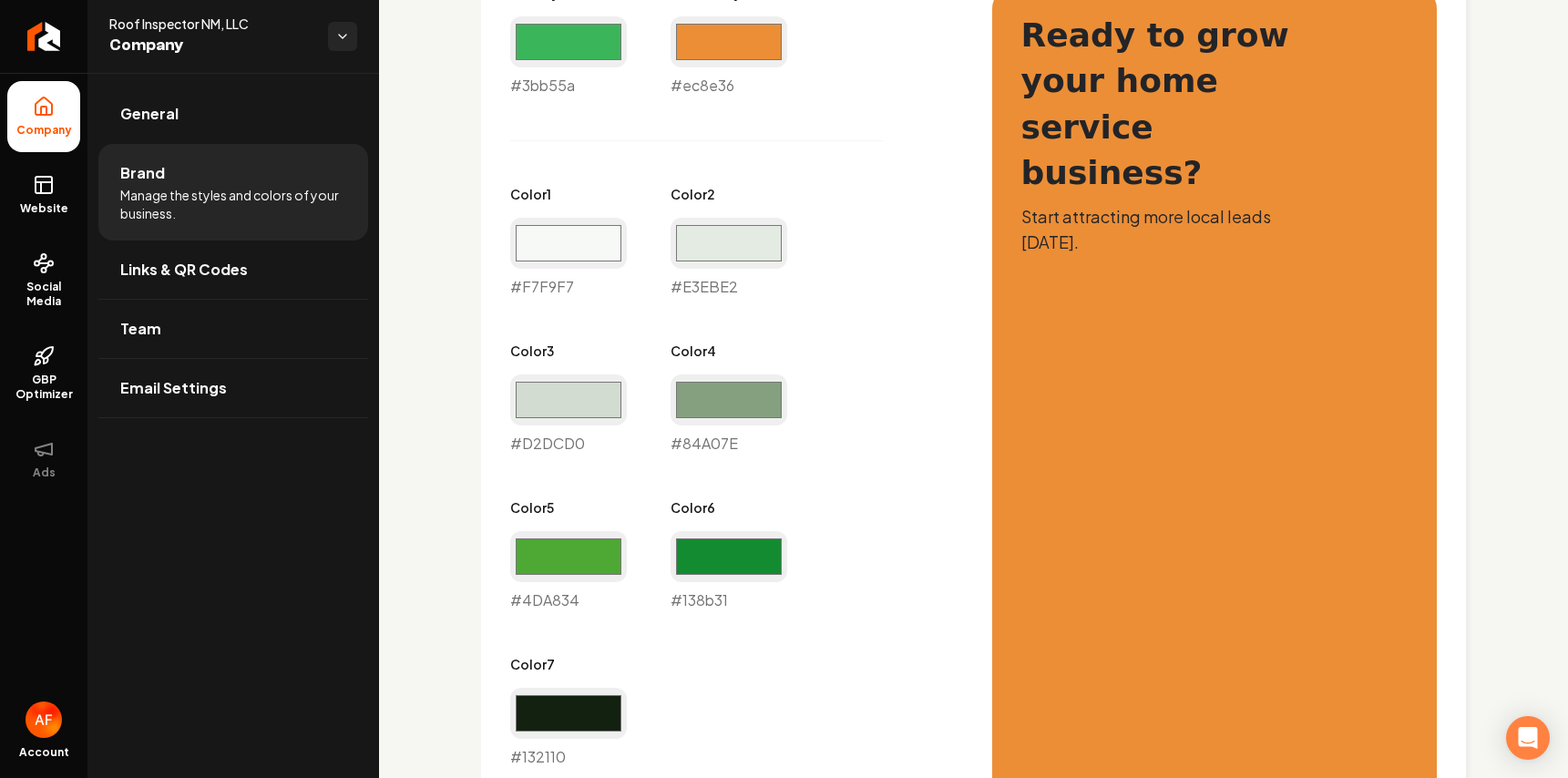
scroll to position [318, 0]
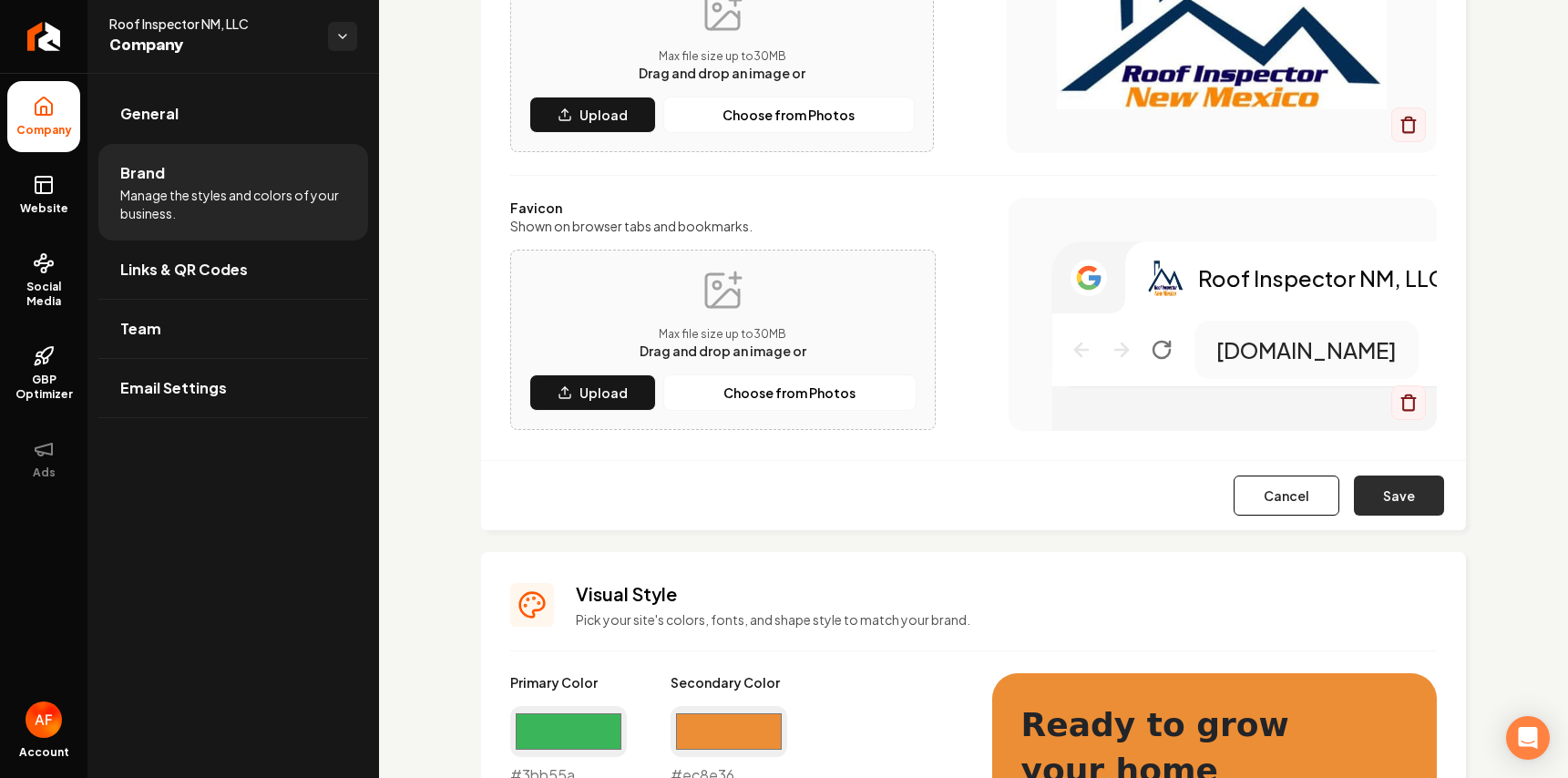
click at [1379, 493] on button "Save" at bounding box center [1398, 495] width 90 height 40
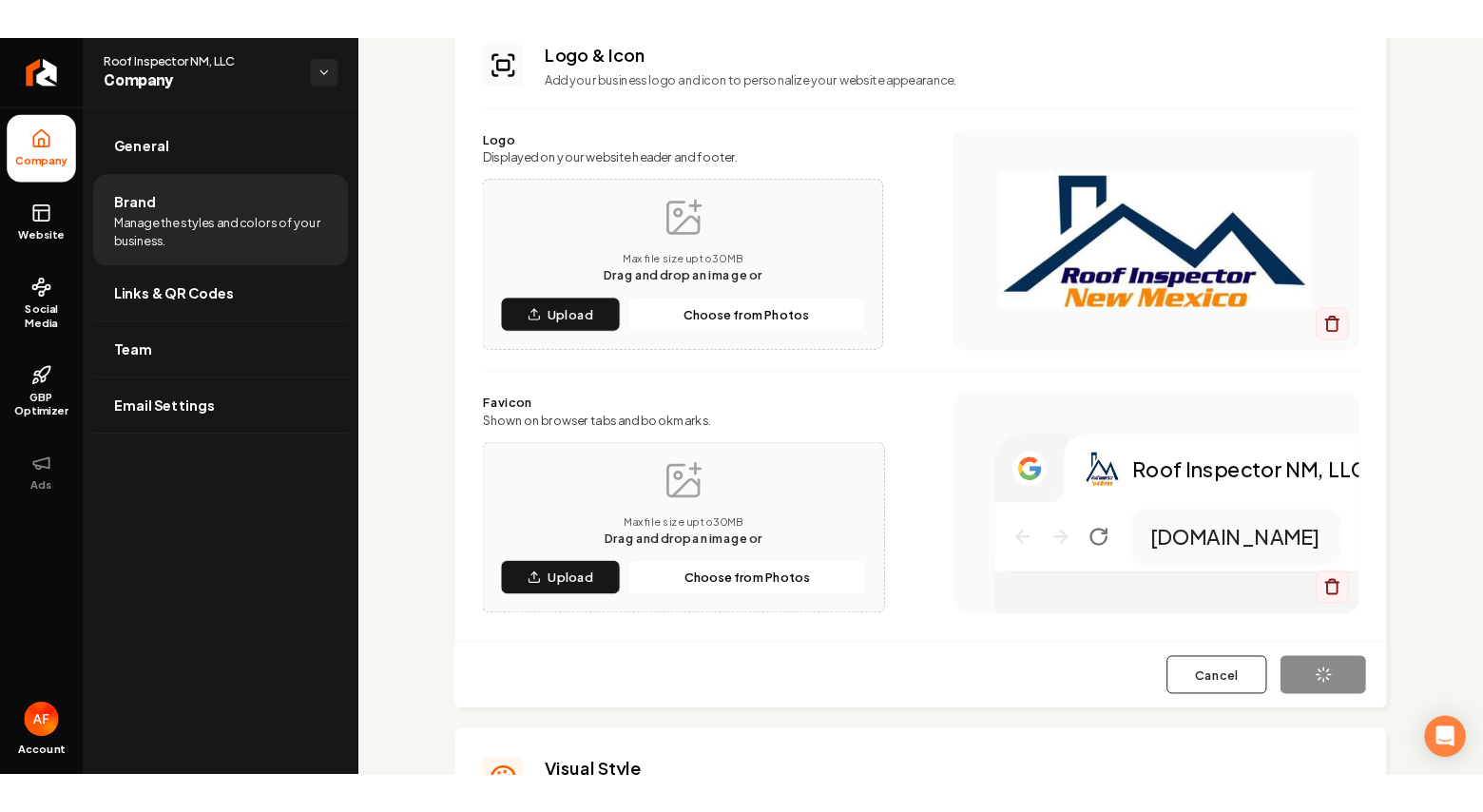
scroll to position [0, 0]
